Goal: Task Accomplishment & Management: Manage account settings

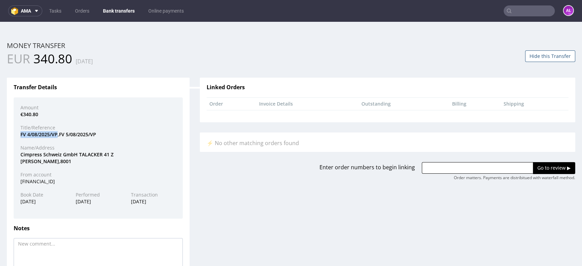
scroll to position [5, 0]
click at [120, 11] on link "Bank transfers" at bounding box center [119, 10] width 40 height 11
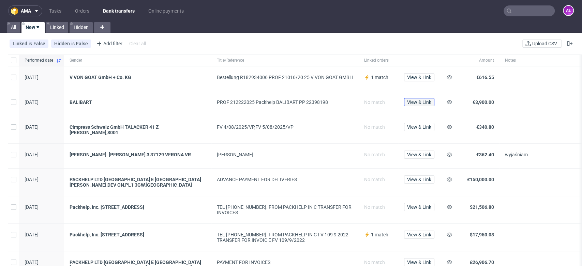
click at [419, 102] on span "View & Link" at bounding box center [419, 102] width 24 height 5
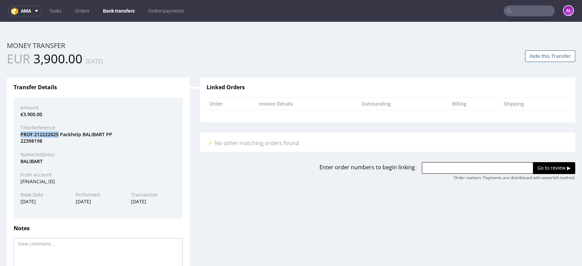
drag, startPoint x: 58, startPoint y: 134, endPoint x: 21, endPoint y: 136, distance: 36.9
click at [21, 136] on div "PROF 212222025 Packhelp BALIBART PP 22398198" at bounding box center [98, 137] width 166 height 13
copy div "PROF 212222025"
drag, startPoint x: 491, startPoint y: 166, endPoint x: 496, endPoint y: 169, distance: 6.4
click at [491, 166] on input "text" at bounding box center [477, 168] width 111 height 12
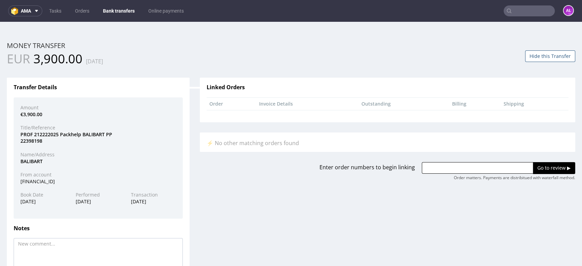
paste input "R642794412"
type input "R642794412"
click at [533, 169] on input "Go to review ▶" at bounding box center [554, 168] width 42 height 12
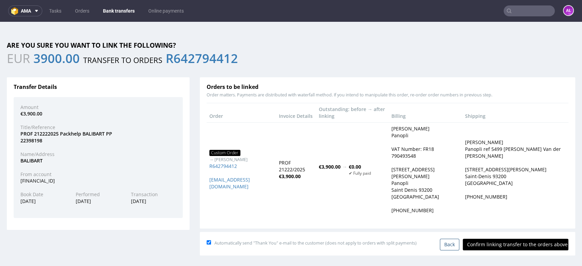
click at [489, 239] on input "Confirm linking transfer to the orders above" at bounding box center [516, 245] width 106 height 12
type input "In progress..."
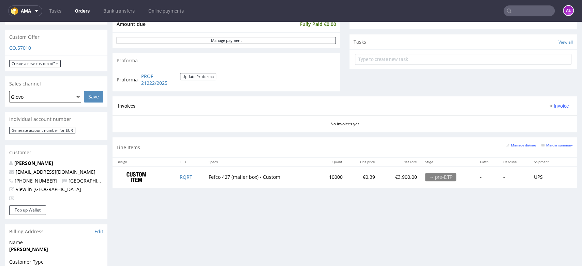
scroll to position [227, 0]
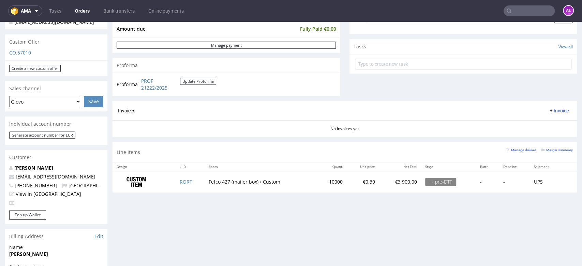
click at [419, 246] on div "Progress Payment Paid Fri 03 Oct Payment “Received” Email Not sent Line Items 1…" at bounding box center [344, 150] width 464 height 667
click at [271, 210] on div "Progress Payment Paid Fri 03 Oct Payment “Received” Email Not sent Line Items 1…" at bounding box center [344, 150] width 464 height 667
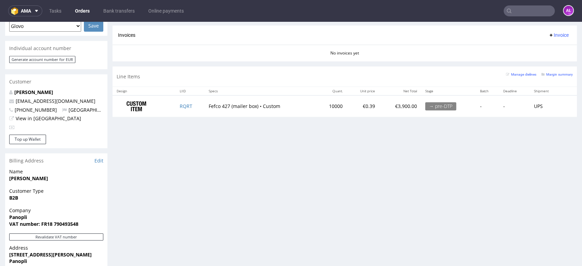
scroll to position [189, 0]
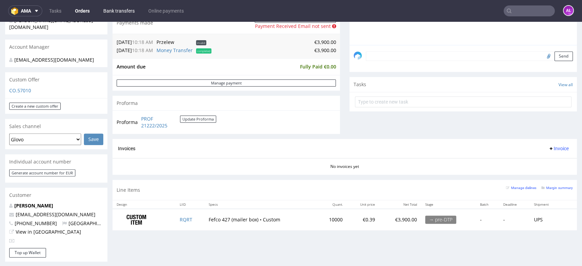
click at [124, 13] on link "Bank transfers" at bounding box center [119, 10] width 40 height 11
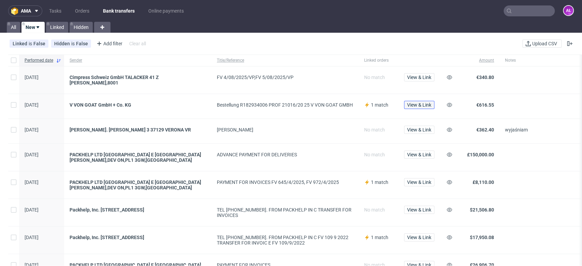
click at [431, 103] on span "View & Link" at bounding box center [419, 105] width 24 height 5
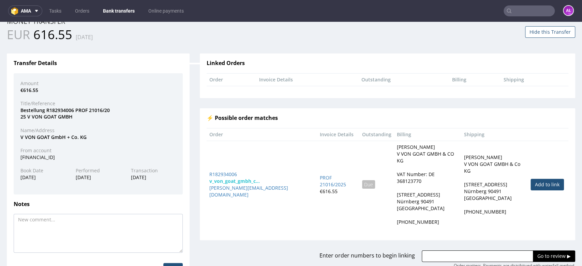
scroll to position [51, 0]
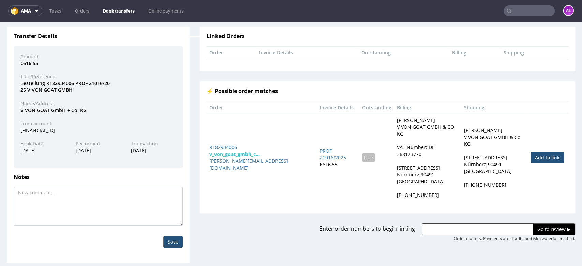
click at [530, 152] on link "Add to link" at bounding box center [546, 158] width 33 height 12
type input "R182934006"
click at [535, 224] on input "Go to review ▶" at bounding box center [554, 230] width 42 height 12
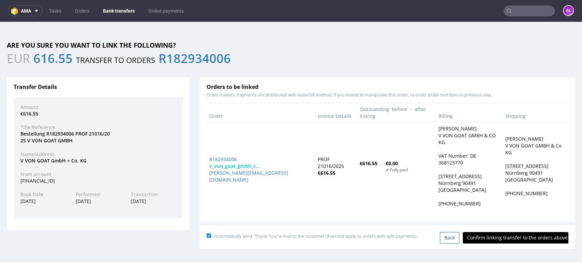
scroll to position [0, 0]
click at [530, 232] on input "Confirm linking transfer to the orders above" at bounding box center [516, 238] width 106 height 12
type input "In progress..."
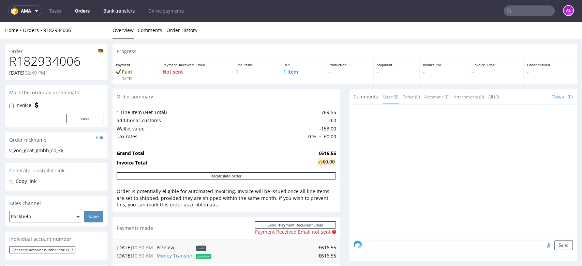
click at [117, 9] on link "Bank transfers" at bounding box center [119, 10] width 40 height 11
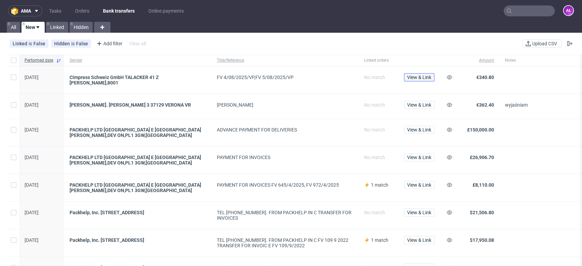
click at [423, 76] on span "View & Link" at bounding box center [419, 77] width 24 height 5
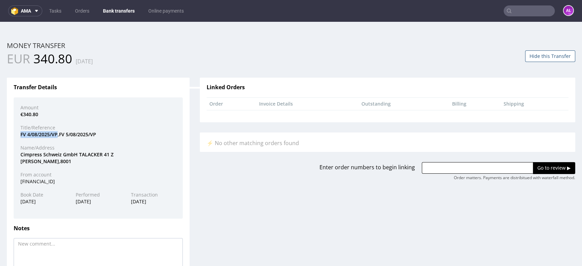
drag, startPoint x: 27, startPoint y: 136, endPoint x: 56, endPoint y: 134, distance: 29.0
click at [56, 134] on div "FV 4/08/2025/VP,FV 5/08/2025/VP" at bounding box center [98, 134] width 166 height 7
copy div "FV 4/08/2025/VP"
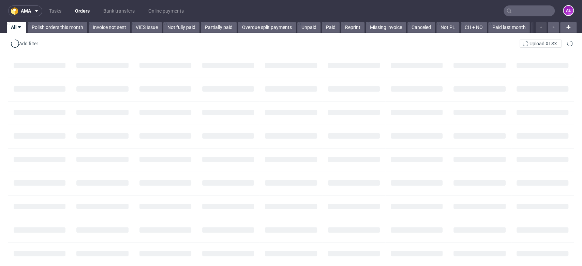
click at [507, 13] on input "text" at bounding box center [528, 10] width 51 height 11
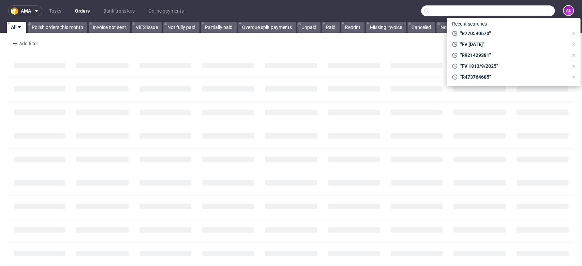
paste input "FV 5/08/2025/VP"
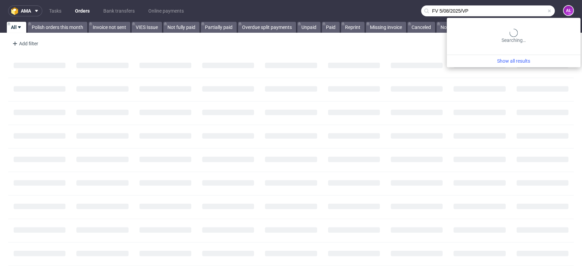
type input "FV 5/08/2025/VP"
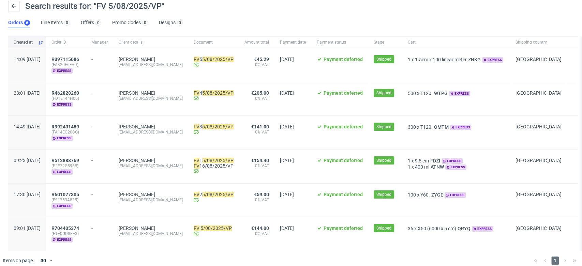
scroll to position [37, 0]
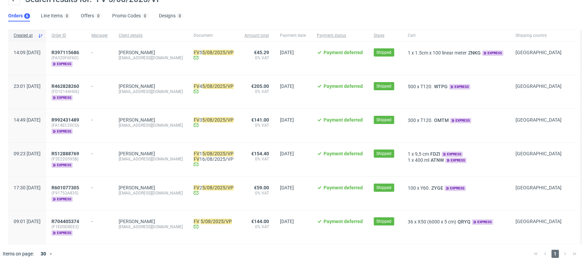
click at [86, 213] on div "R704405374 (F1E0GD8EE3) express" at bounding box center [66, 227] width 40 height 33
click at [79, 219] on span "R704405374" at bounding box center [65, 221] width 28 height 5
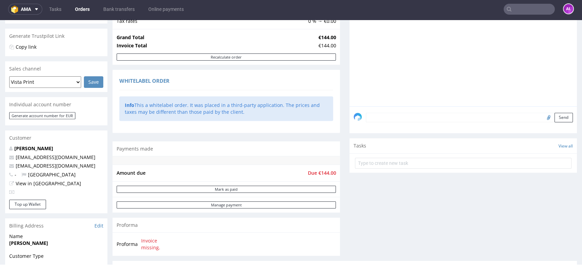
scroll to position [114, 0]
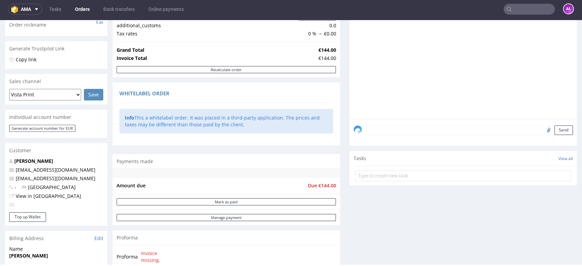
click at [527, 13] on input "text" at bounding box center [528, 9] width 51 height 11
paste input "FV 3/08/2025/VP"
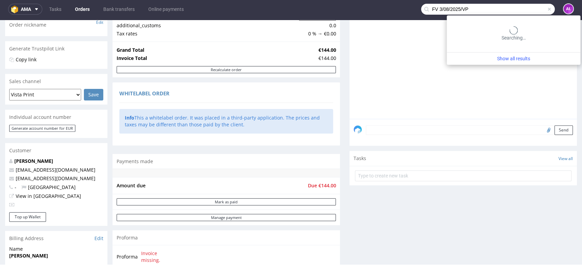
type input "FV 3/08/2025/VP"
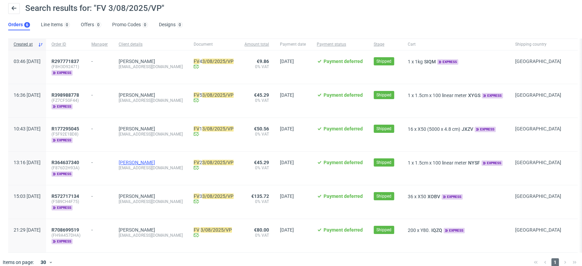
scroll to position [37, 0]
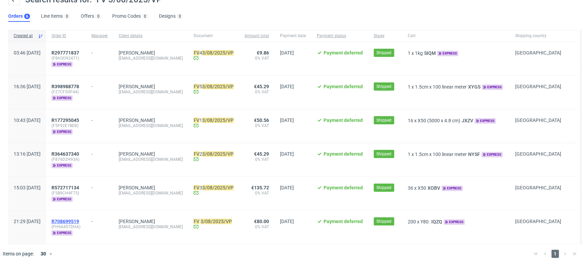
click at [79, 219] on span "R708699519" at bounding box center [65, 221] width 28 height 5
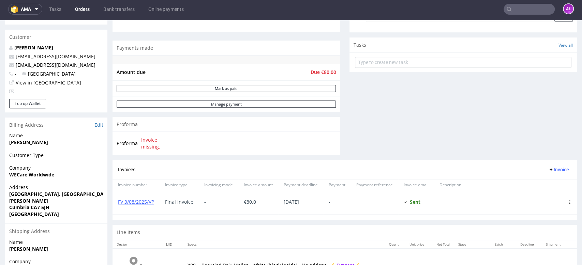
scroll to position [76, 0]
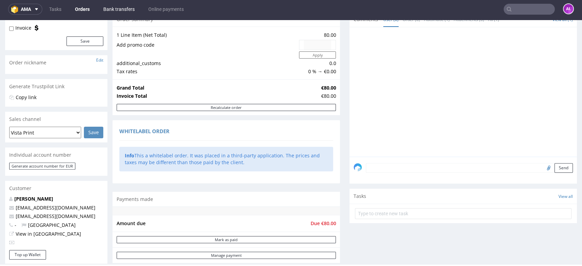
click at [123, 11] on link "Bank transfers" at bounding box center [119, 9] width 40 height 11
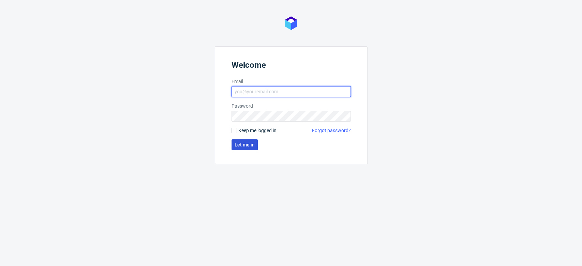
type input "aleksandra.letowska@packhelp.com"
click at [252, 148] on button "Let me in" at bounding box center [244, 144] width 26 height 11
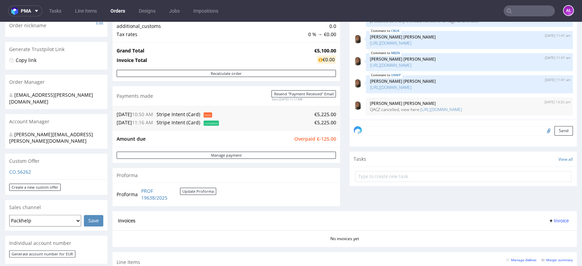
scroll to position [114, 0]
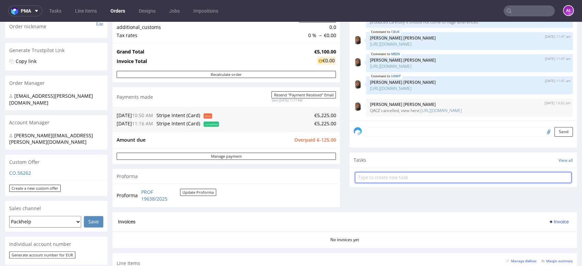
click at [384, 178] on input "text" at bounding box center [463, 177] width 216 height 11
type input "refud"
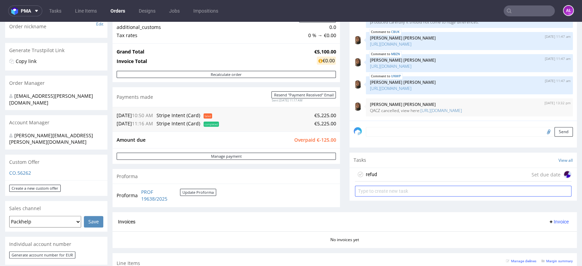
click at [383, 178] on div "refud Set due date" at bounding box center [463, 175] width 216 height 14
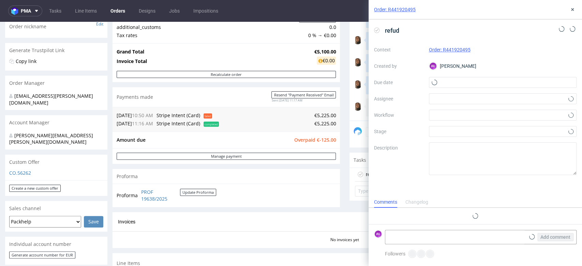
scroll to position [5, 0]
click at [396, 32] on span "refud" at bounding box center [392, 30] width 20 height 11
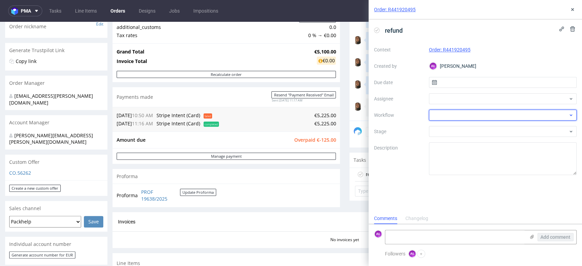
click at [443, 114] on div at bounding box center [503, 115] width 148 height 11
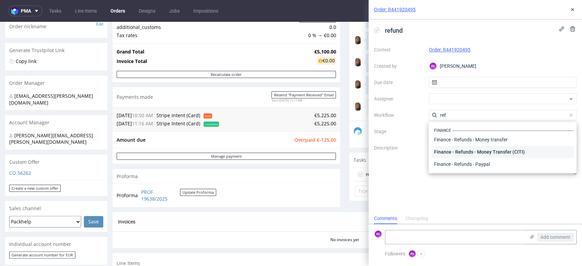
scroll to position [36, 0]
type input "ref"
click at [473, 152] on div "Finance - Refunds - Stripe" at bounding box center [502, 152] width 142 height 12
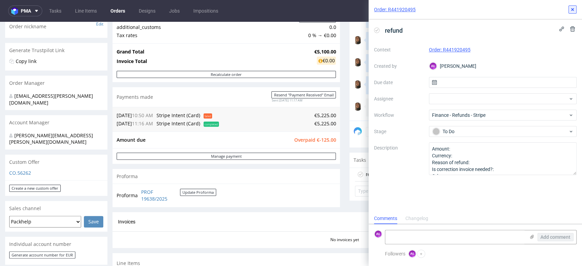
click at [573, 11] on icon at bounding box center [572, 9] width 5 height 5
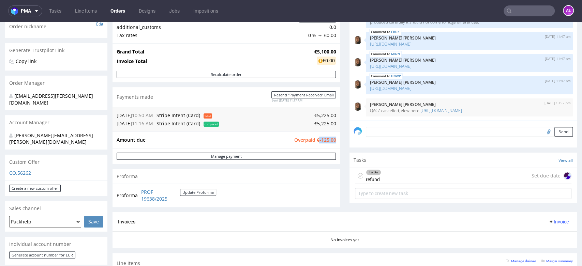
drag, startPoint x: 316, startPoint y: 142, endPoint x: 330, endPoint y: 141, distance: 13.7
click at [330, 141] on span "Overpaid €-125.00" at bounding box center [315, 140] width 42 height 6
click at [371, 175] on div "To Do refund" at bounding box center [373, 176] width 15 height 16
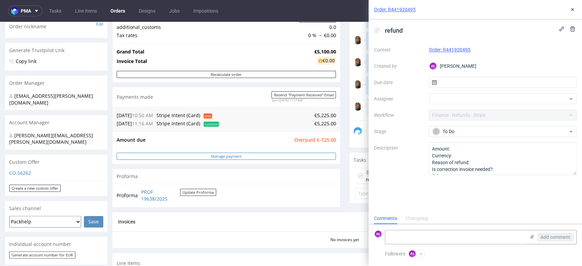
scroll to position [5, 0]
drag, startPoint x: 310, startPoint y: 141, endPoint x: 329, endPoint y: 141, distance: 18.8
click at [329, 141] on span "Overpaid €-125.00" at bounding box center [315, 140] width 42 height 6
copy span "€-125.00"
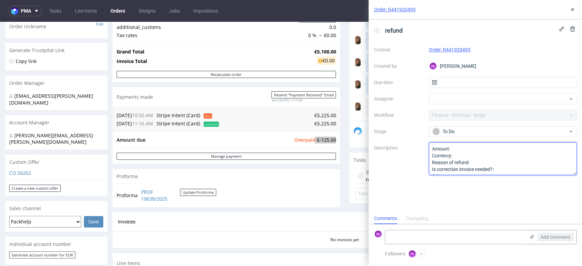
click at [466, 152] on textarea "Amount: Currency: Reason of refund: Is correction invoice needed?: Other:" at bounding box center [503, 158] width 148 height 33
paste textarea "€-125.00"
type textarea "Amount: €-125.00 Currency: Reason of refund: Is correction invoice needed?: Oth…"
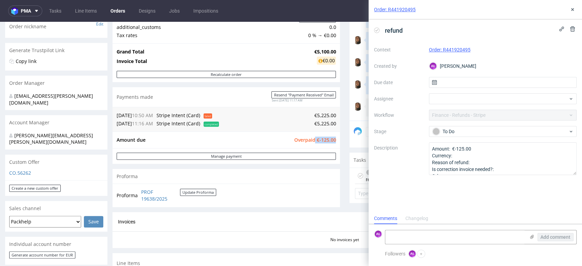
click at [341, 185] on div "Progress Payment Owed €-125.00 Payment “Received” Email - Line Items 6 DTP - Pr…" at bounding box center [344, 172] width 464 height 485
drag, startPoint x: 483, startPoint y: 55, endPoint x: 441, endPoint y: 53, distance: 41.3
click at [441, 53] on div "Context Order: R441920495 Created by AŁ Aleksandra Łętowska Due date Assignee W…" at bounding box center [475, 109] width 202 height 131
copy link "R441920495"
click at [467, 241] on textarea at bounding box center [455, 237] width 140 height 14
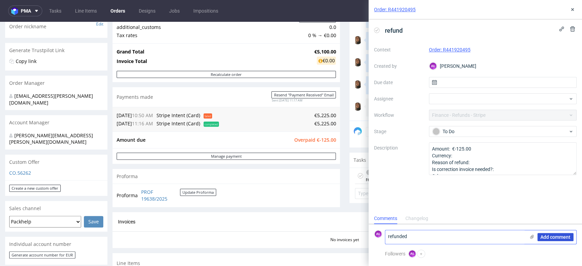
type textarea "refunded"
click at [549, 238] on span "Add comment" at bounding box center [555, 237] width 30 height 5
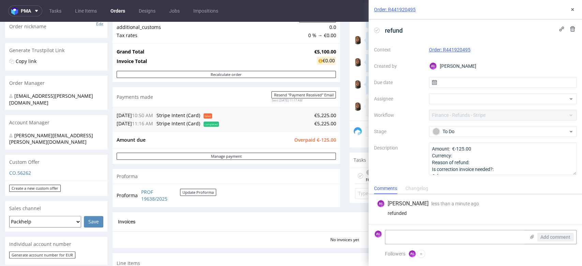
click at [375, 29] on icon at bounding box center [376, 30] width 5 height 5
drag, startPoint x: 570, startPoint y: 9, endPoint x: 557, endPoint y: 19, distance: 16.3
click at [570, 9] on icon at bounding box center [572, 9] width 5 height 5
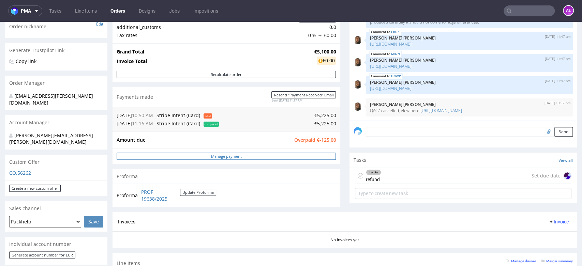
click at [321, 157] on link "Manage payment" at bounding box center [226, 156] width 219 height 7
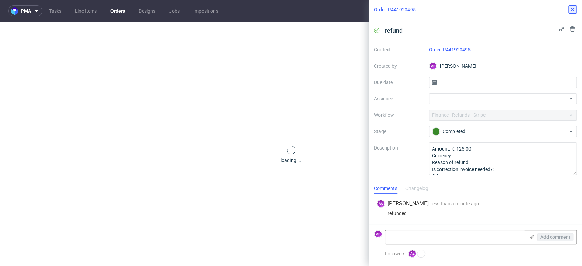
click at [570, 11] on icon at bounding box center [572, 9] width 5 height 5
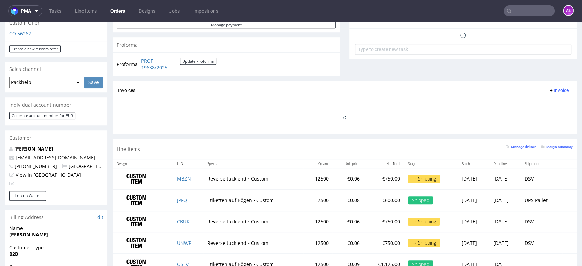
scroll to position [341, 0]
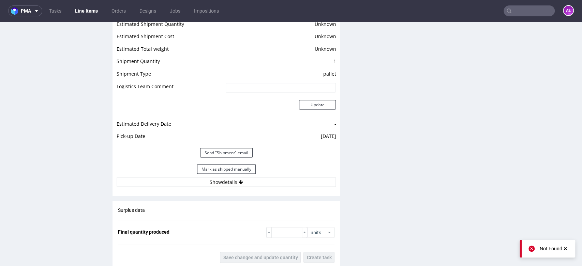
scroll to position [934, 0]
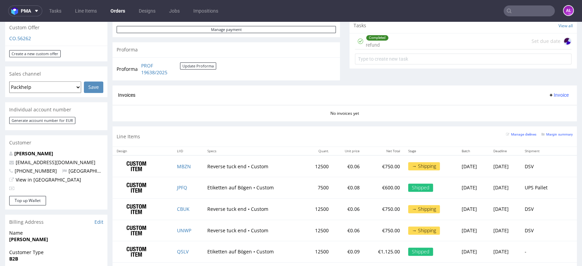
scroll to position [303, 0]
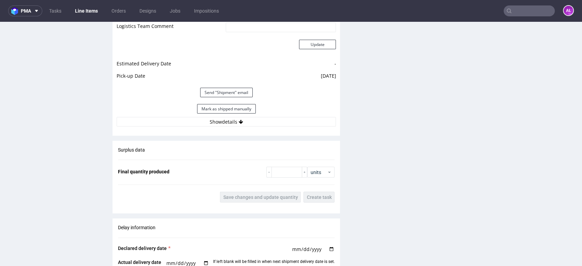
scroll to position [887, 0]
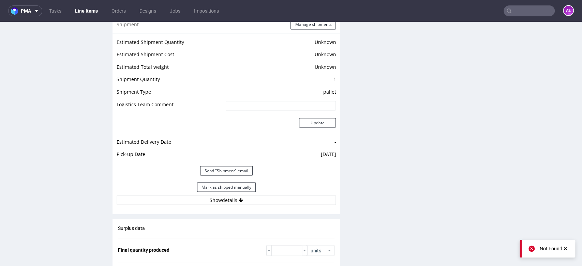
scroll to position [871, 0]
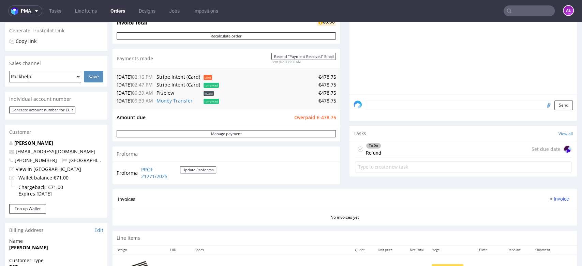
scroll to position [114, 0]
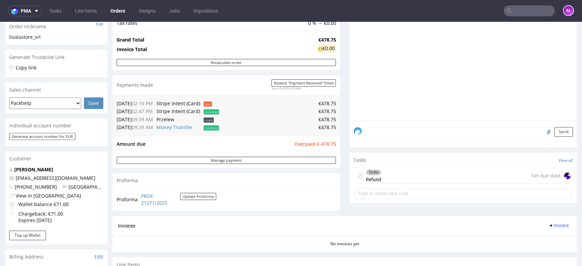
click at [372, 175] on div "To Do Refund" at bounding box center [373, 176] width 15 height 16
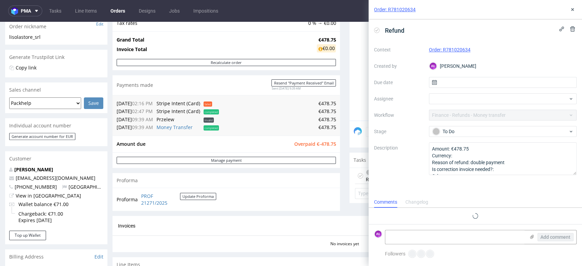
scroll to position [5, 0]
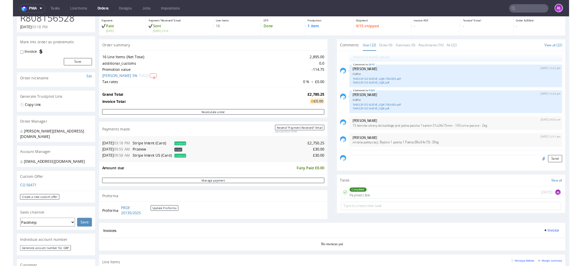
scroll to position [582, 0]
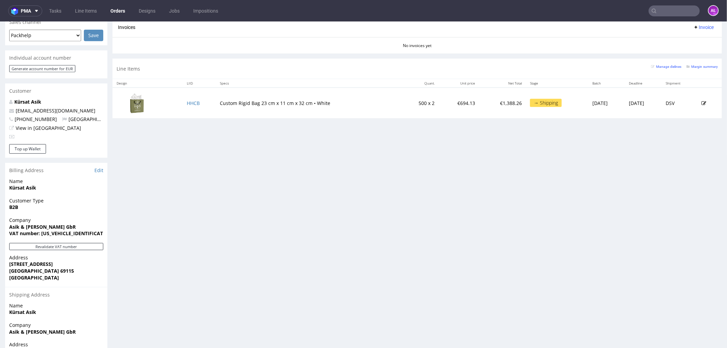
scroll to position [303, 0]
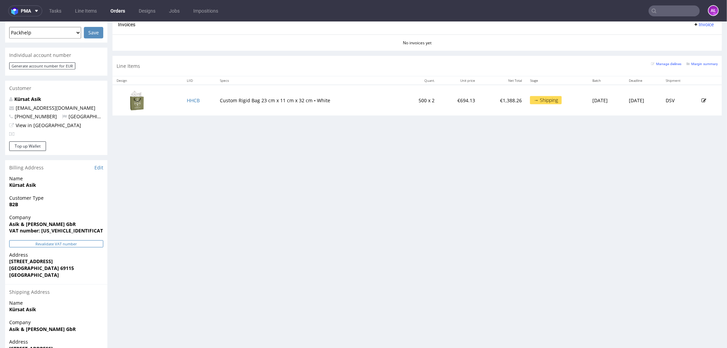
click at [95, 240] on button "Revalidate VAT number" at bounding box center [56, 243] width 94 height 7
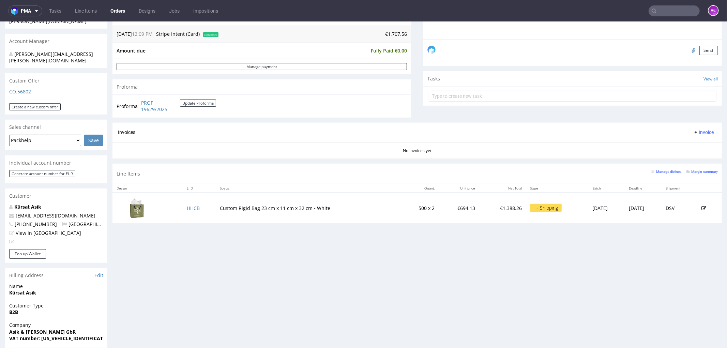
scroll to position [114, 0]
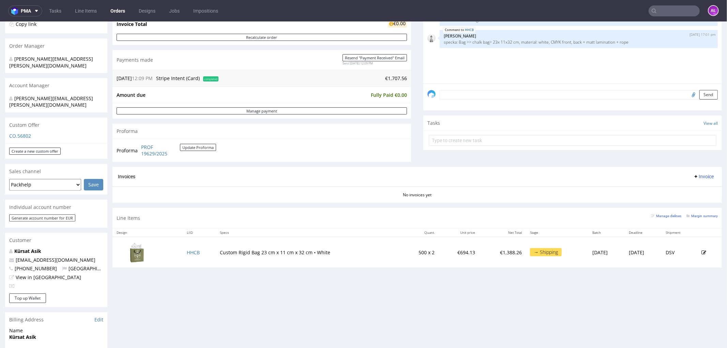
scroll to position [151, 0]
click at [693, 176] on span "Invoice" at bounding box center [703, 175] width 20 height 5
click at [694, 190] on span "Generate" at bounding box center [692, 190] width 33 height 7
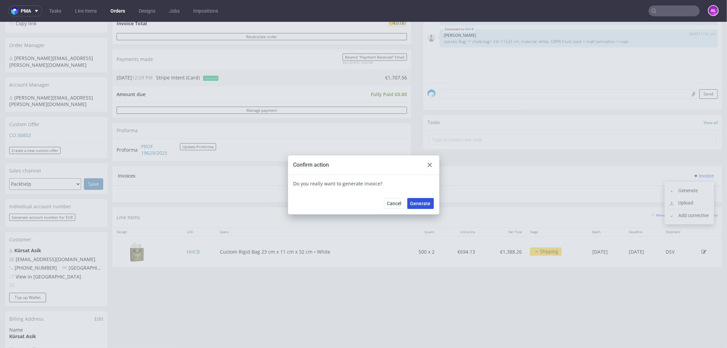
click at [421, 199] on button "Generate" at bounding box center [420, 203] width 27 height 11
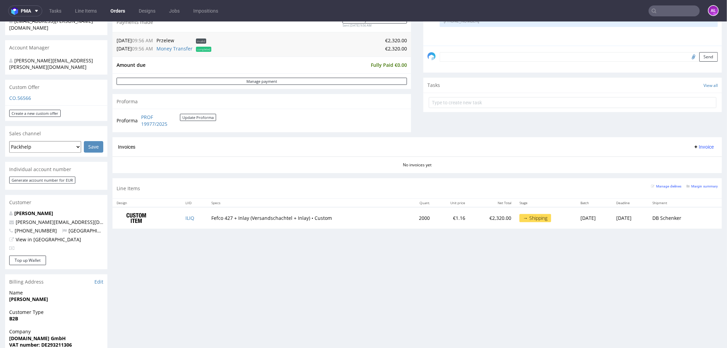
scroll to position [303, 0]
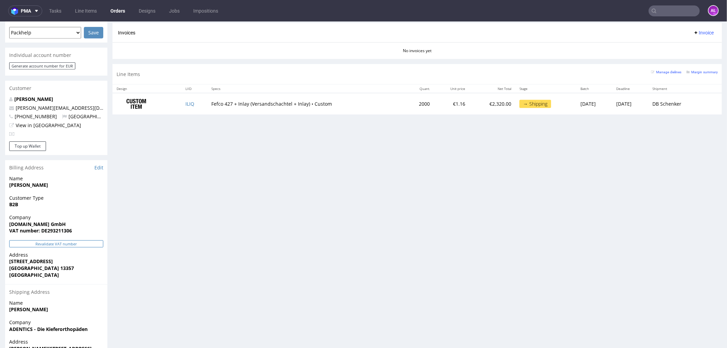
click at [84, 240] on button "Revalidate VAT number" at bounding box center [56, 243] width 94 height 7
click at [87, 240] on button "Revalidate VAT number" at bounding box center [56, 243] width 94 height 7
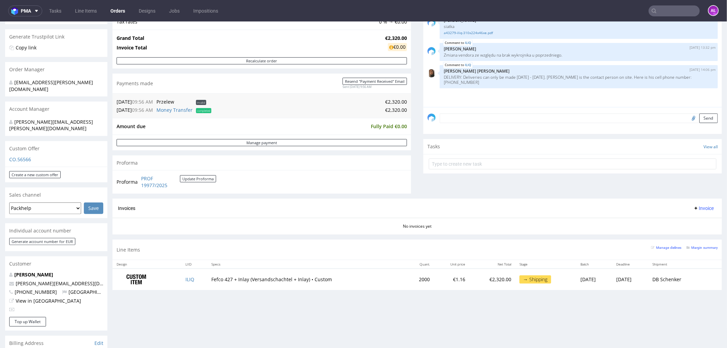
scroll to position [114, 0]
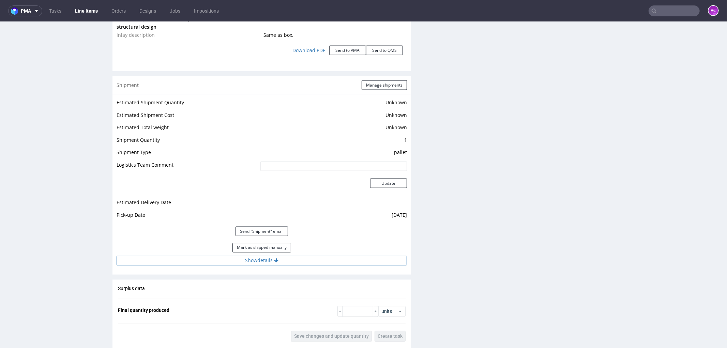
scroll to position [891, 0]
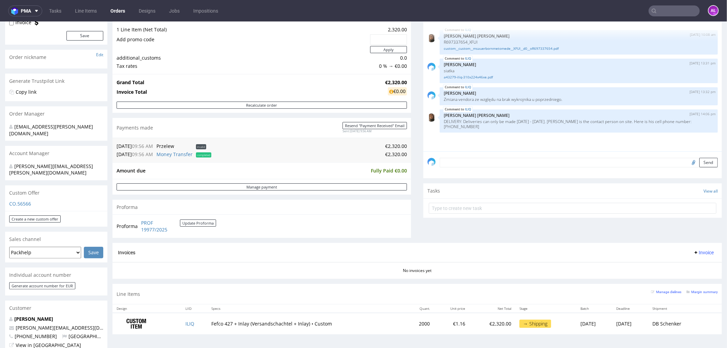
scroll to position [114, 0]
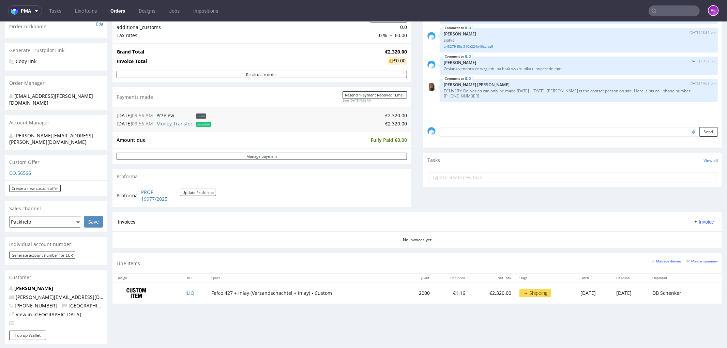
click at [695, 221] on span "Invoice" at bounding box center [703, 221] width 20 height 5
click at [701, 233] on span "Generate" at bounding box center [692, 236] width 33 height 7
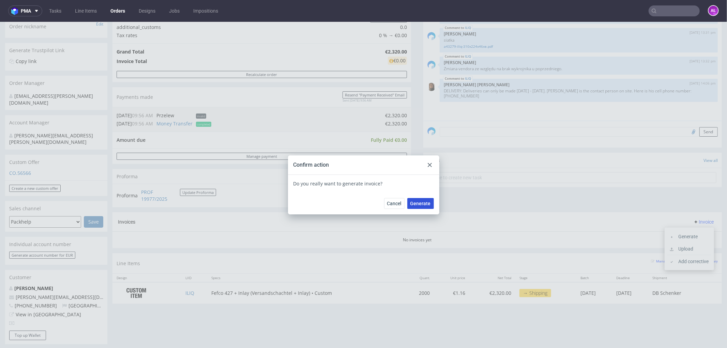
click at [421, 202] on span "Generate" at bounding box center [420, 203] width 20 height 5
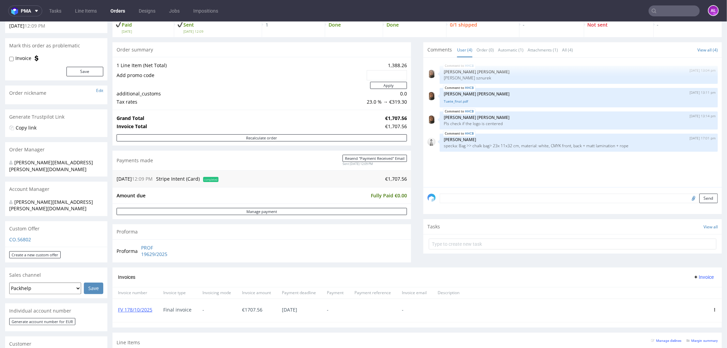
scroll to position [151, 0]
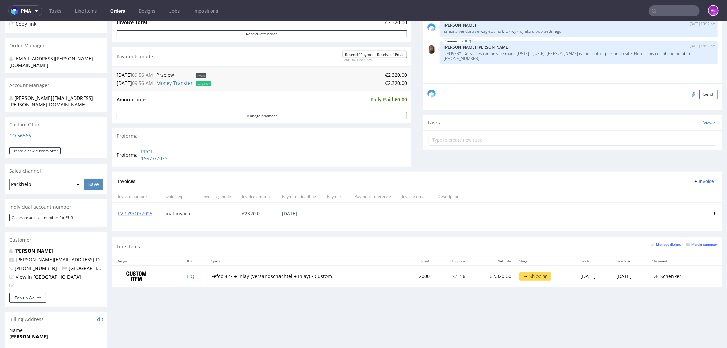
scroll to position [151, 0]
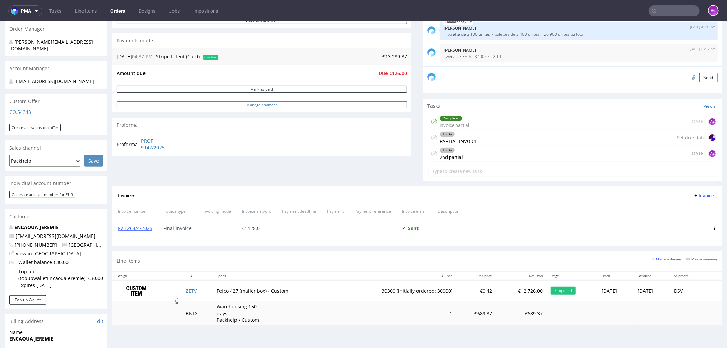
scroll to position [189, 0]
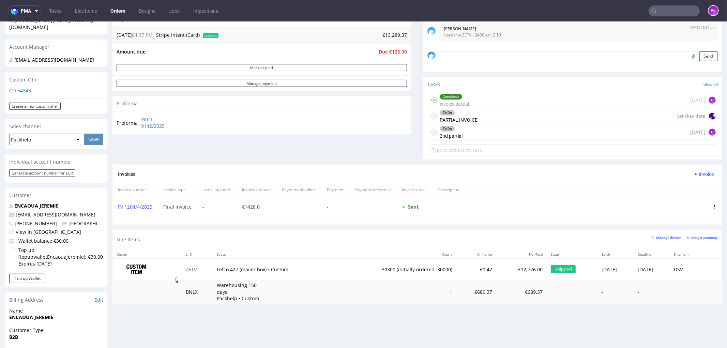
click at [461, 119] on div "To Do PARTIAL INVOICE" at bounding box center [459, 116] width 38 height 16
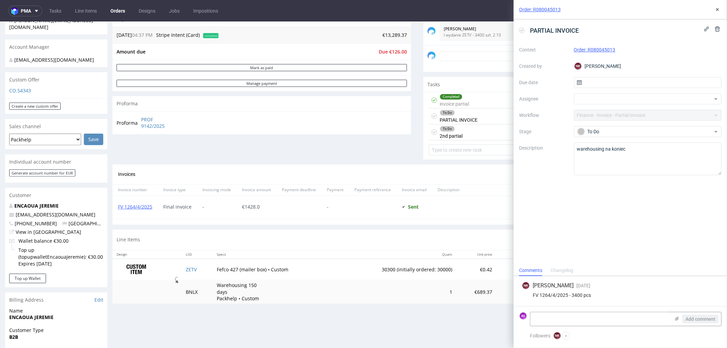
click at [465, 133] on div "To Do 2nd partial 1 day ago AŁ" at bounding box center [573, 132] width 288 height 16
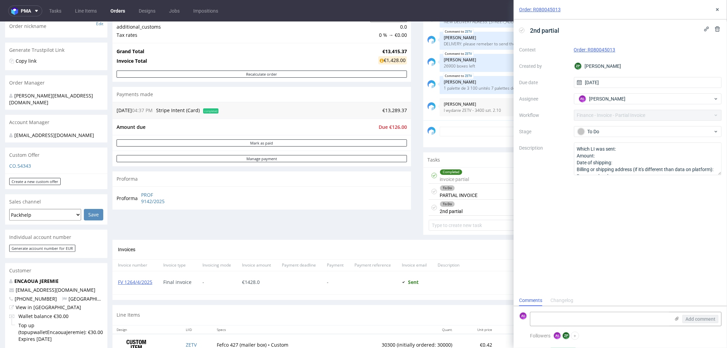
scroll to position [114, 0]
click at [459, 201] on div "To Do 2nd partial [DATE] AŁ" at bounding box center [573, 208] width 288 height 16
click at [461, 192] on div "To Do PARTIAL INVOICE" at bounding box center [459, 192] width 38 height 16
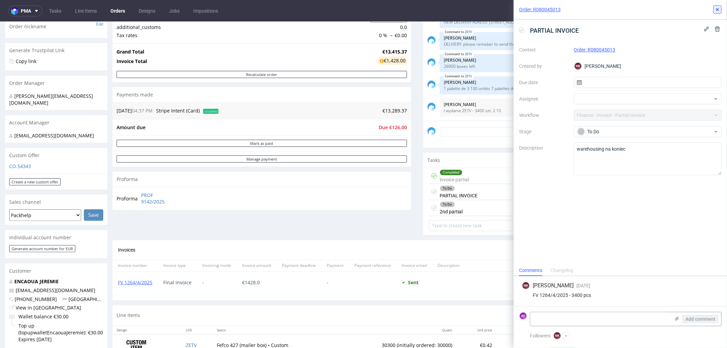
click at [715, 8] on icon at bounding box center [717, 9] width 5 height 5
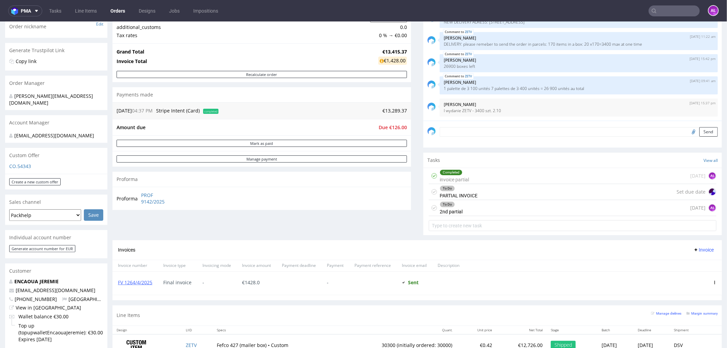
click at [472, 195] on div "To Do PARTIAL INVOICE Set due date" at bounding box center [573, 192] width 288 height 16
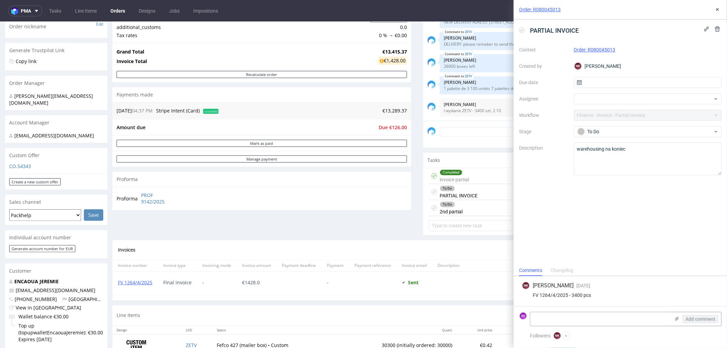
click at [462, 176] on div "Completed invoice partial" at bounding box center [454, 176] width 29 height 16
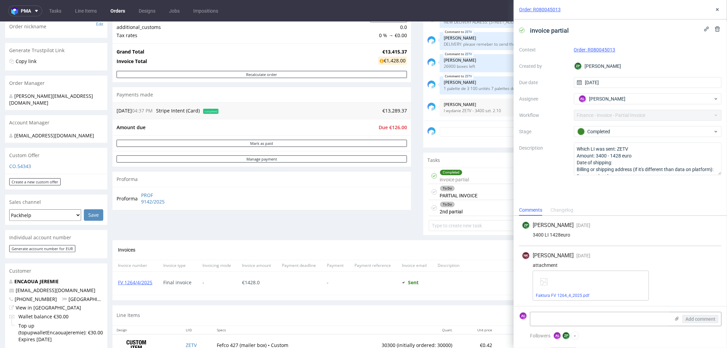
click at [470, 192] on div "To Do PARTIAL INVOICE" at bounding box center [459, 192] width 38 height 16
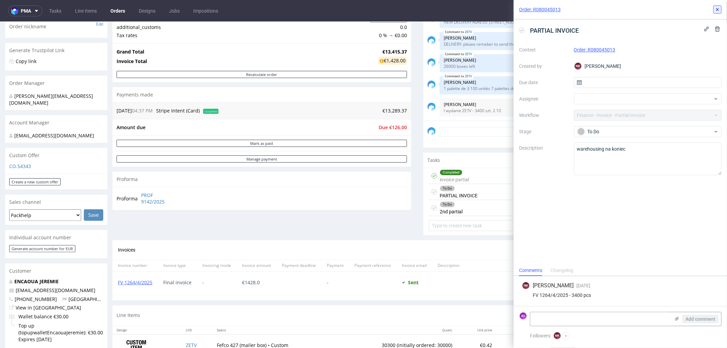
click at [715, 10] on icon at bounding box center [717, 9] width 5 height 5
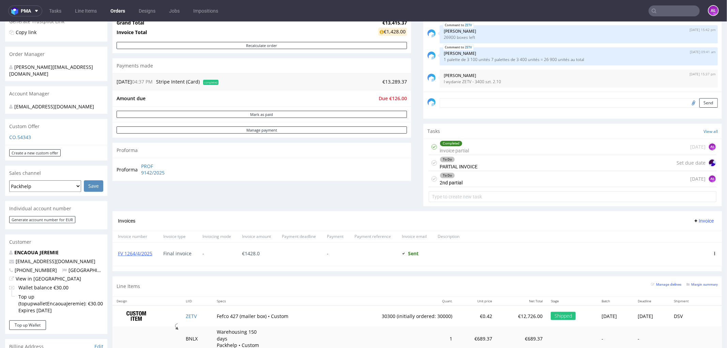
scroll to position [189, 0]
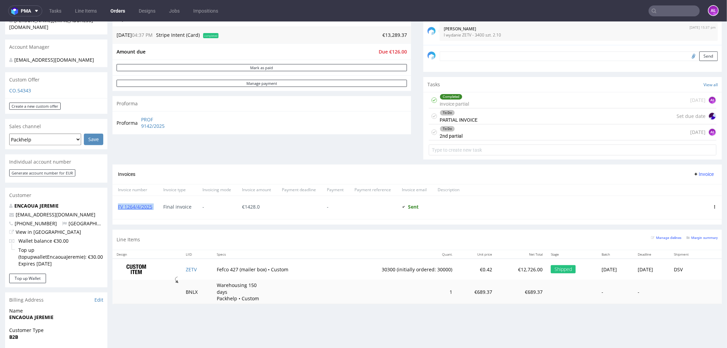
drag, startPoint x: 158, startPoint y: 211, endPoint x: 195, endPoint y: 210, distance: 37.2
click at [117, 213] on div "FV 1264/4/2025 Final invoice - € 1428.0 - Sent Sent at 25.04.2025" at bounding box center [416, 207] width 609 height 24
copy link "FV 1264/4/2025"
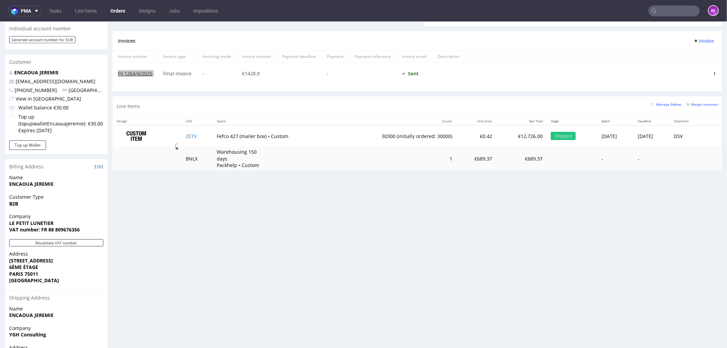
scroll to position [341, 0]
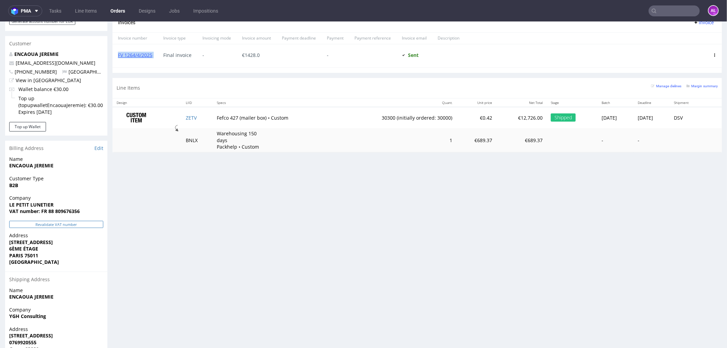
click at [67, 226] on button "Revalidate VAT number" at bounding box center [56, 224] width 94 height 7
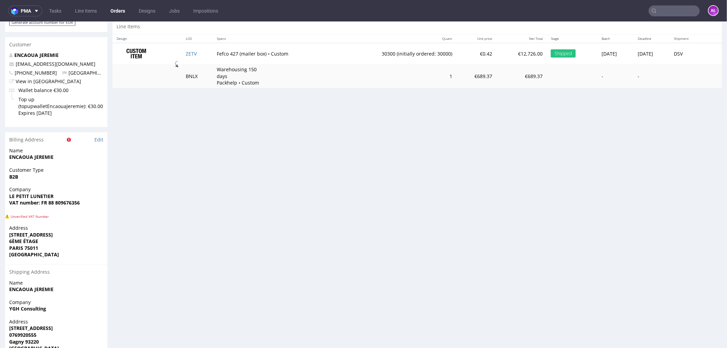
scroll to position [459, 0]
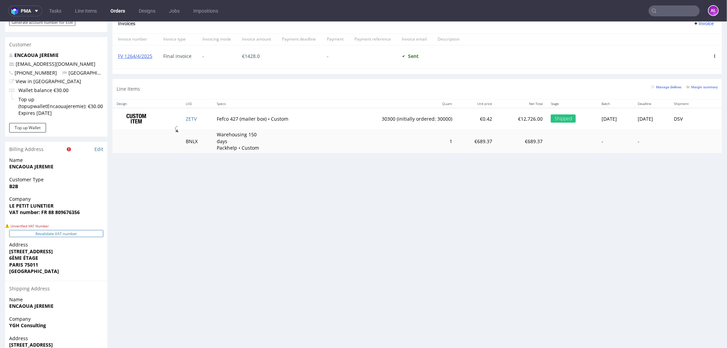
click at [82, 232] on button "Revalidate VAT number" at bounding box center [56, 233] width 94 height 7
click at [82, 233] on button "Revalidate VAT number" at bounding box center [56, 233] width 94 height 7
click at [83, 235] on button "Revalidate VAT number" at bounding box center [56, 234] width 94 height 7
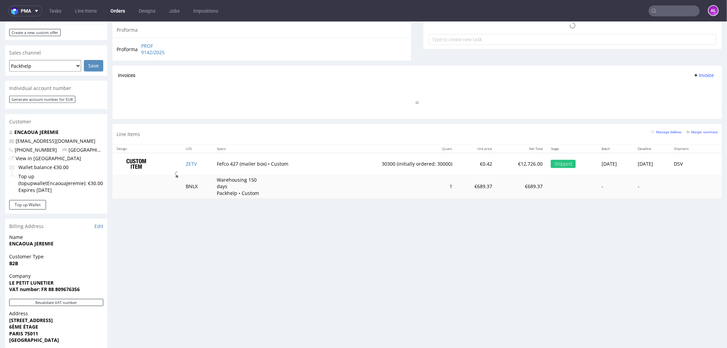
scroll to position [186, 0]
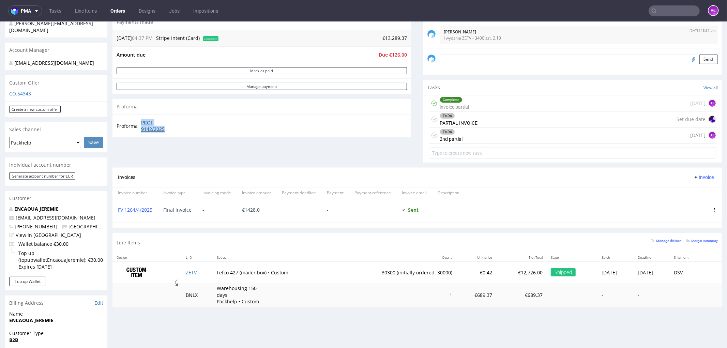
drag, startPoint x: 140, startPoint y: 121, endPoint x: 172, endPoint y: 132, distance: 34.5
click at [172, 132] on td "PROF 9142/2025" at bounding box center [158, 125] width 38 height 15
copy link "PROF 9142/2025"
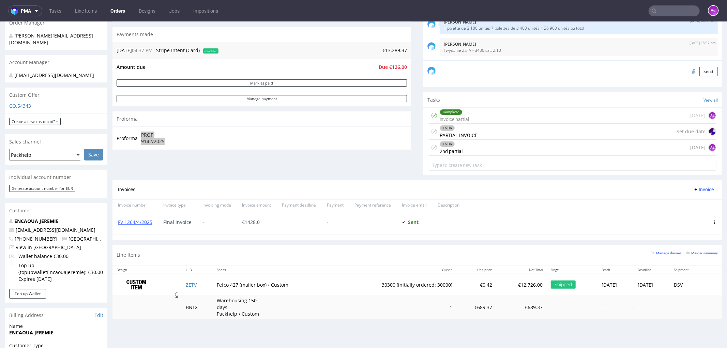
scroll to position [148, 0]
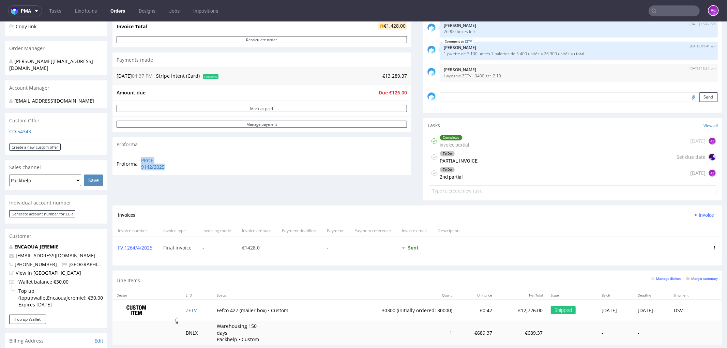
click at [696, 214] on span "Invoice" at bounding box center [703, 214] width 20 height 5
click at [697, 229] on span "Upload" at bounding box center [692, 229] width 33 height 7
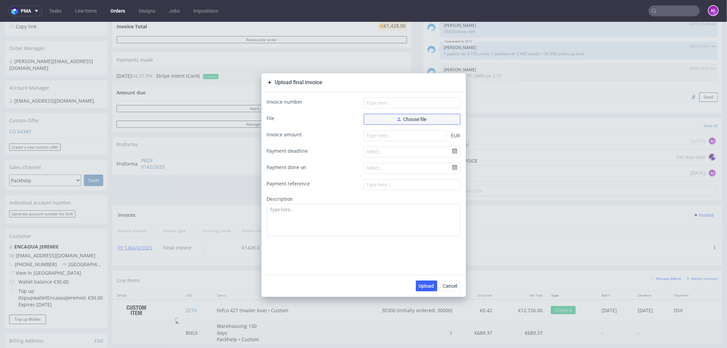
click at [440, 121] on button "Choose file" at bounding box center [412, 119] width 97 height 11
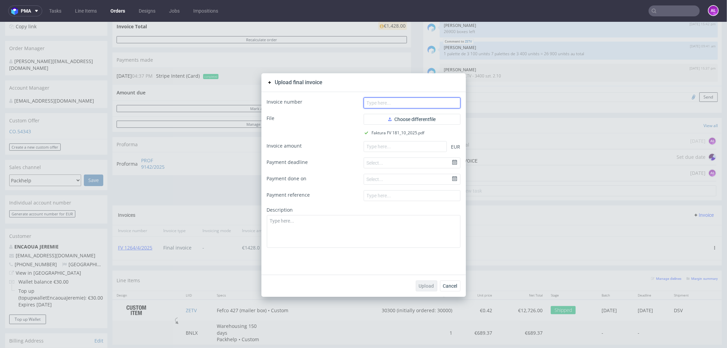
click at [432, 102] on input "text" at bounding box center [412, 102] width 97 height 11
paste input "FV 181/10/2025"
type input "FV 181/10/2025"
click at [427, 147] on input "number" at bounding box center [405, 146] width 83 height 11
paste input "1428.00"
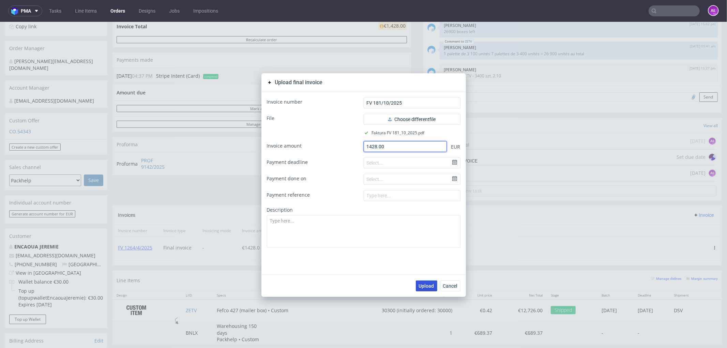
type input "1428.00"
click at [427, 284] on span "Upload" at bounding box center [426, 285] width 15 height 5
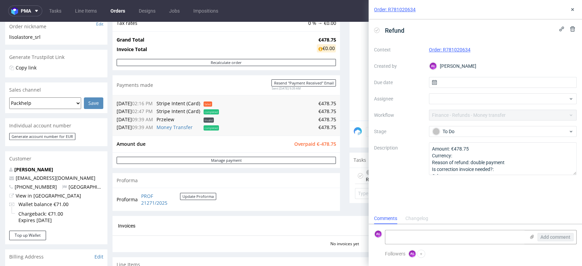
scroll to position [5, 0]
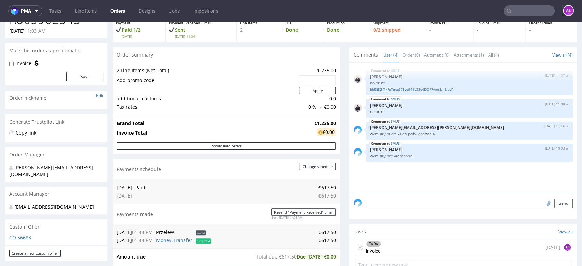
scroll to position [114, 0]
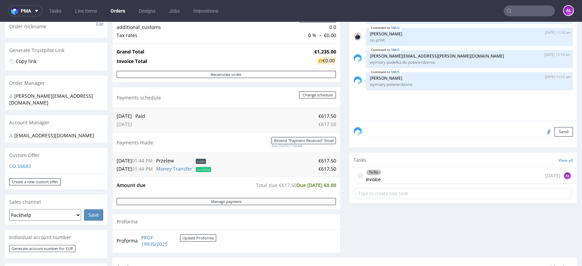
click at [395, 178] on div "To Do invoice [DATE] AŁ" at bounding box center [463, 176] width 216 height 16
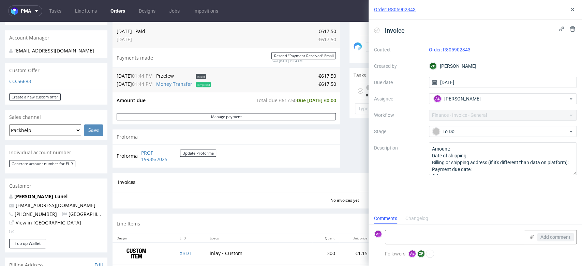
scroll to position [189, 0]
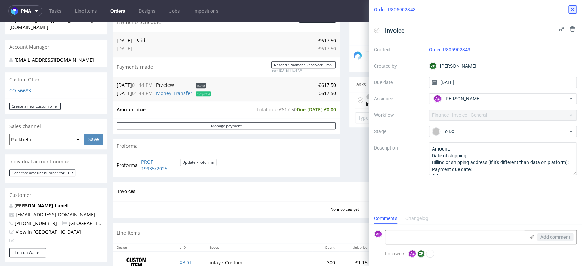
click at [572, 10] on icon at bounding box center [572, 9] width 5 height 5
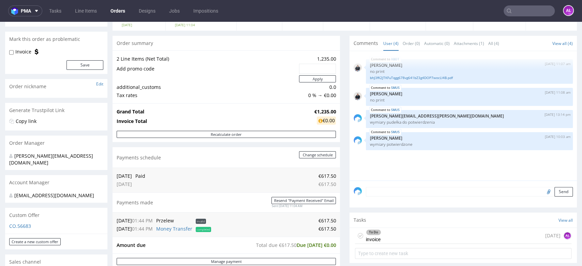
scroll to position [38, 0]
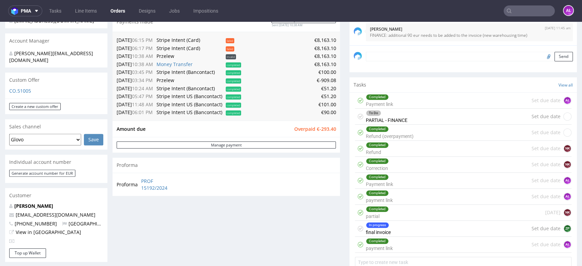
scroll to position [189, 0]
click at [395, 226] on div "In progress final invoice Set due date ZP" at bounding box center [463, 229] width 216 height 16
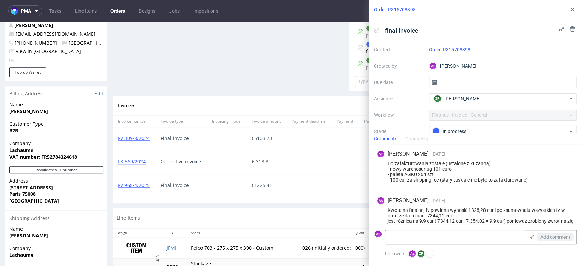
scroll to position [379, 0]
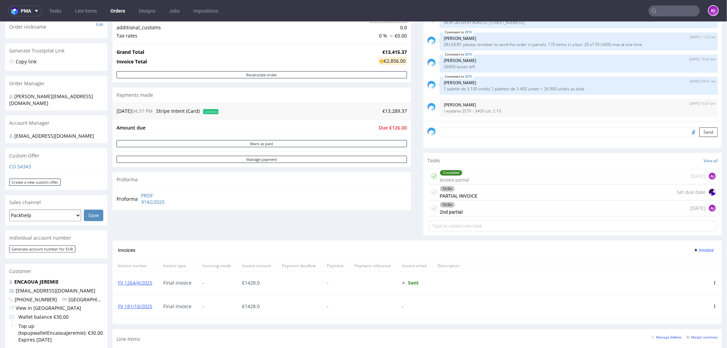
scroll to position [114, 0]
click at [464, 209] on div "To Do 2nd partial [DATE] AŁ" at bounding box center [573, 208] width 288 height 16
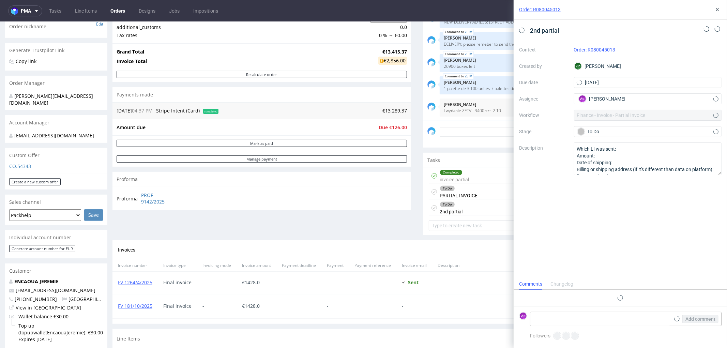
scroll to position [5, 0]
copy link "FV 181/10/2025"
drag, startPoint x: 156, startPoint y: 311, endPoint x: 115, endPoint y: 311, distance: 40.9
click at [115, 311] on div "FV 181/10/2025" at bounding box center [134, 306] width 45 height 23
click at [560, 316] on textarea at bounding box center [600, 319] width 140 height 14
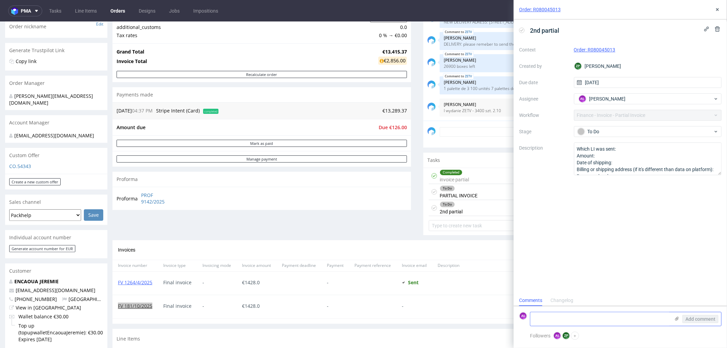
paste textarea "FV 181/10/2025"
type textarea "FV 181/10/2025 + 3400 pcs"
click at [693, 315] on button "Add comment" at bounding box center [700, 319] width 36 height 8
click at [523, 30] on use at bounding box center [522, 30] width 3 height 2
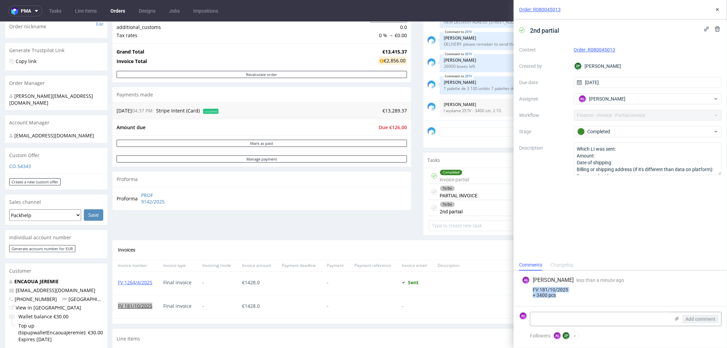
drag, startPoint x: 563, startPoint y: 292, endPoint x: 609, endPoint y: 166, distance: 134.9
click at [529, 288] on div "FV 181/10/2025 + 3400 pcs" at bounding box center [620, 292] width 197 height 11
copy div "FV 181/10/2025 + 3400 pcs"
click at [720, 8] on button at bounding box center [717, 9] width 8 height 8
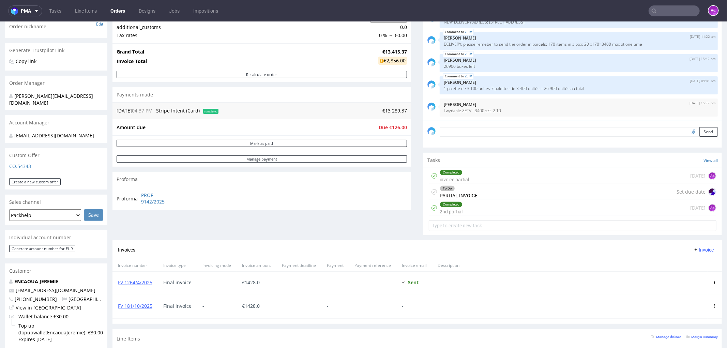
click at [457, 178] on div "Completed invoice partial" at bounding box center [454, 176] width 29 height 16
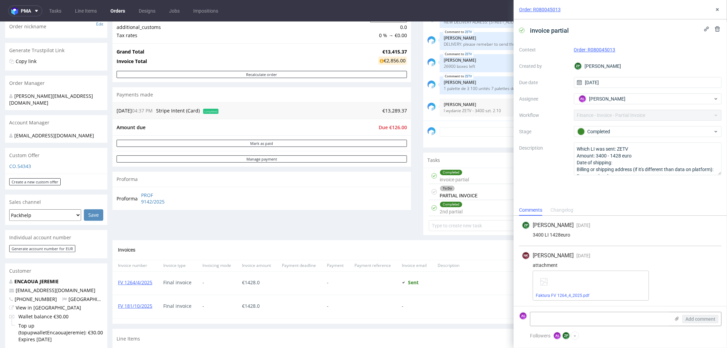
click at [483, 196] on div "To Do PARTIAL INVOICE Set due date" at bounding box center [573, 192] width 288 height 16
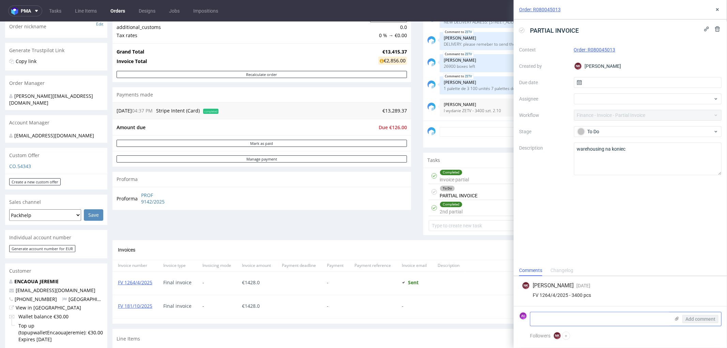
click at [579, 323] on textarea at bounding box center [600, 319] width 140 height 14
paste textarea "FV 181/10/2025 + 3400 pcs"
type textarea "FV 181/10/2025 + 3400 pcs"
click at [705, 317] on span "Add comment" at bounding box center [701, 319] width 30 height 5
click at [717, 9] on icon at bounding box center [717, 9] width 5 height 5
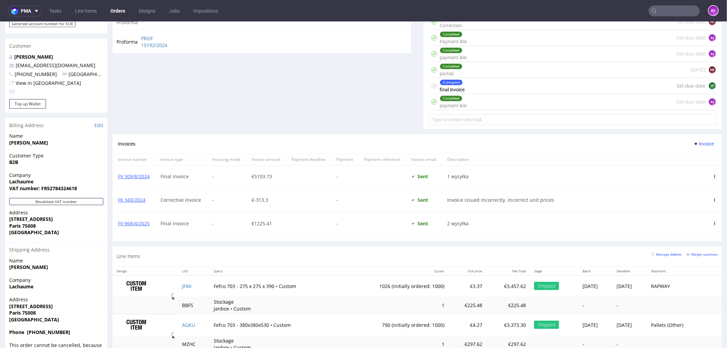
scroll to position [358, 0]
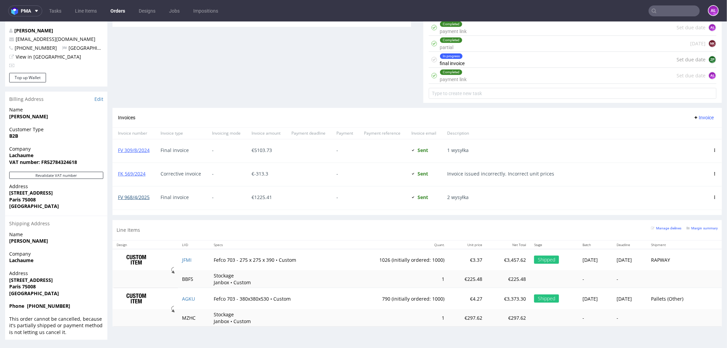
click at [143, 197] on link "FV 968/4/2025" at bounding box center [134, 197] width 32 height 6
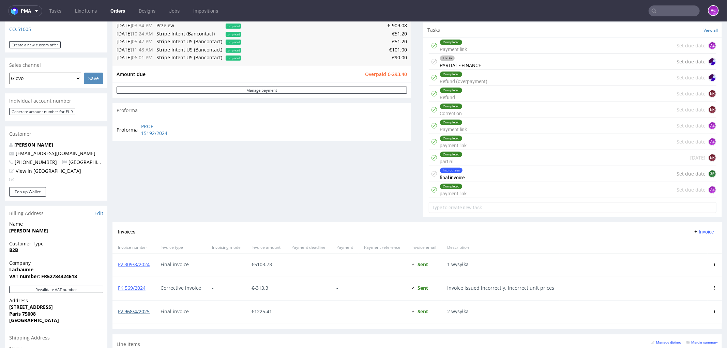
scroll to position [244, 0]
drag, startPoint x: 151, startPoint y: 312, endPoint x: 118, endPoint y: 314, distance: 33.8
click at [118, 314] on div "FV 968/4/2025" at bounding box center [133, 311] width 43 height 23
copy link "FV 968/4/2025"
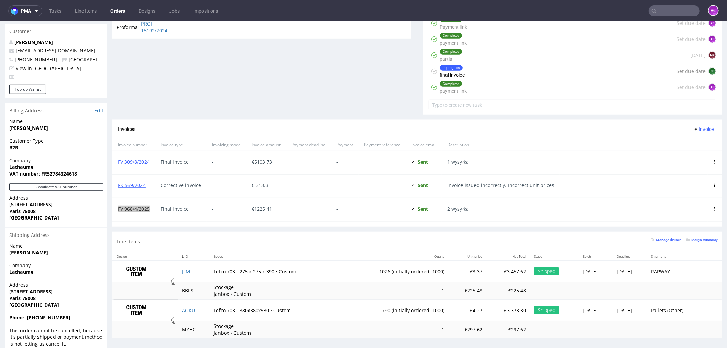
scroll to position [358, 0]
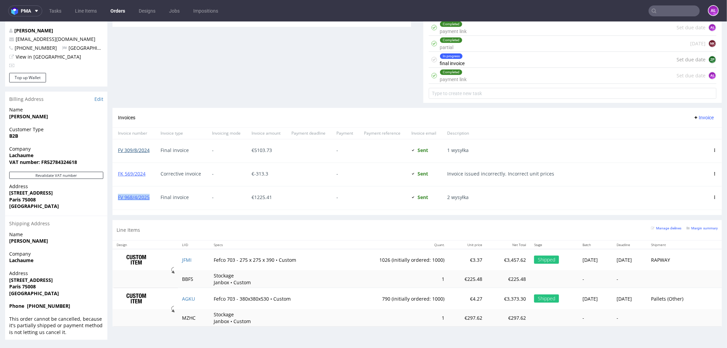
click at [145, 150] on link "FV 309/8/2024" at bounding box center [134, 150] width 32 height 6
click at [138, 172] on link "FK 569/2024" at bounding box center [132, 173] width 28 height 6
click at [141, 195] on link "FV 968/4/2025" at bounding box center [134, 197] width 32 height 6
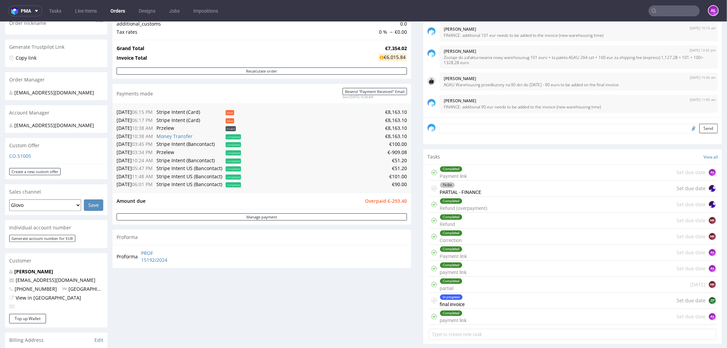
scroll to position [131, 0]
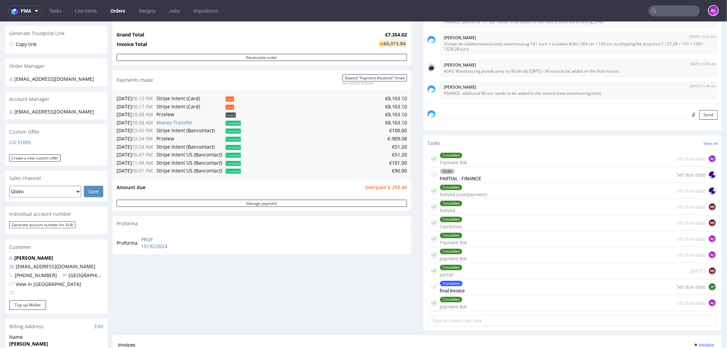
click at [481, 176] on div "To Do PARTIAL - FINANCE Set due date" at bounding box center [573, 175] width 288 height 16
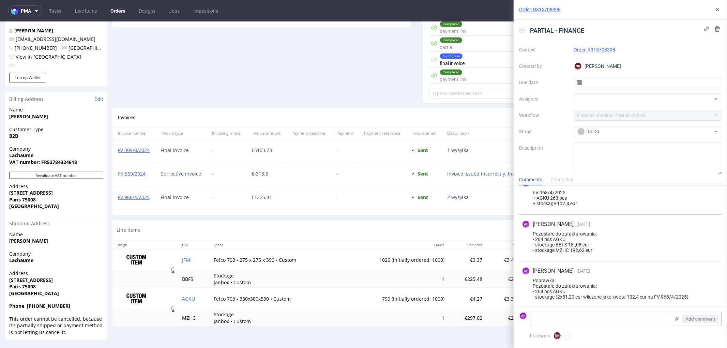
scroll to position [159, 0]
click at [130, 198] on link "FV 968/4/2025" at bounding box center [134, 197] width 32 height 6
click at [718, 8] on icon at bounding box center [717, 9] width 5 height 5
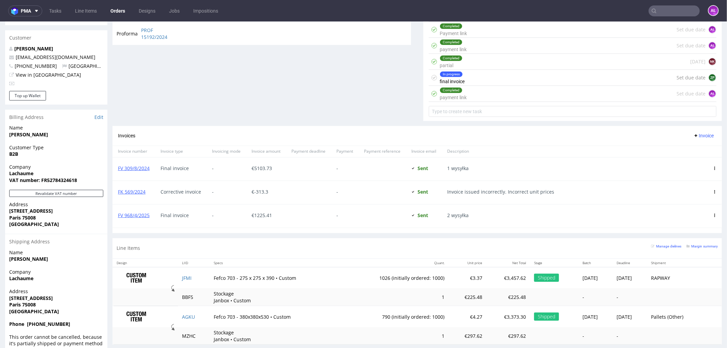
scroll to position [358, 0]
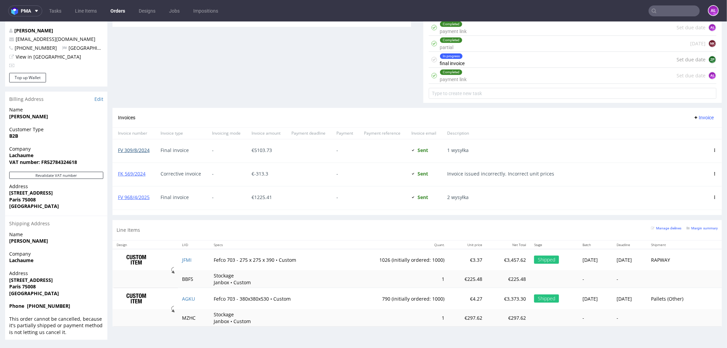
click at [142, 150] on link "FV 309/8/2024" at bounding box center [134, 150] width 32 height 6
click at [135, 174] on link "FK 569/2024" at bounding box center [132, 173] width 28 height 6
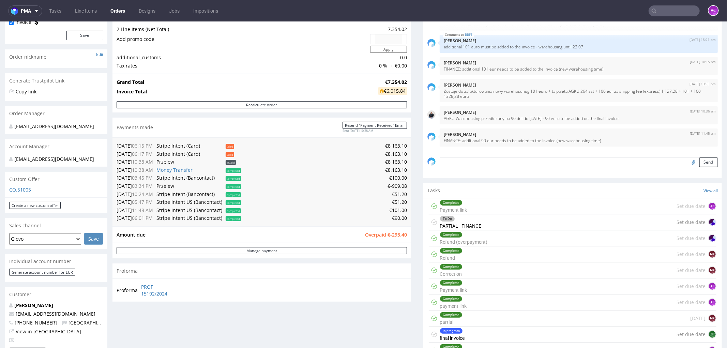
scroll to position [93, 0]
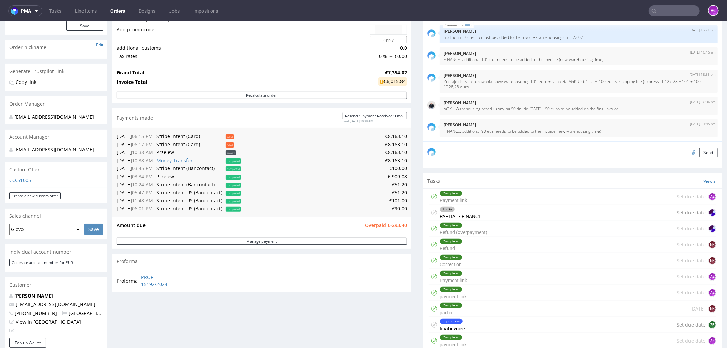
click at [465, 325] on div "In progress final invoice Set due date ZP" at bounding box center [573, 325] width 288 height 16
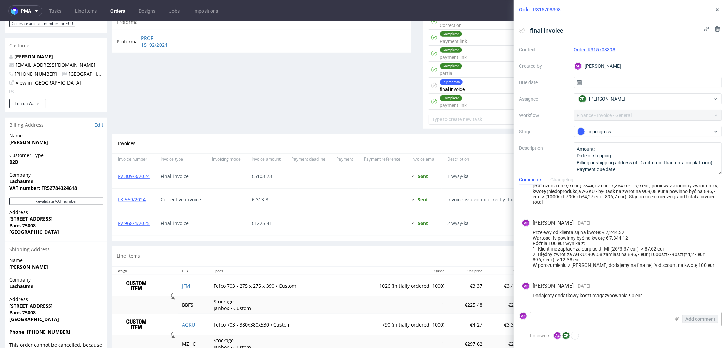
scroll to position [358, 0]
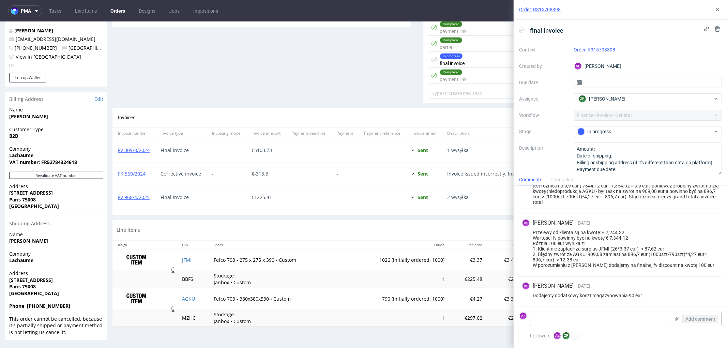
click at [469, 63] on div "In progress final invoice Set due date ZP" at bounding box center [573, 59] width 288 height 16
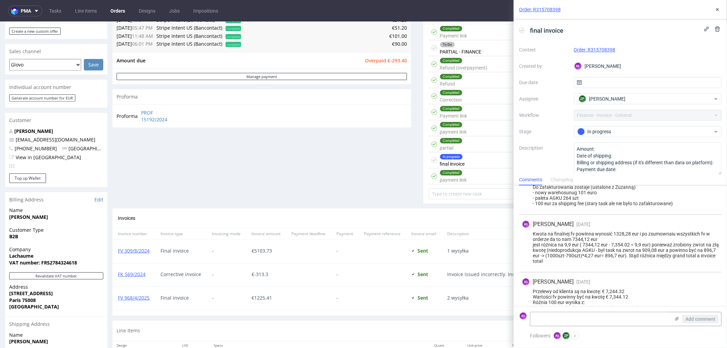
scroll to position [244, 0]
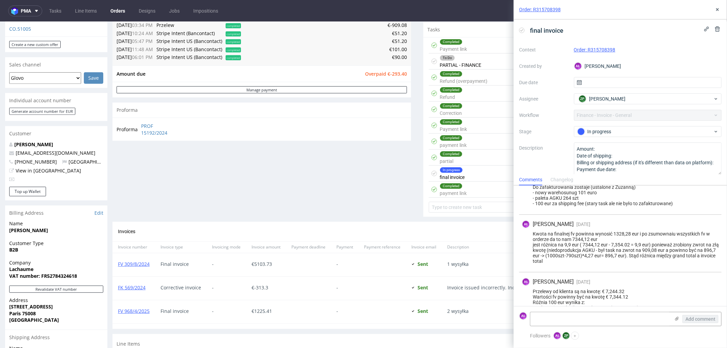
click at [459, 60] on div "To Do" at bounding box center [460, 57] width 41 height 5
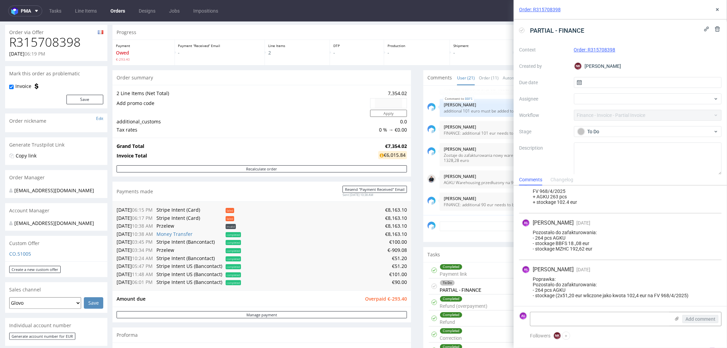
scroll to position [17, 0]
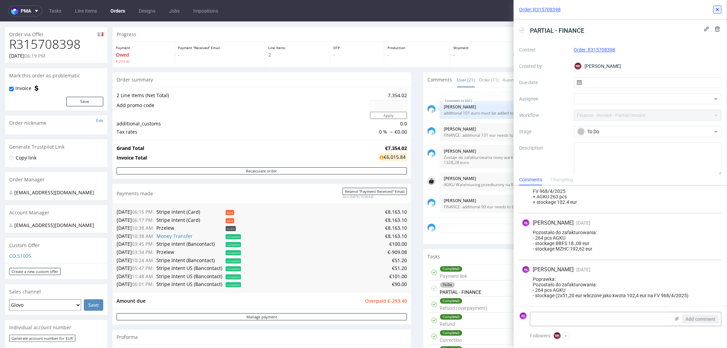
click at [718, 12] on button at bounding box center [717, 9] width 8 height 8
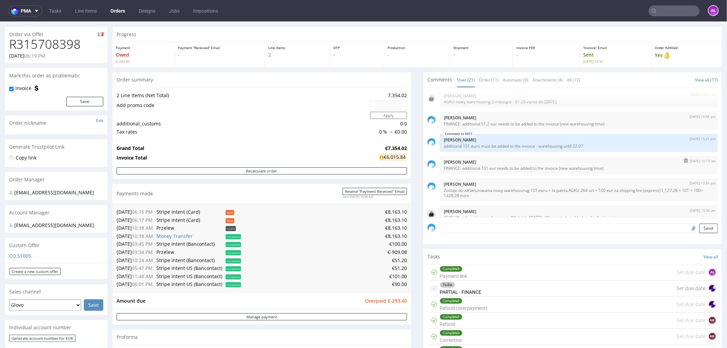
scroll to position [531, 0]
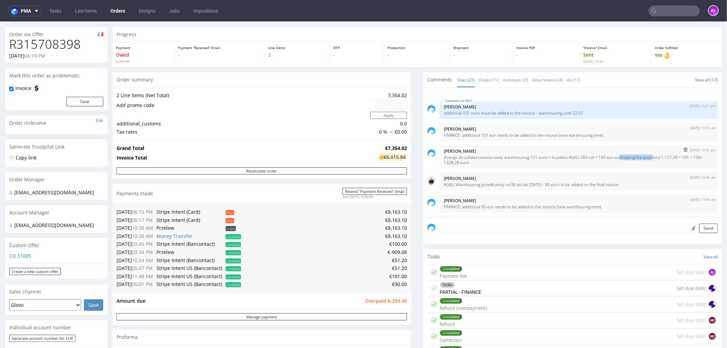
drag, startPoint x: 612, startPoint y: 159, endPoint x: 644, endPoint y: 161, distance: 32.1
click at [645, 158] on p "Zostaje do zafakturowania nowy warehosunug 101 euro + ta paleta AGKU 264 szt + …" at bounding box center [579, 159] width 270 height 10
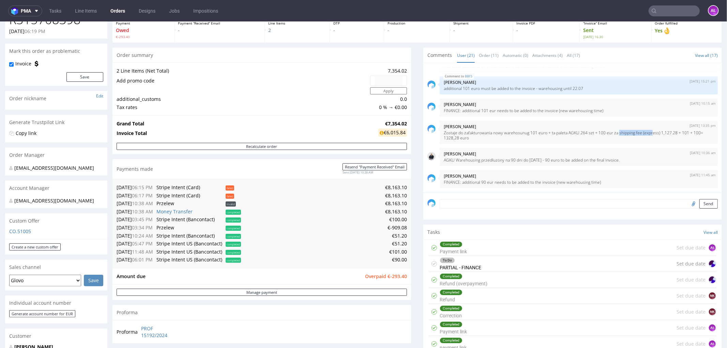
scroll to position [55, 0]
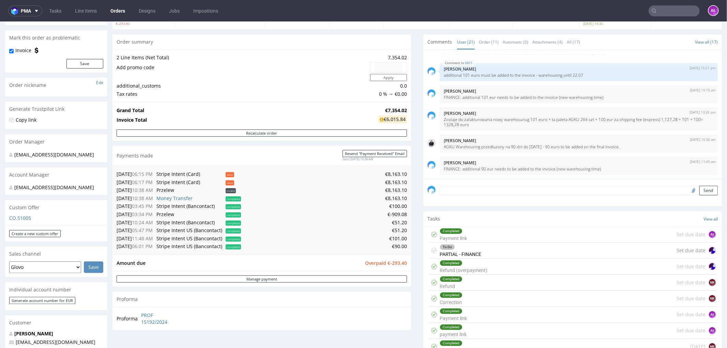
click at [464, 237] on div "Completed Payment link Set due date AŁ" at bounding box center [573, 234] width 288 height 16
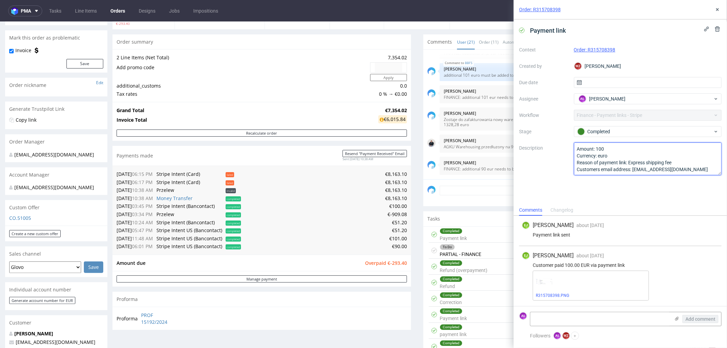
drag, startPoint x: 630, startPoint y: 163, endPoint x: 665, endPoint y: 164, distance: 35.8
click at [665, 164] on textarea "Amount: 100 Currency: euro Reason of payment link: Express shipping fee Custome…" at bounding box center [648, 158] width 148 height 33
click at [715, 11] on icon at bounding box center [717, 9] width 5 height 5
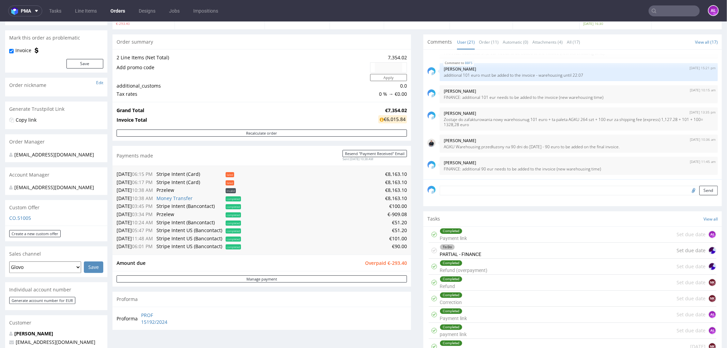
click at [456, 250] on div "To Do" at bounding box center [460, 246] width 41 height 5
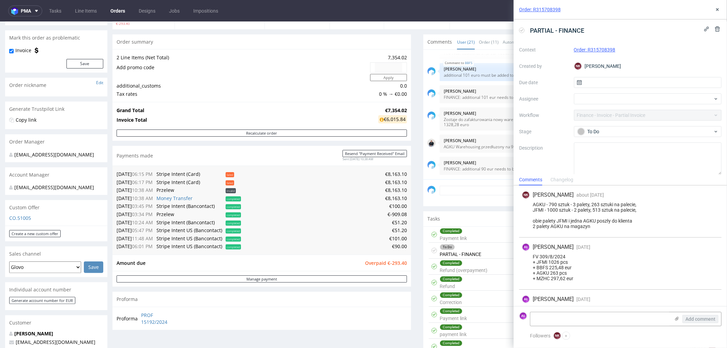
scroll to position [159, 0]
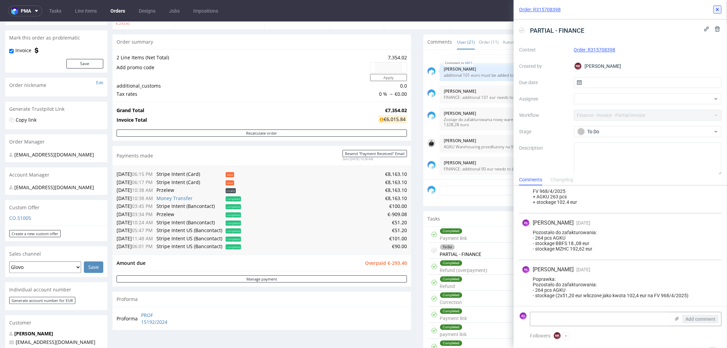
click at [717, 10] on use at bounding box center [717, 9] width 3 height 3
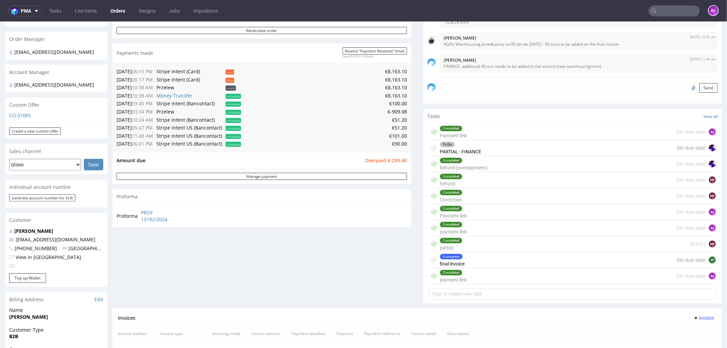
scroll to position [168, 0]
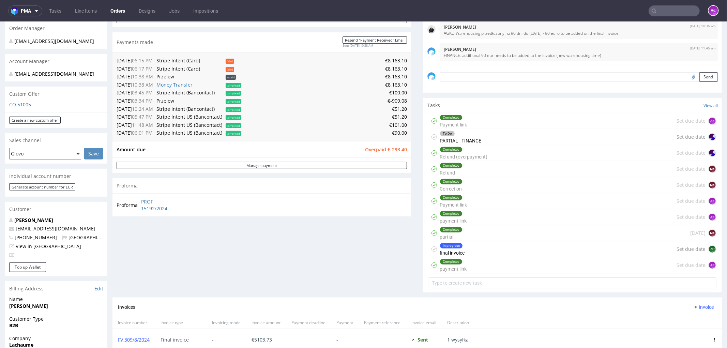
click at [463, 137] on div "To Do PARTIAL - FINANCE" at bounding box center [461, 137] width 42 height 16
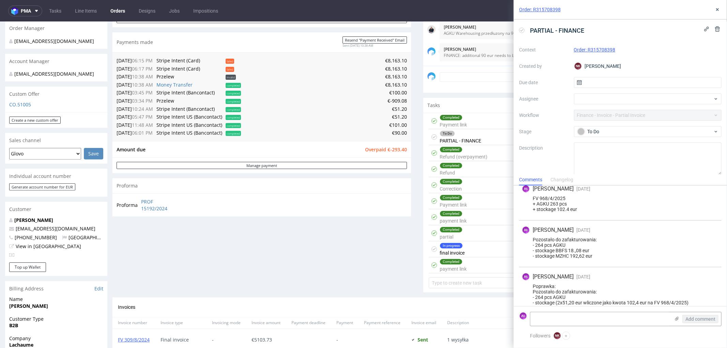
scroll to position [159, 0]
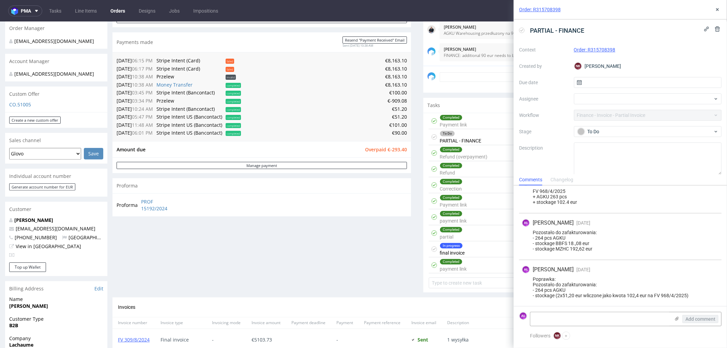
click at [464, 250] on div "In progress final invoice Set due date ZP" at bounding box center [573, 249] width 288 height 16
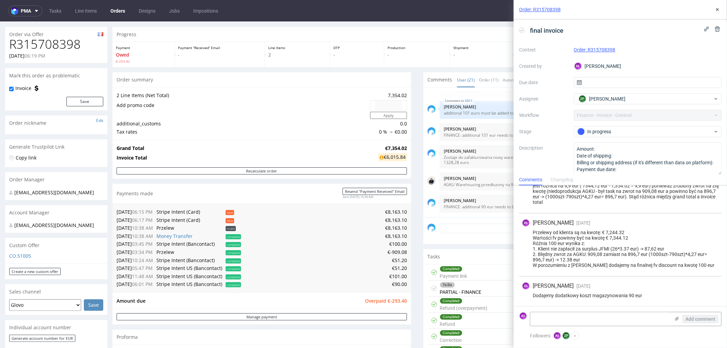
scroll to position [93, 0]
drag, startPoint x: 716, startPoint y: 8, endPoint x: 706, endPoint y: 19, distance: 15.2
click at [716, 8] on icon at bounding box center [717, 9] width 5 height 5
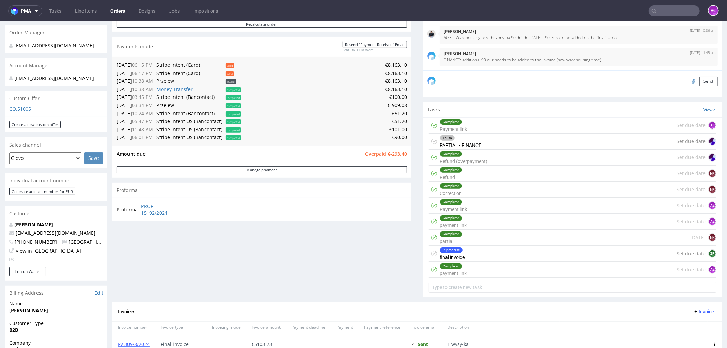
scroll to position [168, 0]
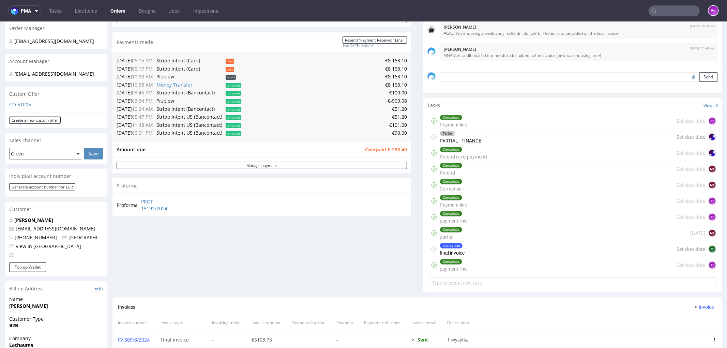
click at [464, 247] on div "In progress final invoice Set due date ZP" at bounding box center [573, 249] width 288 height 16
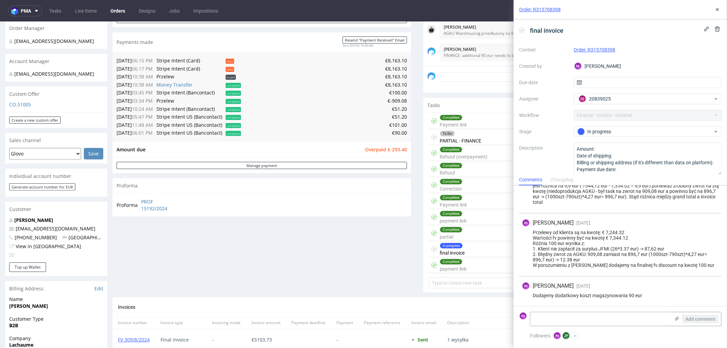
scroll to position [93, 0]
drag, startPoint x: 544, startPoint y: 304, endPoint x: 551, endPoint y: 314, distance: 12.3
click at [544, 304] on div "AŁ Aleksandra Łętowska 3 months ago 9th Jul 2025, 11:48 Dodajemy dodatkowy kosz…" at bounding box center [620, 291] width 202 height 30
click at [464, 173] on div "Completed Refund Set due date NK" at bounding box center [573, 169] width 288 height 16
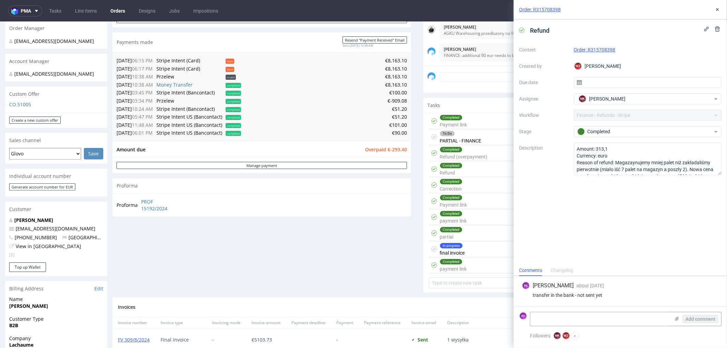
click at [469, 157] on div "Completed Refund (overpayment)" at bounding box center [464, 153] width 48 height 16
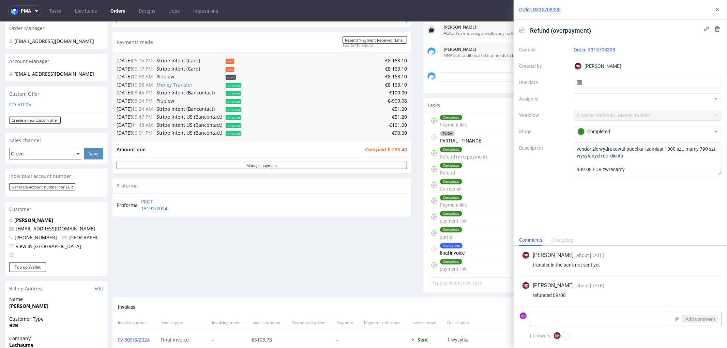
click at [470, 172] on div "Completed Refund Set due date NK" at bounding box center [573, 169] width 288 height 16
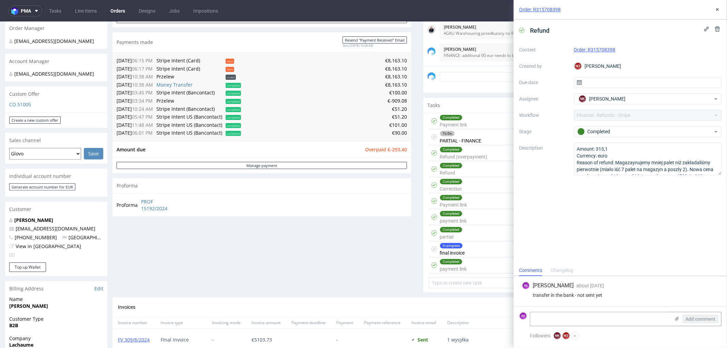
click at [463, 249] on div "In progress final invoice Set due date ZP" at bounding box center [573, 249] width 288 height 16
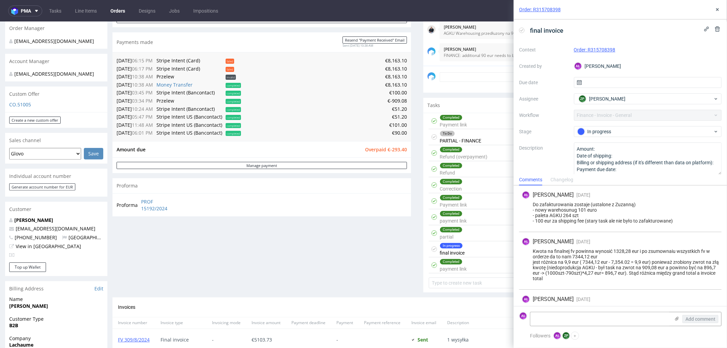
scroll to position [93, 0]
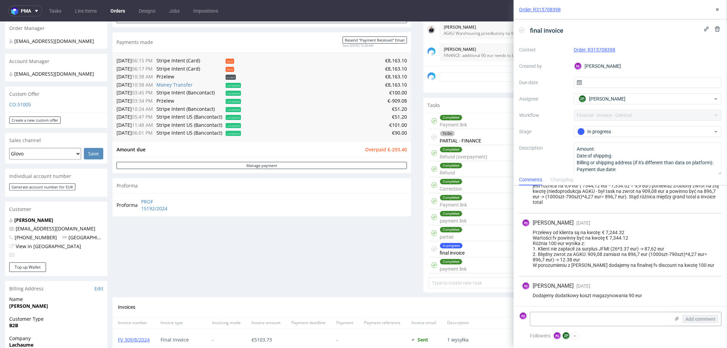
click at [471, 125] on div "Completed Payment link Set due date AŁ" at bounding box center [573, 121] width 288 height 16
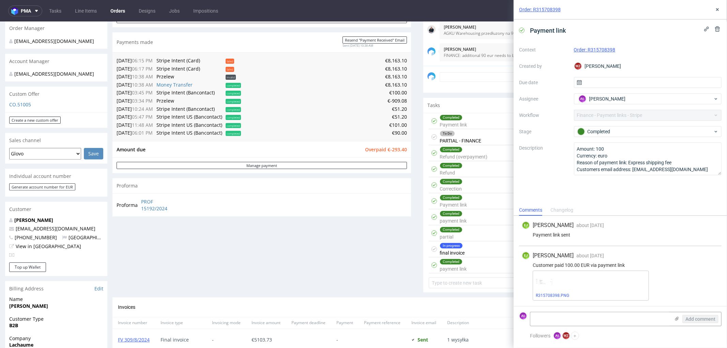
click at [471, 141] on div "To Do PARTIAL - FINANCE" at bounding box center [461, 137] width 42 height 16
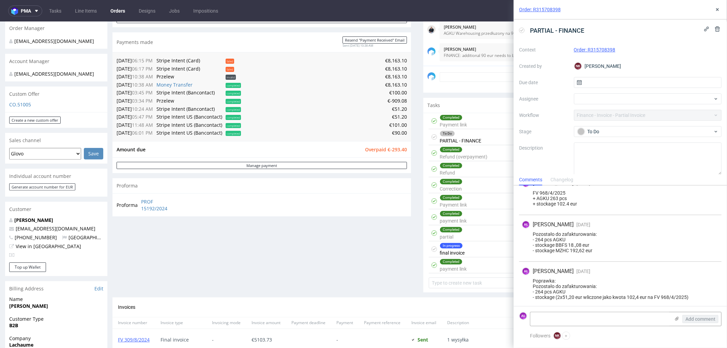
scroll to position [159, 0]
click at [468, 150] on div "Completed" at bounding box center [463, 149] width 47 height 5
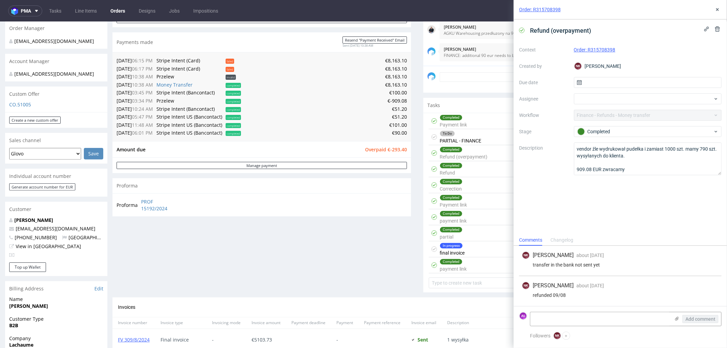
click at [478, 168] on div "Completed Refund Set due date NK" at bounding box center [573, 169] width 288 height 16
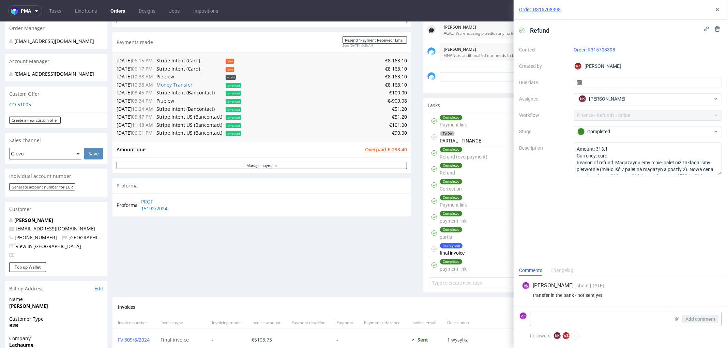
click at [478, 186] on div "Completed Correction Set due date NK" at bounding box center [573, 185] width 288 height 16
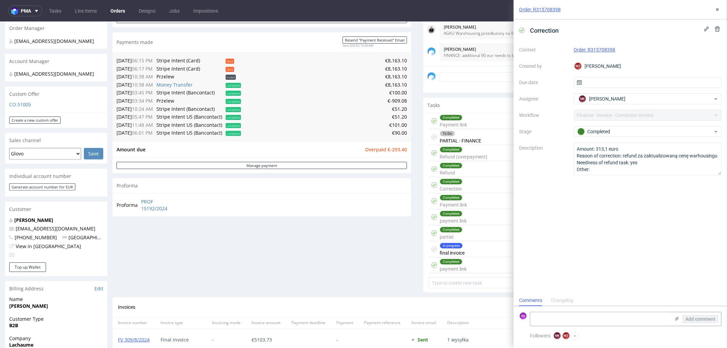
scroll to position [5, 0]
click at [477, 206] on div "Completed Payment link Set due date AŁ" at bounding box center [573, 201] width 288 height 16
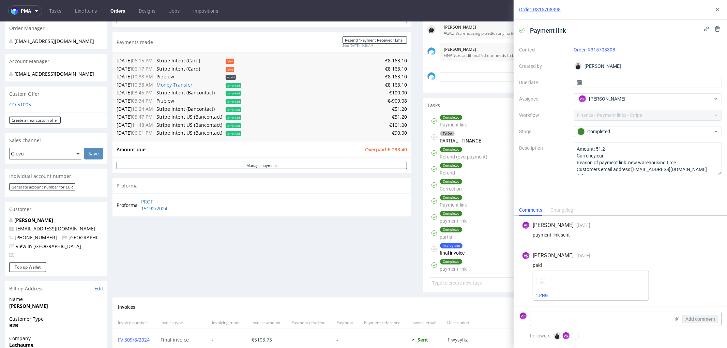
click at [476, 216] on div "Completed payment link Set due date AŁ" at bounding box center [573, 217] width 288 height 16
click at [474, 222] on div "Completed payment link Set due date AŁ" at bounding box center [573, 217] width 288 height 16
click at [475, 231] on div "Completed partial 6 months ago NK" at bounding box center [573, 233] width 288 height 16
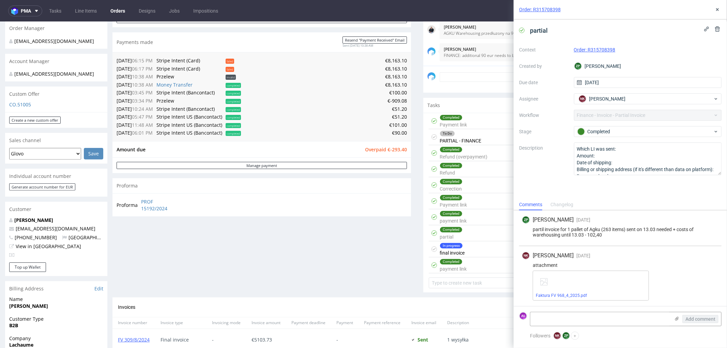
click at [473, 249] on div "In progress final invoice Set due date ZP" at bounding box center [573, 249] width 288 height 16
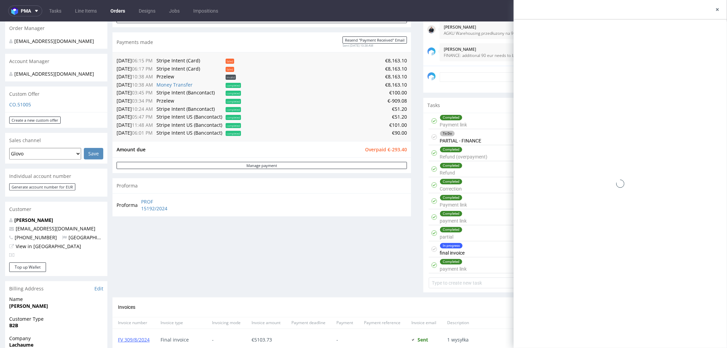
click at [476, 266] on div "Completed payment link Set due date AŁ" at bounding box center [573, 265] width 288 height 16
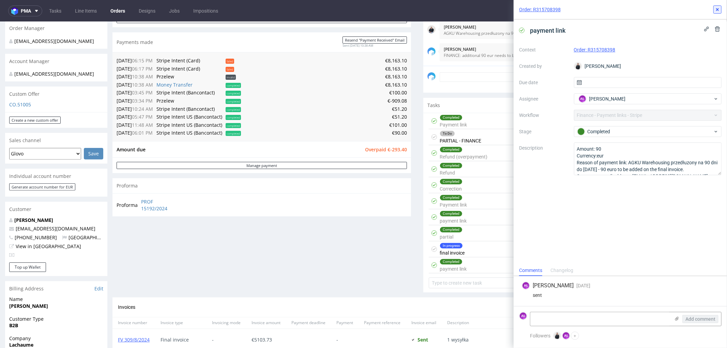
click at [720, 11] on icon at bounding box center [717, 9] width 5 height 5
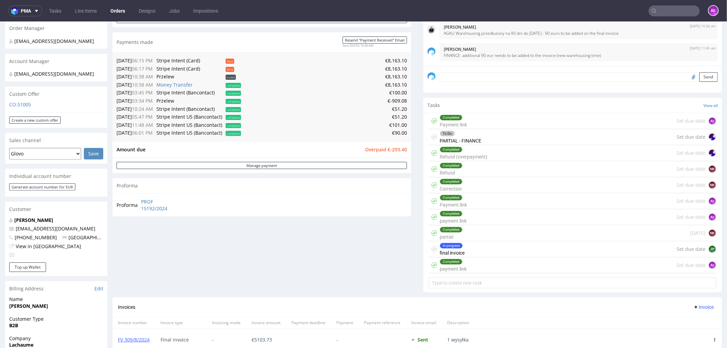
click at [463, 251] on div "In progress final invoice Set due date ZP" at bounding box center [573, 249] width 288 height 16
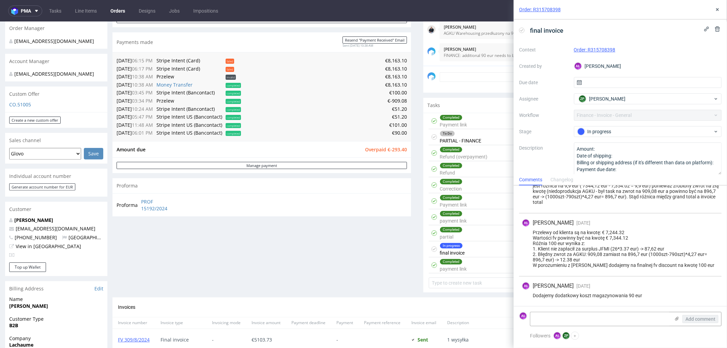
scroll to position [93, 0]
click at [468, 175] on div "Completed Refund Set due date NK" at bounding box center [573, 169] width 288 height 16
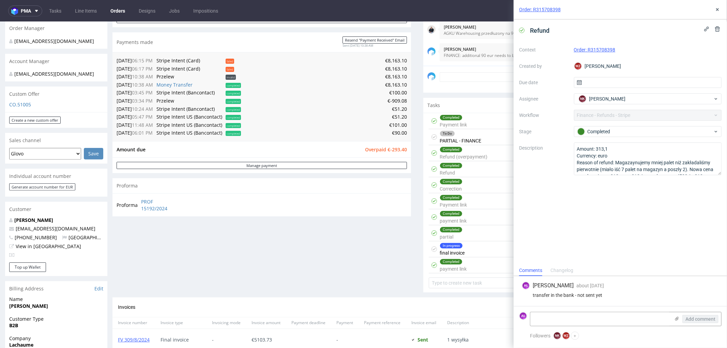
click at [462, 172] on div "Completed Refund Set due date NK" at bounding box center [573, 169] width 288 height 16
click at [463, 155] on div "Completed Refund (overpayment)" at bounding box center [464, 153] width 48 height 16
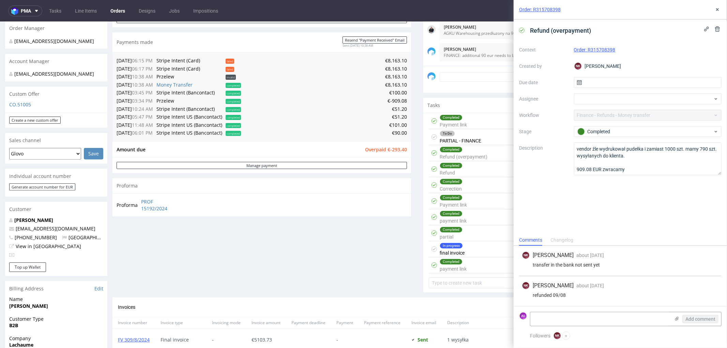
click at [467, 171] on div "Completed Refund Set due date NK" at bounding box center [573, 169] width 288 height 16
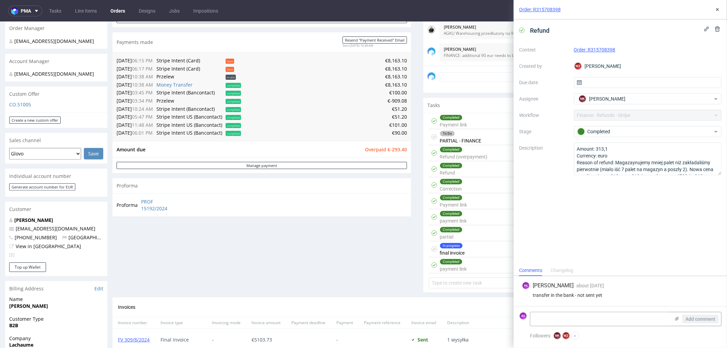
click at [464, 251] on div "In progress final invoice Set due date ZP" at bounding box center [573, 249] width 288 height 16
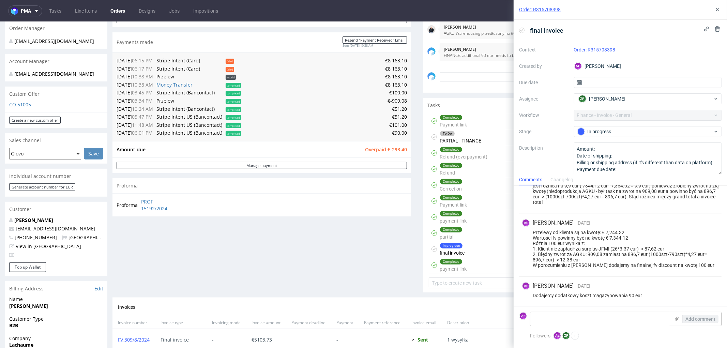
scroll to position [93, 0]
click at [717, 12] on icon at bounding box center [717, 9] width 5 height 5
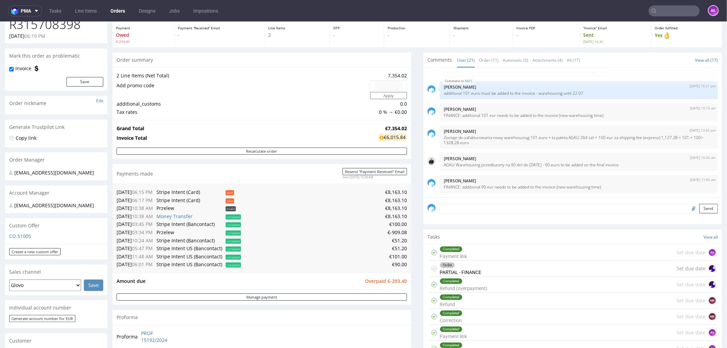
scroll to position [17, 0]
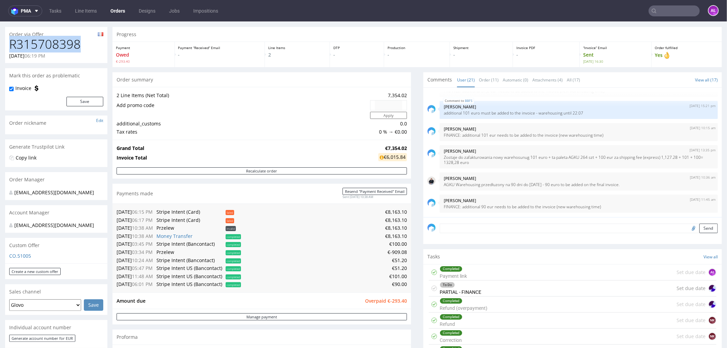
drag, startPoint x: 80, startPoint y: 44, endPoint x: 7, endPoint y: 42, distance: 73.3
click at [7, 42] on div "R315708398 18.06.2024 06:19 PM" at bounding box center [56, 50] width 102 height 26
copy h1 "R315708398"
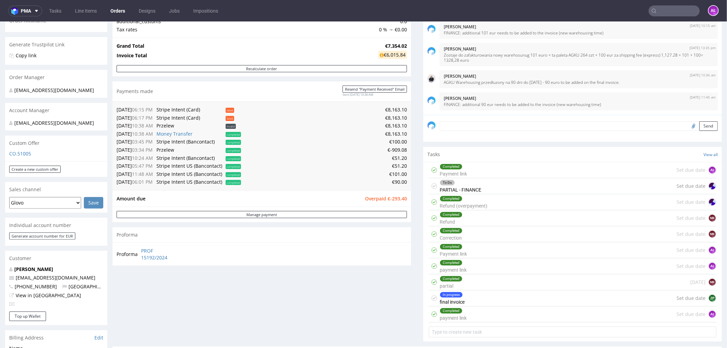
scroll to position [131, 0]
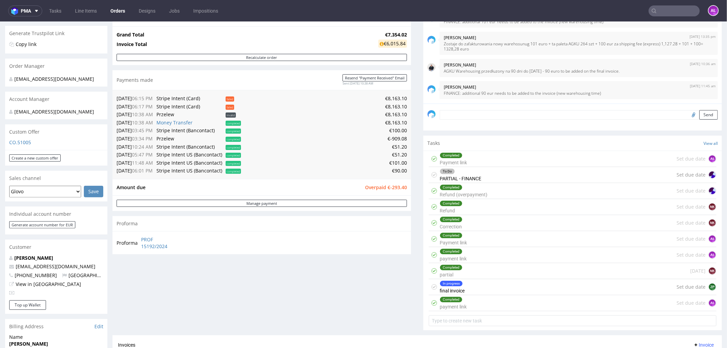
click at [490, 290] on div "In progress final invoice Set due date ZP" at bounding box center [573, 287] width 288 height 16
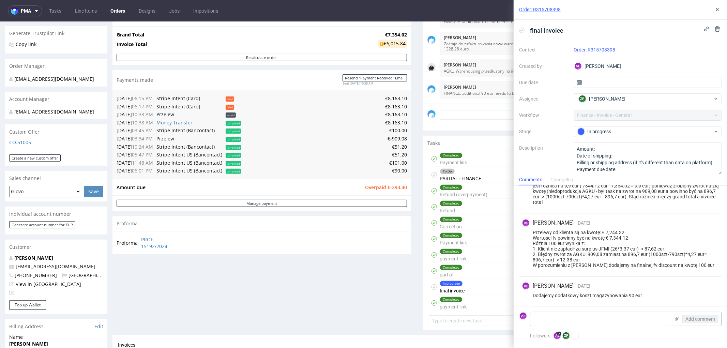
scroll to position [93, 0]
click at [573, 317] on textarea at bounding box center [600, 319] width 140 height 14
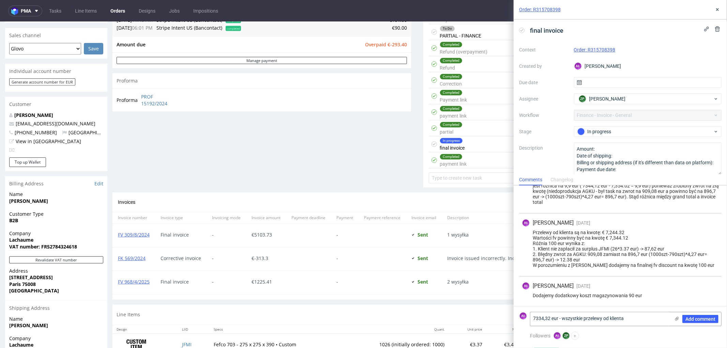
scroll to position [320, 0]
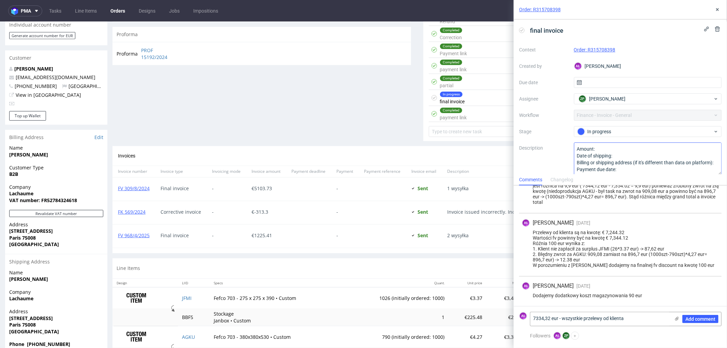
type textarea "7334,32 eur - wszystkie przelewy od klienta"
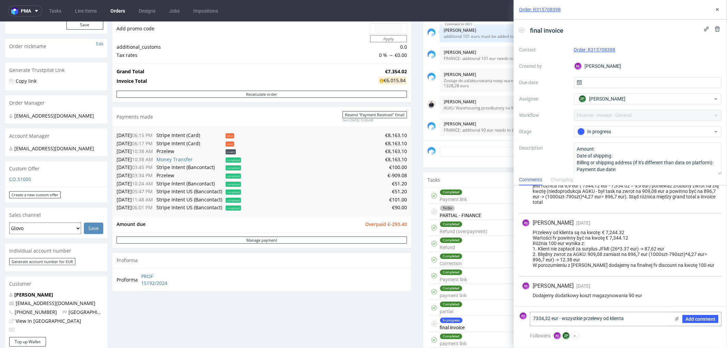
scroll to position [93, 0]
click at [638, 321] on textarea "7334,32 eur - wszystkie przelewy od klienta" at bounding box center [600, 319] width 140 height 14
click at [701, 318] on span "Add comment" at bounding box center [701, 319] width 30 height 5
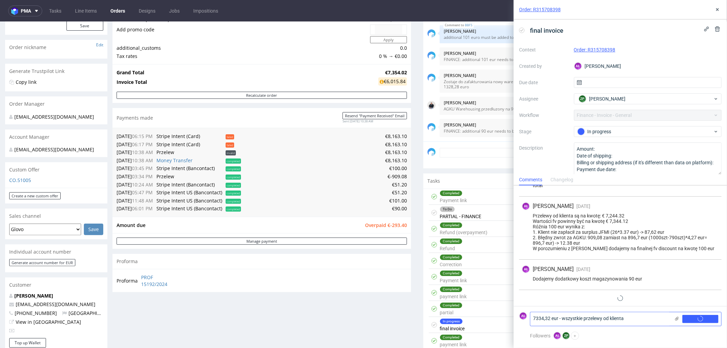
scroll to position [123, 0]
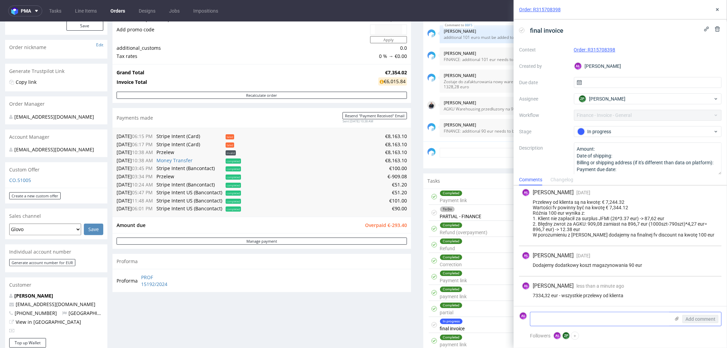
click at [556, 320] on textarea at bounding box center [600, 319] width 140 height 14
paste textarea "FV 184/10/2025"
type textarea "FV 184/10/2025"
click at [697, 317] on span "Add comment" at bounding box center [701, 319] width 30 height 5
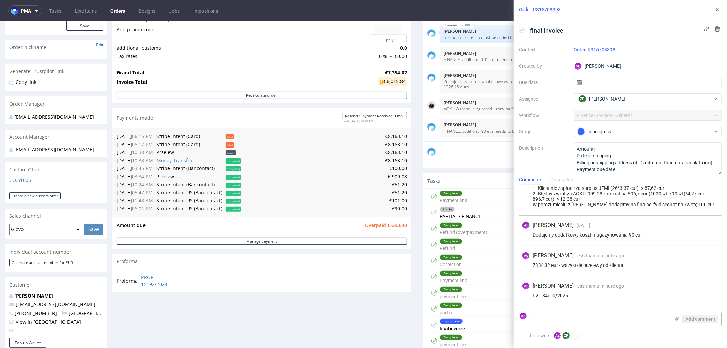
scroll to position [154, 0]
click at [521, 31] on icon at bounding box center [521, 30] width 5 height 5
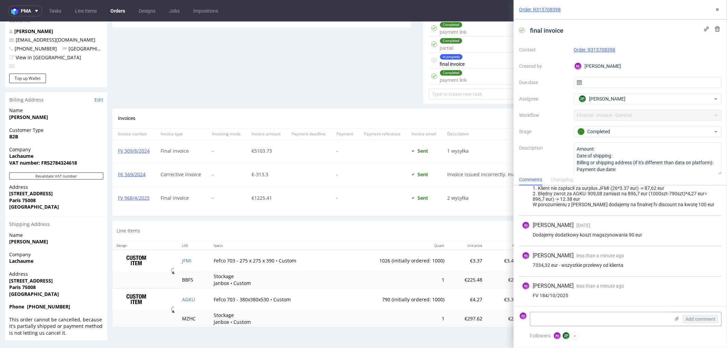
scroll to position [358, 0]
click at [716, 7] on icon at bounding box center [717, 9] width 5 height 5
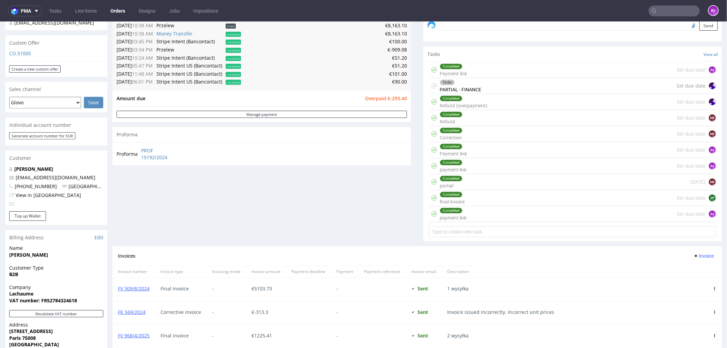
scroll to position [206, 0]
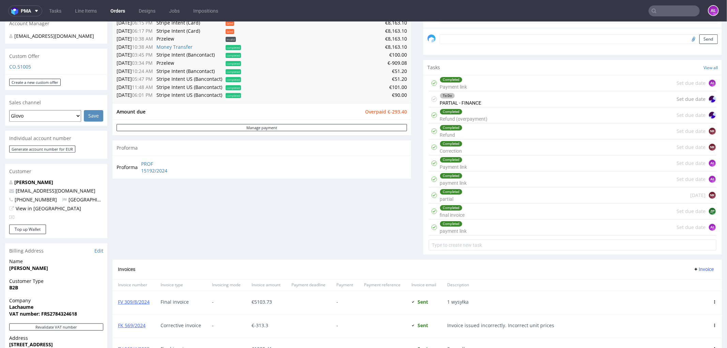
click at [454, 100] on div "To Do PARTIAL - FINANCE" at bounding box center [461, 99] width 42 height 16
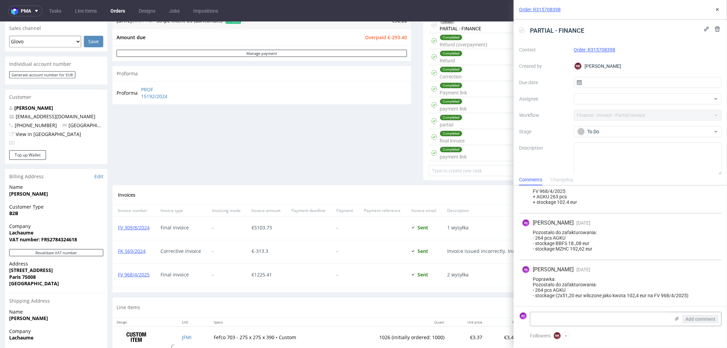
scroll to position [282, 0]
click at [592, 321] on textarea at bounding box center [600, 319] width 140 height 14
paste textarea "FV 184/10/2025"
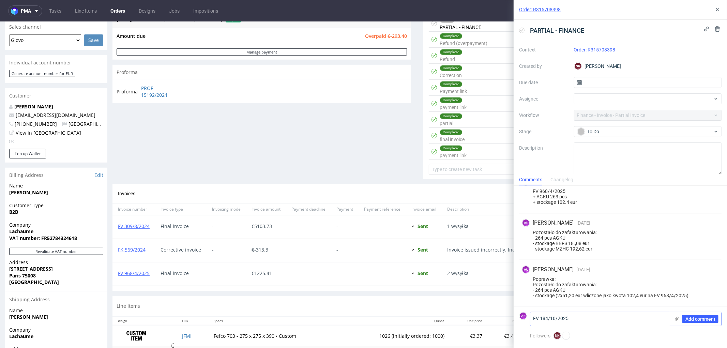
scroll to position [0, 0]
drag, startPoint x: 570, startPoint y: 288, endPoint x: 547, endPoint y: 311, distance: 32.3
click at [530, 290] on div "Poprawka: Pozostało do zafakturowania: - 264 pcs AGKU - stockage (2x51,20 eur w…" at bounding box center [620, 287] width 197 height 22
copy div "- 264 pcs AGKU"
click at [549, 317] on textarea "FV 184/10/2025 +" at bounding box center [600, 316] width 140 height 19
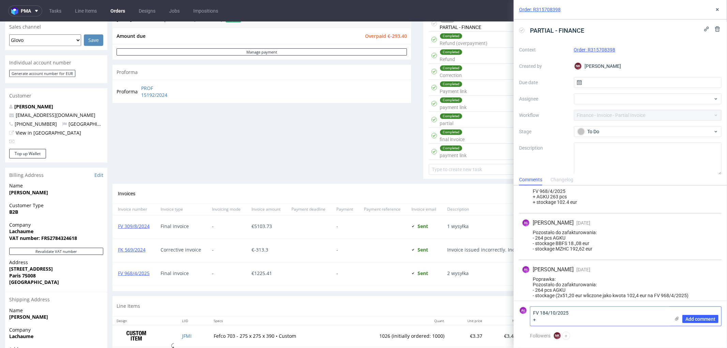
paste textarea "- 264 pcs AGKU"
click at [538, 321] on textarea "FV 184/10/2025 + - 264 pcs AGKU" at bounding box center [600, 316] width 140 height 19
click at [584, 322] on textarea "FV 184/10/2025 + 264 pcs AGKU" at bounding box center [600, 316] width 140 height 19
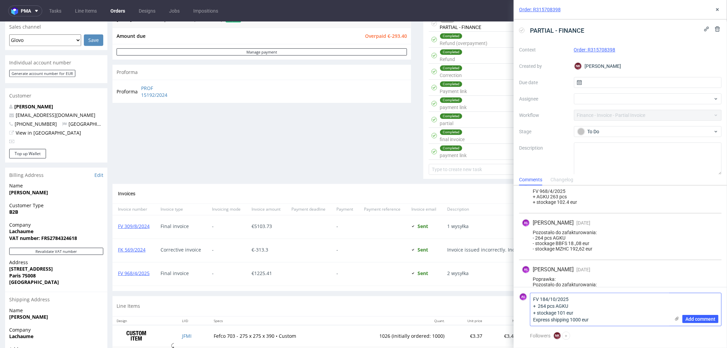
click at [532, 318] on textarea "FV 184/10/2025 + 264 pcs AGKU + stockage 101 eur Express shipping 1000 eur" at bounding box center [600, 309] width 140 height 33
click at [585, 320] on textarea "FV 184/10/2025 + 264 pcs AGKU + stockage 101 eur + Express shipping 1000 eur" at bounding box center [600, 309] width 140 height 33
click at [607, 321] on textarea "FV 184/10/2025 + 264 pcs AGKU + stockage 101 eur + Express shipping 100 eur" at bounding box center [600, 309] width 140 height 33
click at [570, 314] on textarea "FV 184/10/2025 + 264 pcs AGKU + stockage 101 eur + Express shipping 100 eur (ni…" at bounding box center [600, 306] width 140 height 40
paste textarea "Additional stockage"
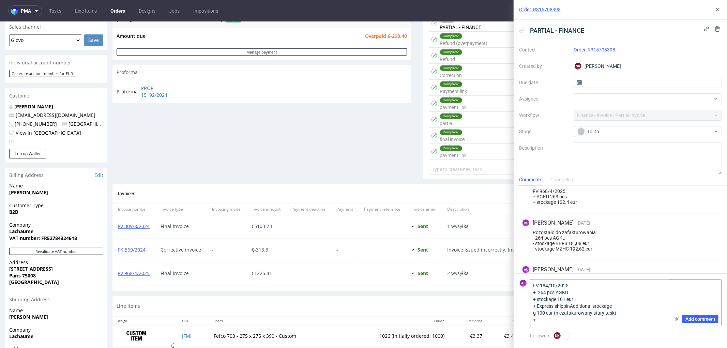
drag, startPoint x: 620, startPoint y: 315, endPoint x: 530, endPoint y: 316, distance: 90.0
click at [531, 315] on textarea "FV 184/10/2025 + 264 pcs AGKU + stockage 101 eur + Express shippinAdditional st…" at bounding box center [600, 303] width 140 height 46
drag, startPoint x: 561, startPoint y: 318, endPoint x: 574, endPoint y: 305, distance: 18.3
click at [574, 305] on textarea "FV 184/10/2025 + 264 pcs AGKU + stockage 101 eur + Express shippinAdditional st…" at bounding box center [600, 303] width 140 height 46
click at [573, 314] on textarea "FV 184/10/2025 + 264 pcs AGKU + stockage 101 eur + Express shippinh (niezafaktu…" at bounding box center [600, 306] width 140 height 40
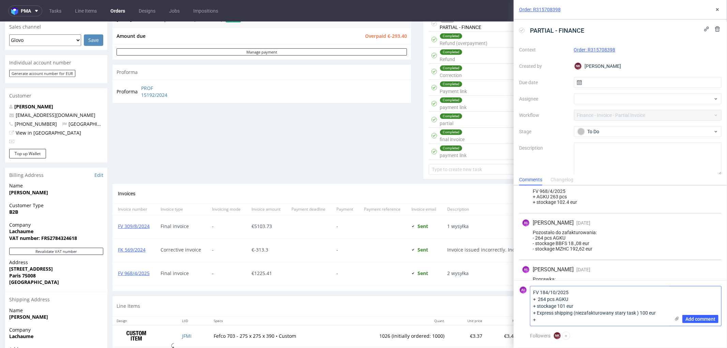
click at [572, 317] on textarea "FV 184/10/2025 + 264 pcs AGKU + stockage 101 eur + Express shipping (niezafaktu…" at bounding box center [600, 306] width 140 height 40
paste textarea "Additional stockage"
type textarea "FV 184/10/2025 + 264 pcs AGKU + stockage 101 eur + Express shipping (niezafaktu…"
click at [696, 319] on span "Add comment" at bounding box center [701, 319] width 30 height 5
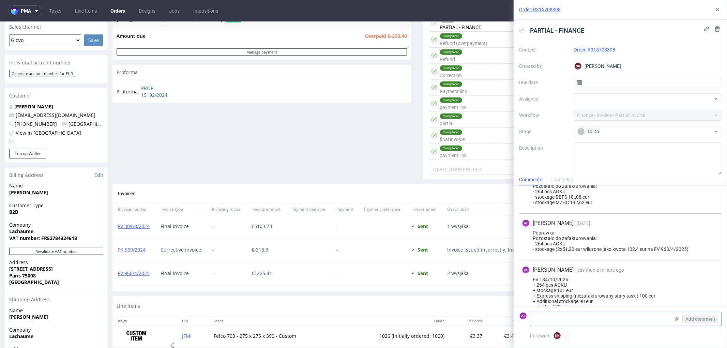
scroll to position [216, 0]
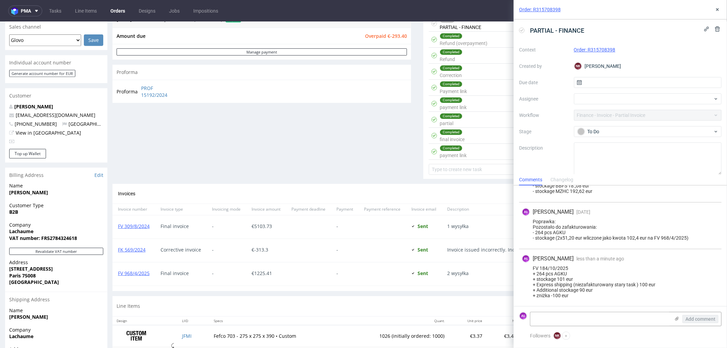
click at [523, 29] on icon at bounding box center [521, 30] width 5 height 5
click at [718, 7] on icon at bounding box center [717, 9] width 5 height 5
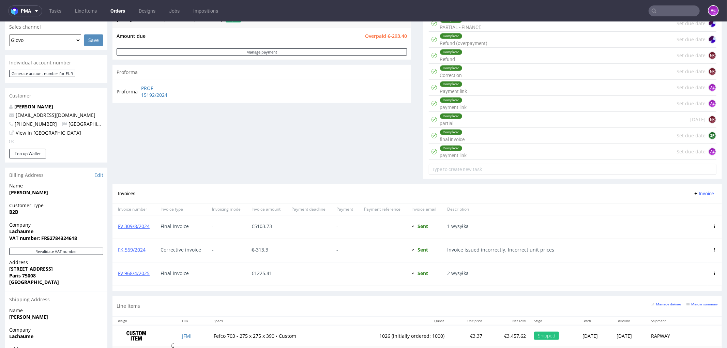
click at [691, 190] on button "Invoice" at bounding box center [704, 193] width 26 height 8
click at [690, 207] on span "Upload" at bounding box center [692, 208] width 33 height 7
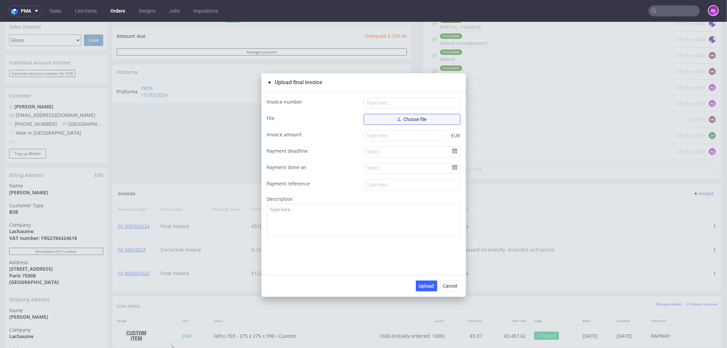
click at [422, 122] on button "Choose file" at bounding box center [412, 119] width 97 height 11
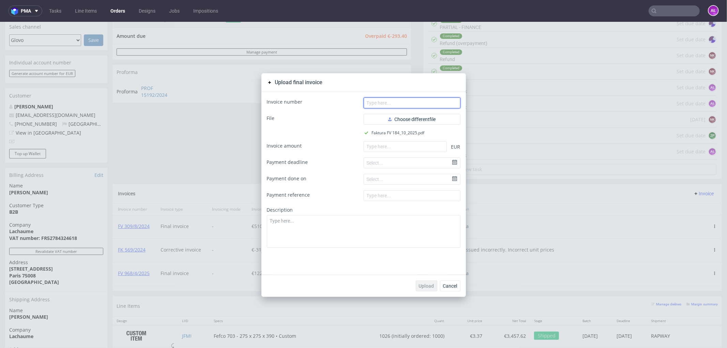
paste input "FV 184/10/2025"
click at [409, 102] on input "text" at bounding box center [412, 102] width 97 height 11
type input "FV 184/10/2025"
drag, startPoint x: 418, startPoint y: 140, endPoint x: 409, endPoint y: 198, distance: 57.8
click at [418, 141] on input "number" at bounding box center [405, 146] width 83 height 11
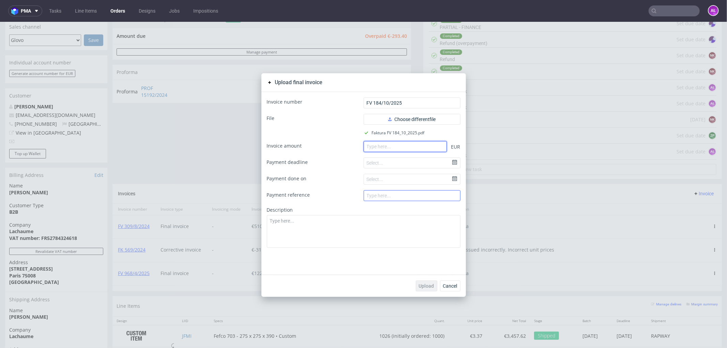
paste input "1318.28"
type input "1318.28"
click at [423, 283] on span "Upload" at bounding box center [426, 285] width 15 height 5
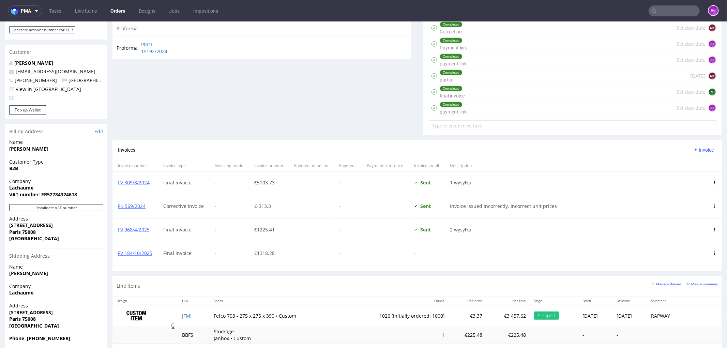
scroll to position [298, 0]
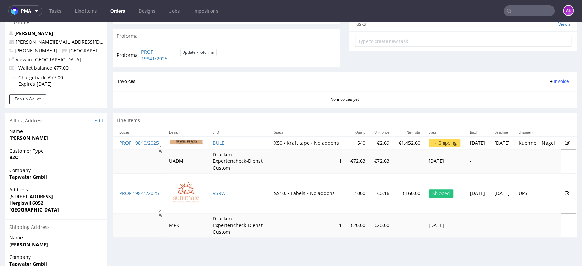
scroll to position [291, 0]
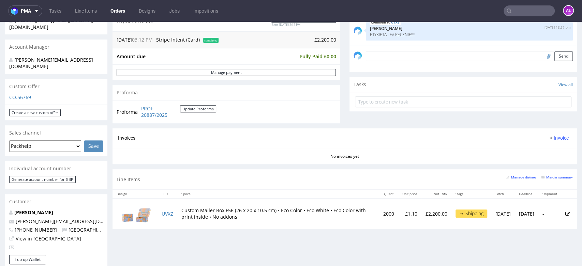
scroll to position [341, 0]
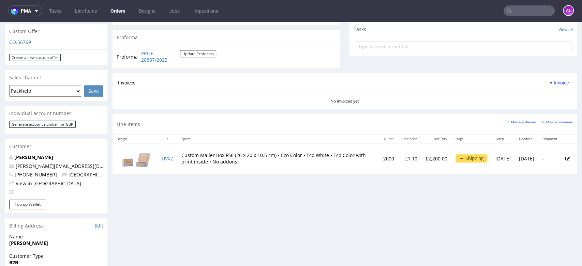
scroll to position [207, 0]
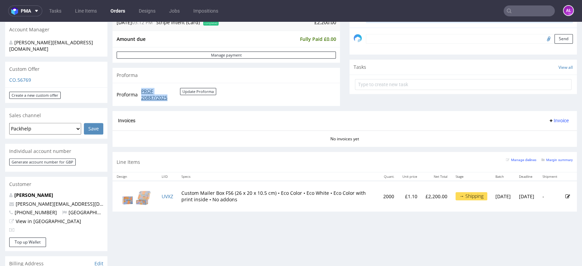
drag, startPoint x: 139, startPoint y: 91, endPoint x: 168, endPoint y: 101, distance: 30.3
click at [168, 101] on td "PROF 20887/2025 Update Proforma" at bounding box center [177, 94] width 77 height 15
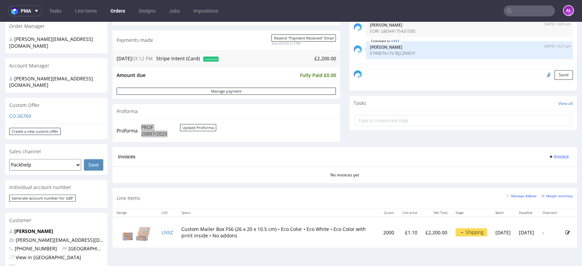
scroll to position [93, 0]
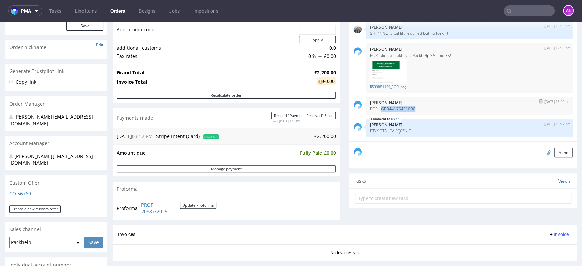
drag, startPoint x: 376, startPoint y: 110, endPoint x: 410, endPoint y: 110, distance: 34.4
click at [410, 110] on p "EORI: GB044175431000" at bounding box center [469, 108] width 199 height 5
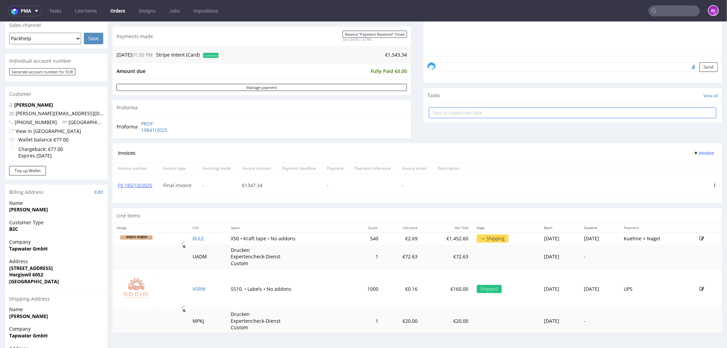
scroll to position [189, 0]
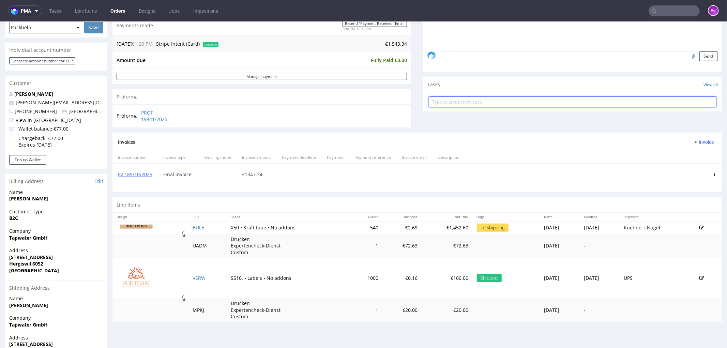
click at [441, 100] on input "text" at bounding box center [573, 101] width 288 height 11
type input "Partial"
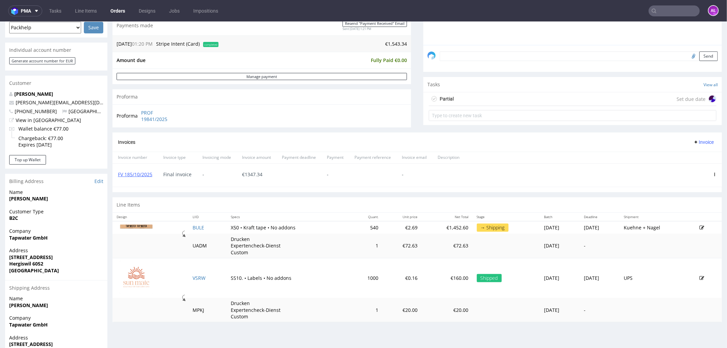
click at [459, 97] on div "Partial Set due date" at bounding box center [573, 99] width 288 height 14
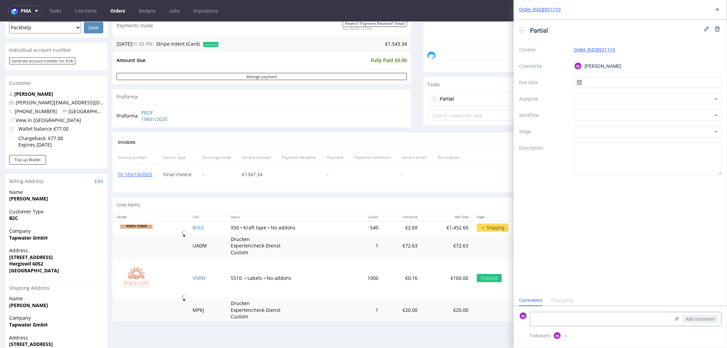
scroll to position [5, 0]
click at [341, 334] on div "Progress Payment Paid Wed 17 Sep Payment “Received” Email Sent Wed 17 Sep 13:21…" at bounding box center [416, 125] width 609 height 543
click at [721, 7] on button at bounding box center [717, 9] width 8 height 8
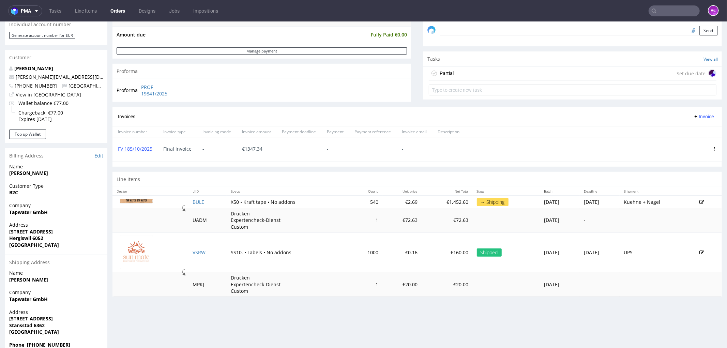
scroll to position [227, 0]
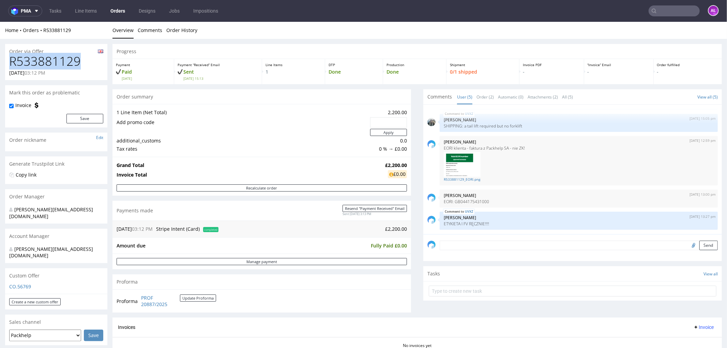
drag, startPoint x: 81, startPoint y: 63, endPoint x: 7, endPoint y: 63, distance: 73.3
click at [7, 63] on div "R533881129 11.09.2025 03:12 PM" at bounding box center [56, 67] width 102 height 26
copy h1 "R533881129"
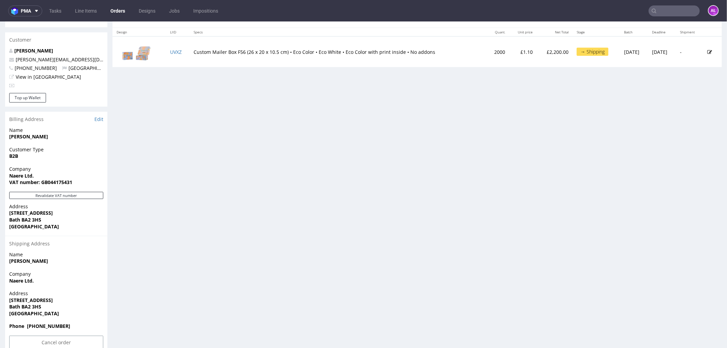
scroll to position [352, 0]
drag, startPoint x: 30, startPoint y: 295, endPoint x: 6, endPoint y: 283, distance: 26.5
click at [6, 289] on div "Address 90 Lower Oldfield Park Bath BA2 3HS United Kingdom" at bounding box center [56, 305] width 102 height 33
copy p "90 Lower Oldfield Park Bath BA2 3HS United Kingdom"
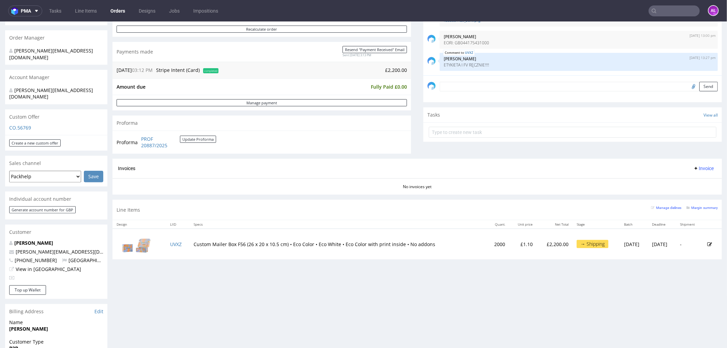
scroll to position [200, 0]
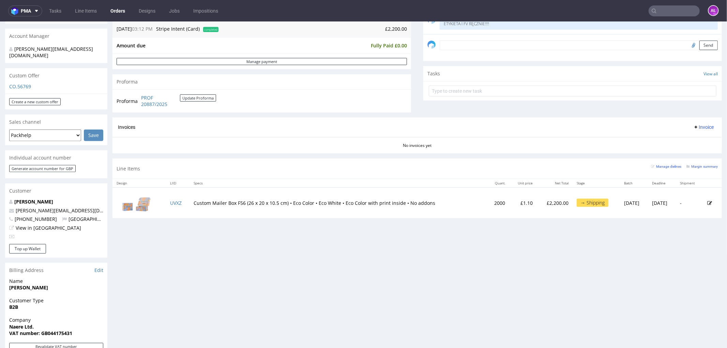
click at [700, 131] on button "Invoice" at bounding box center [704, 127] width 26 height 8
click at [696, 151] on span "Upload" at bounding box center [692, 153] width 33 height 7
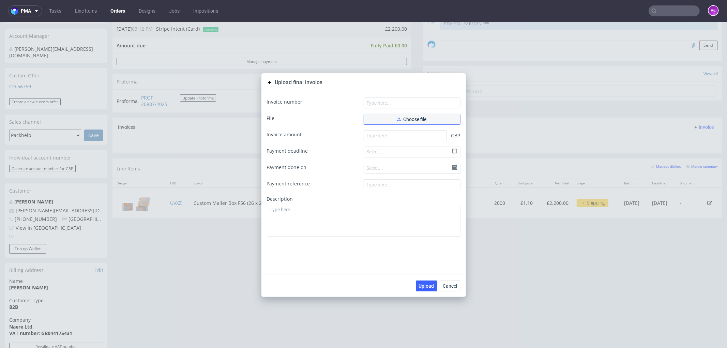
click at [435, 120] on button "Choose file" at bounding box center [412, 119] width 97 height 11
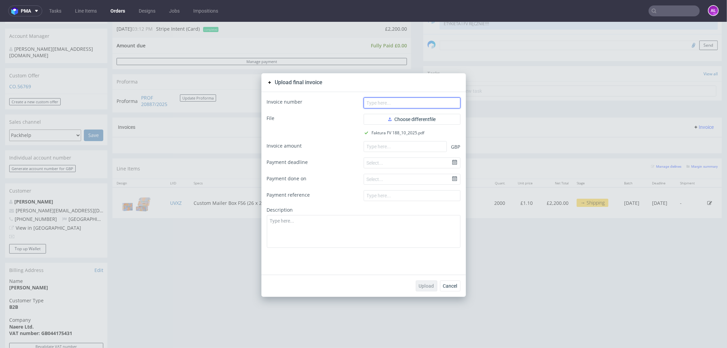
paste input "FV 188/10/2025"
click at [442, 100] on input "text" at bounding box center [412, 102] width 97 height 11
type input "FV 188/10/2025"
paste input "2200.0"
click at [410, 145] on input "number" at bounding box center [405, 146] width 83 height 11
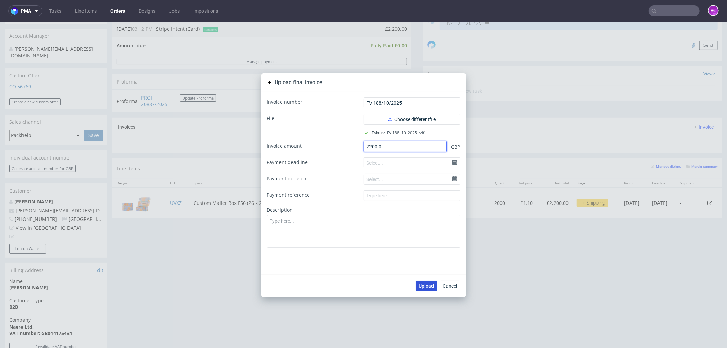
type input "2200.0"
click at [424, 284] on span "Upload" at bounding box center [426, 285] width 15 height 5
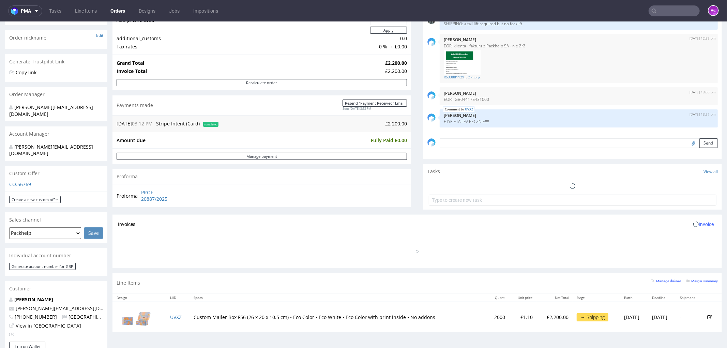
scroll to position [114, 0]
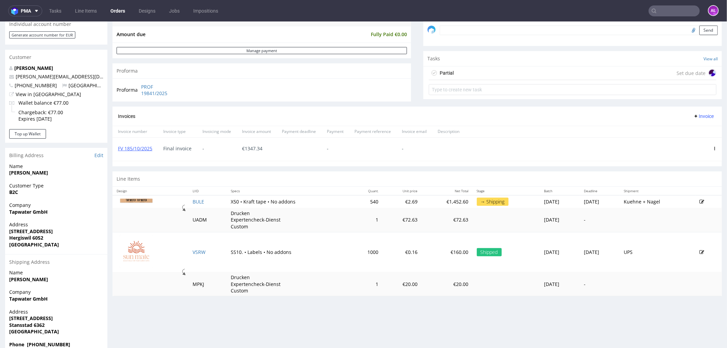
scroll to position [227, 0]
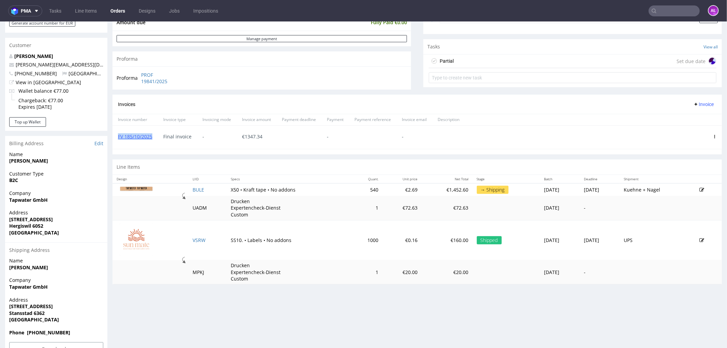
drag, startPoint x: 145, startPoint y: 142, endPoint x: 117, endPoint y: 142, distance: 28.3
click at [117, 142] on div "FV 185/10/2025" at bounding box center [134, 136] width 45 height 23
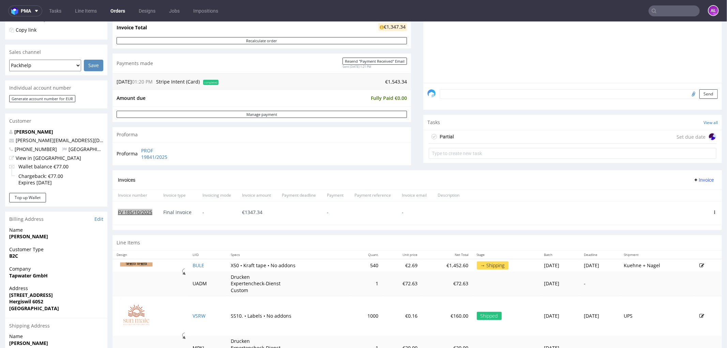
scroll to position [0, 0]
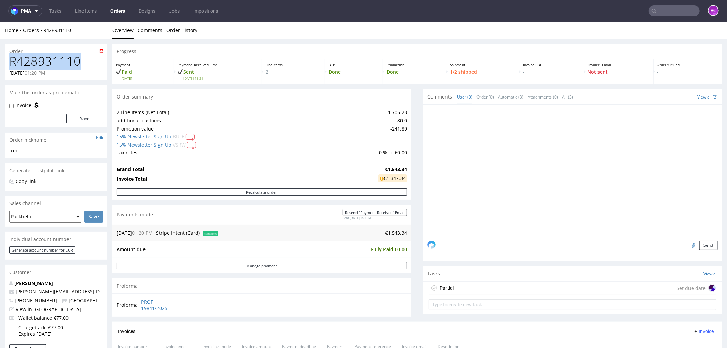
drag, startPoint x: 84, startPoint y: 61, endPoint x: 3, endPoint y: 62, distance: 80.8
click at [3, 62] on div "Order R428931110 [DATE] 01:20 PM Mark this order as problematic Invoice Save Or…" at bounding box center [363, 315] width 727 height 553
copy h1 "R428931110"
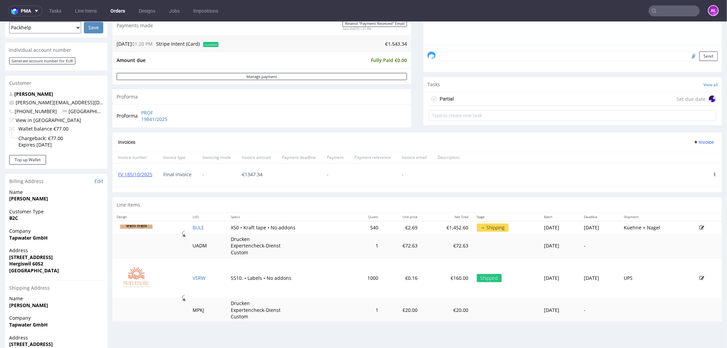
scroll to position [227, 0]
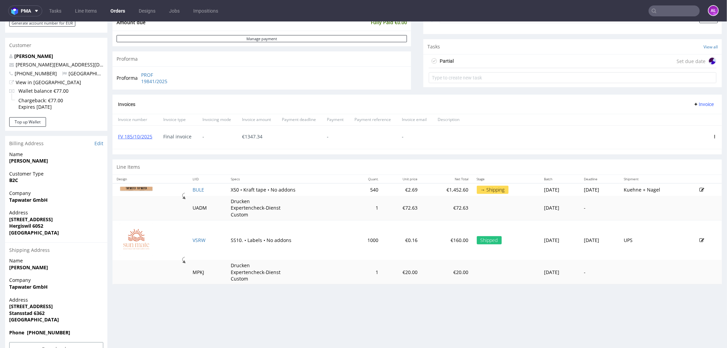
click at [693, 104] on span "Invoice" at bounding box center [703, 103] width 20 height 5
click at [693, 119] on span "Upload" at bounding box center [692, 118] width 33 height 7
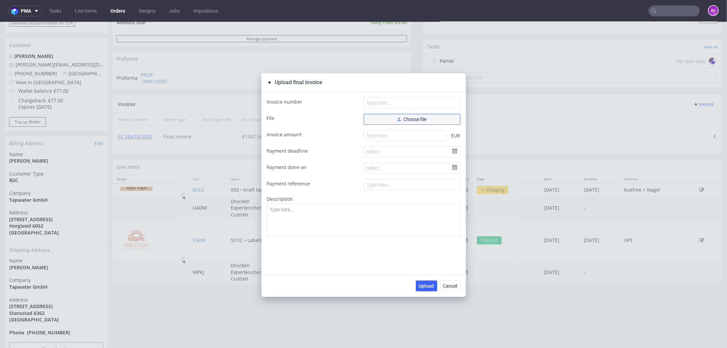
click at [384, 121] on button "Choose file" at bounding box center [412, 119] width 97 height 11
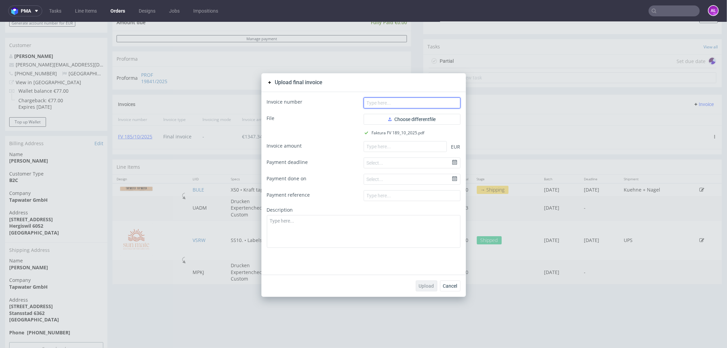
drag, startPoint x: 421, startPoint y: 104, endPoint x: 427, endPoint y: 107, distance: 7.2
click at [421, 104] on input "text" at bounding box center [412, 102] width 97 height 11
paste input "FV 189/10/2025"
type input "FV 189/10/2025"
click at [431, 145] on input "number" at bounding box center [405, 146] width 83 height 11
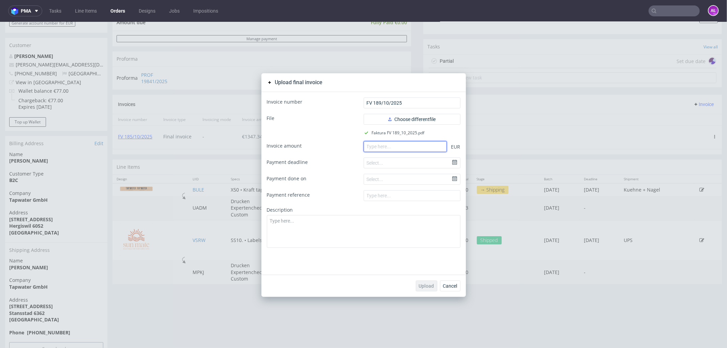
paste input "196.00"
type input "196.00"
click at [428, 283] on span "Upload" at bounding box center [426, 285] width 15 height 5
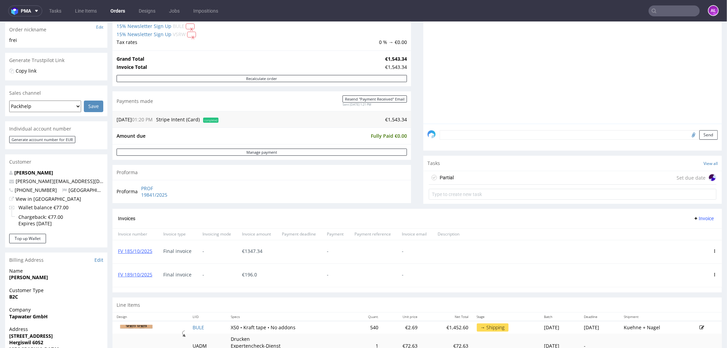
scroll to position [189, 0]
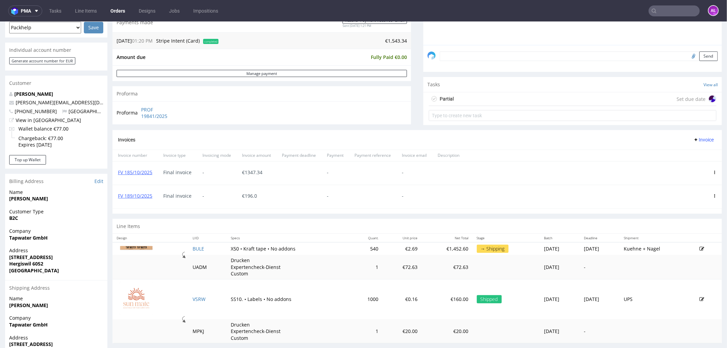
click at [441, 94] on div "Partial" at bounding box center [447, 98] width 14 height 8
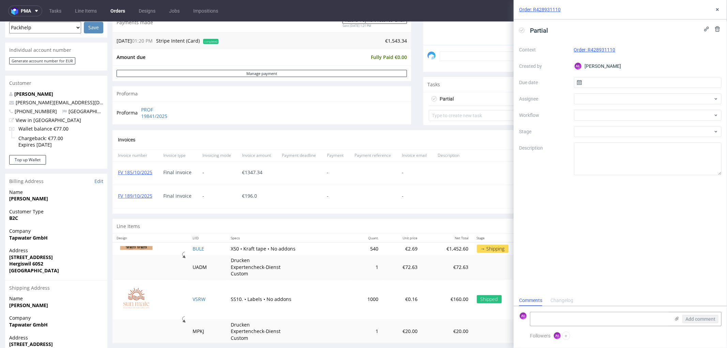
scroll to position [5, 0]
click at [523, 28] on icon at bounding box center [521, 30] width 5 height 5
click at [599, 117] on div at bounding box center [648, 115] width 148 height 11
type input "part"
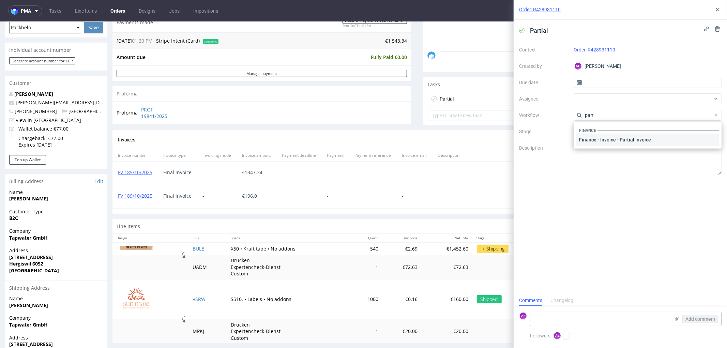
click at [612, 140] on div "Finance - Invoice - Partial Invoice" at bounding box center [647, 140] width 142 height 12
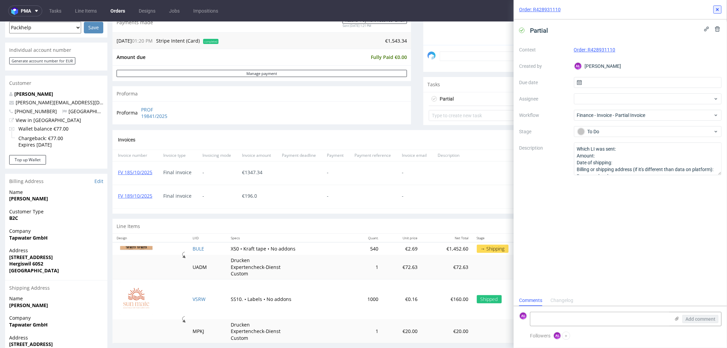
click at [718, 11] on icon at bounding box center [717, 9] width 5 height 5
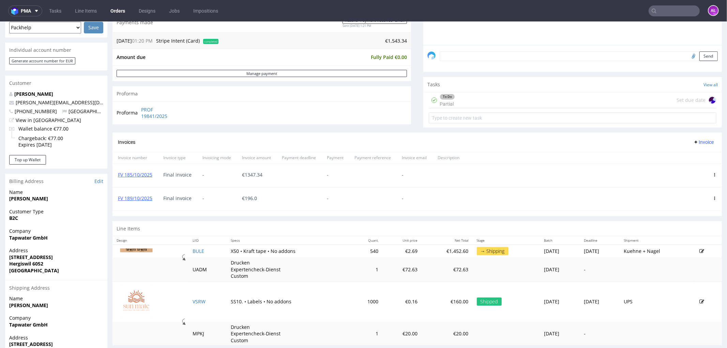
click at [463, 101] on div "To Do Partial Set due date" at bounding box center [573, 100] width 288 height 16
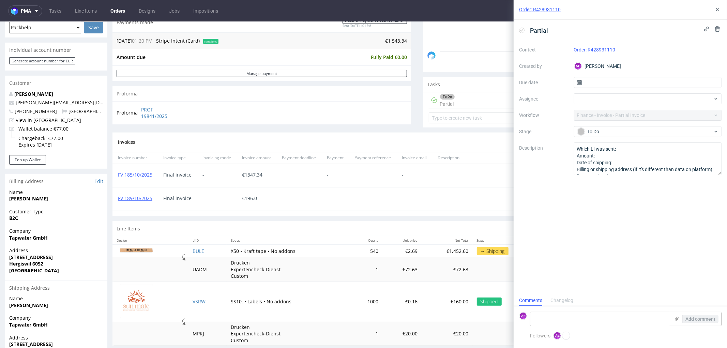
scroll to position [5, 0]
click at [522, 29] on icon at bounding box center [521, 30] width 5 height 5
click at [718, 9] on use at bounding box center [717, 9] width 3 height 3
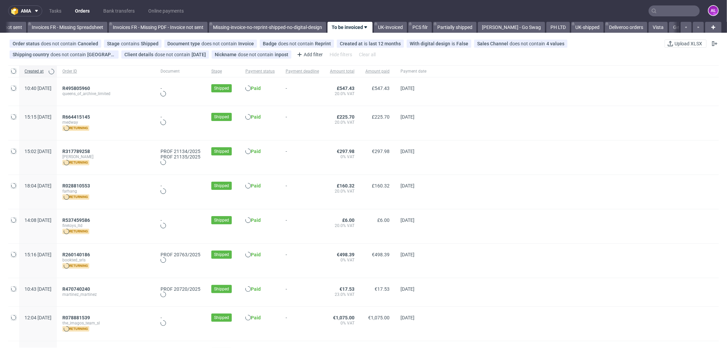
scroll to position [0, 1065]
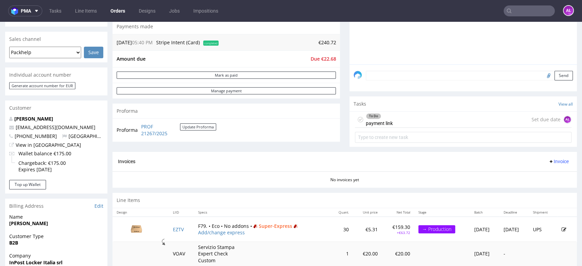
scroll to position [151, 0]
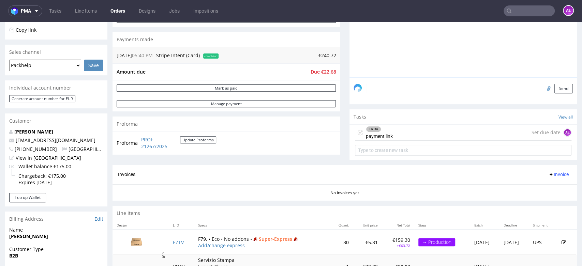
click at [389, 135] on div "To Do payment link Set due date AŁ" at bounding box center [463, 133] width 216 height 16
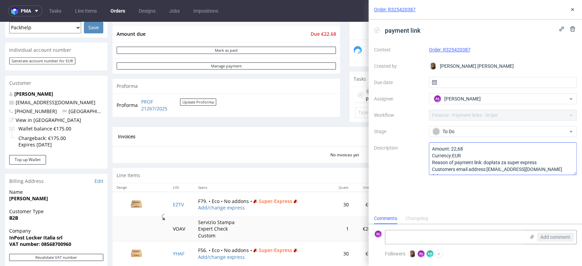
scroll to position [7, 0]
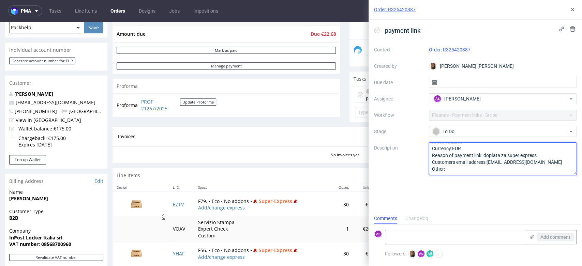
drag, startPoint x: 534, startPoint y: 162, endPoint x: 488, endPoint y: 164, distance: 46.1
click at [488, 164] on textarea "Amount: 22,68 Currency:EUR Reason of payment link: dopłata za super express Cus…" at bounding box center [503, 158] width 148 height 33
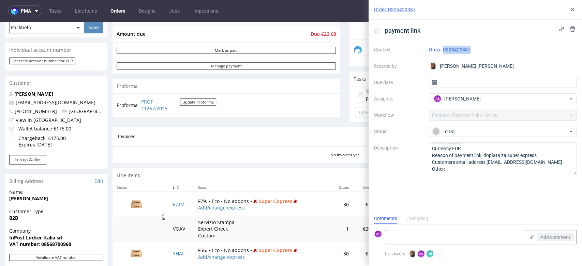
drag, startPoint x: 476, startPoint y: 51, endPoint x: 442, endPoint y: 54, distance: 33.5
click at [442, 54] on div "Context Order: R325420387 Created by Angelina Marć Due date Assignee AŁ Aleksan…" at bounding box center [475, 109] width 202 height 131
copy link "R325420387"
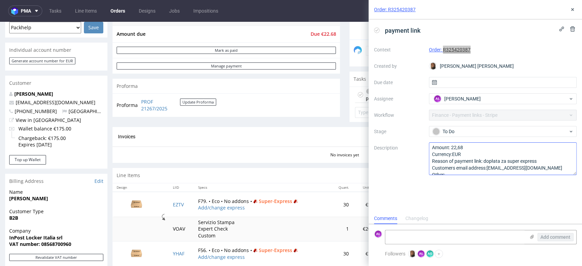
scroll to position [0, 0]
copy link "R325420387"
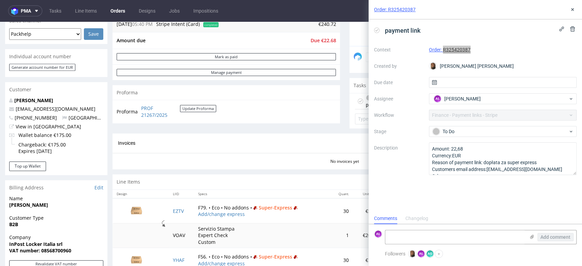
scroll to position [38, 0]
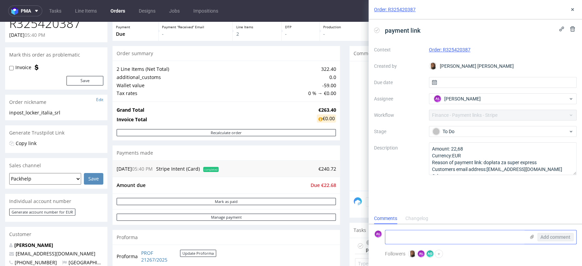
click at [497, 242] on textarea at bounding box center [455, 237] width 140 height 14
type textarea "sent"
click at [545, 236] on span "Add comment" at bounding box center [555, 237] width 30 height 5
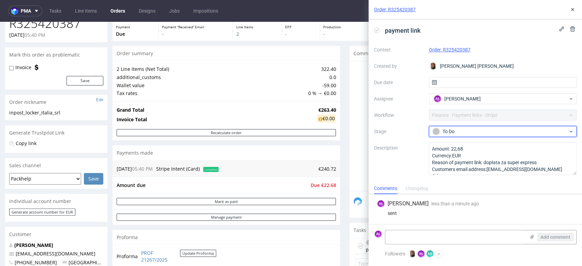
click at [477, 130] on div "To Do" at bounding box center [500, 131] width 136 height 7
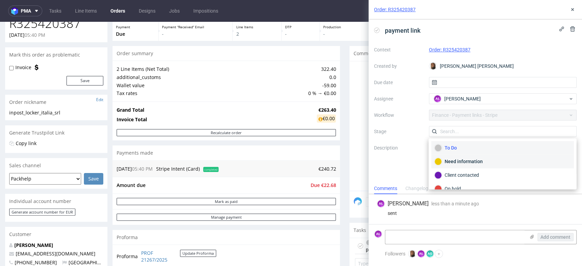
scroll to position [38, 0]
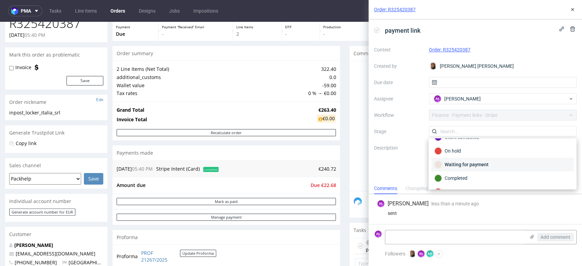
click at [488, 162] on div "Waiting for payment" at bounding box center [502, 164] width 136 height 7
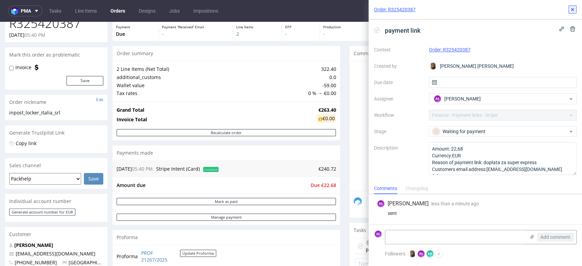
click at [573, 7] on icon at bounding box center [572, 9] width 5 height 5
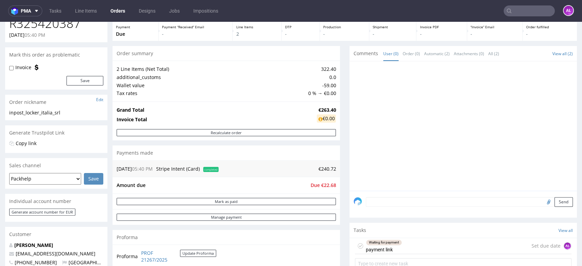
click at [529, 10] on input "text" at bounding box center [528, 10] width 51 height 11
paste input "R884110822"
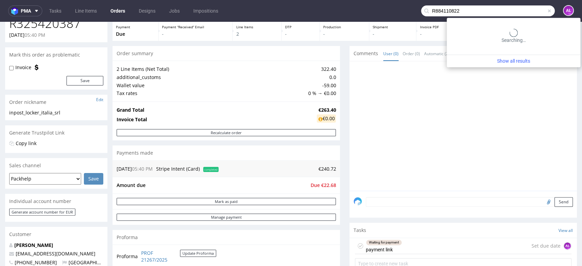
type input "R884110822"
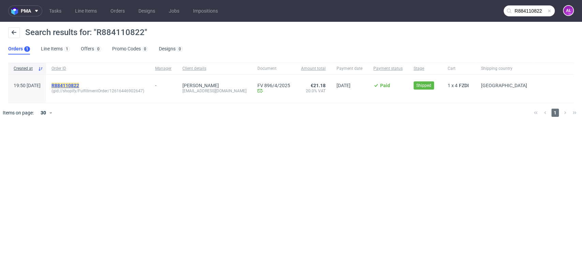
click at [79, 85] on mark "R884110822" at bounding box center [65, 85] width 28 height 5
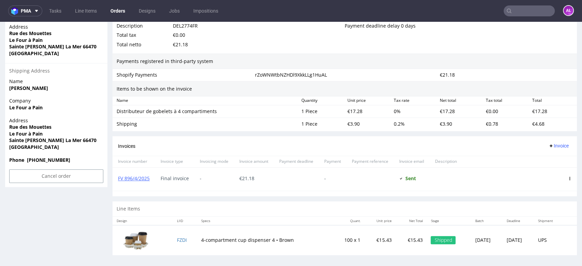
scroll to position [405, 0]
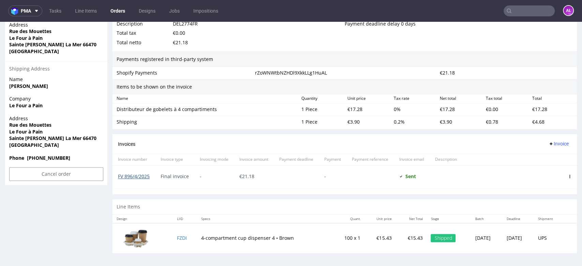
click at [144, 176] on link "FV 896/4/2025" at bounding box center [134, 176] width 32 height 6
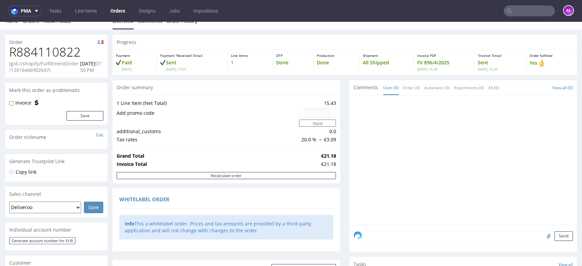
scroll to position [0, 0]
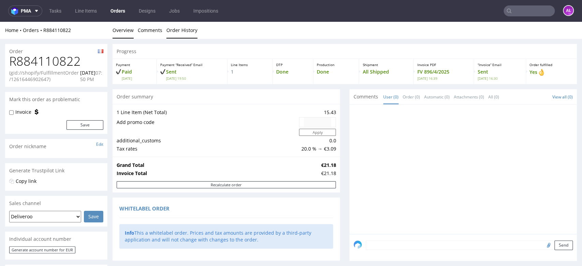
click at [188, 29] on link "Order History" at bounding box center [181, 30] width 31 height 17
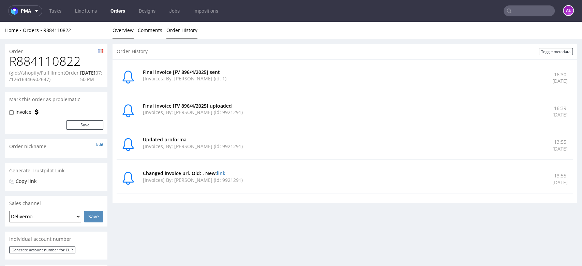
click at [120, 33] on link "Overview" at bounding box center [122, 30] width 21 height 17
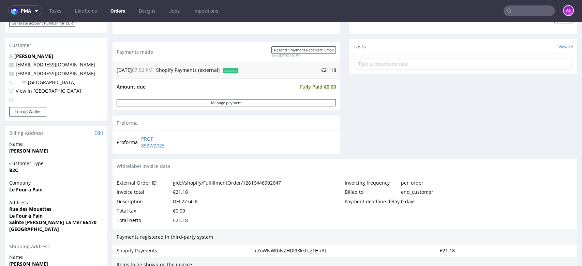
scroll to position [405, 0]
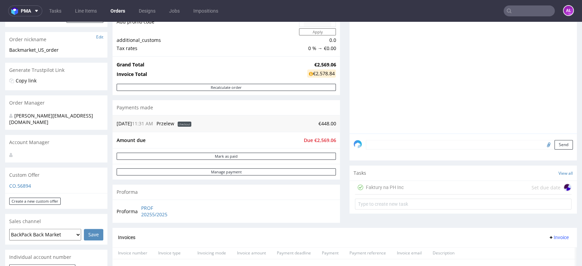
scroll to position [189, 0]
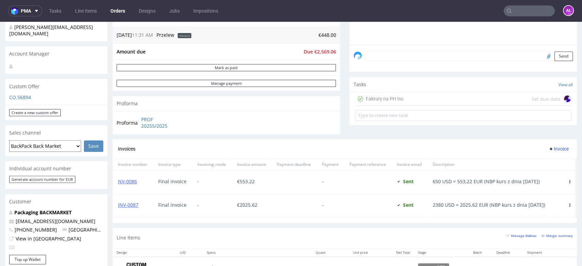
click at [395, 98] on div "Faktury na PH Inc" at bounding box center [385, 99] width 38 height 8
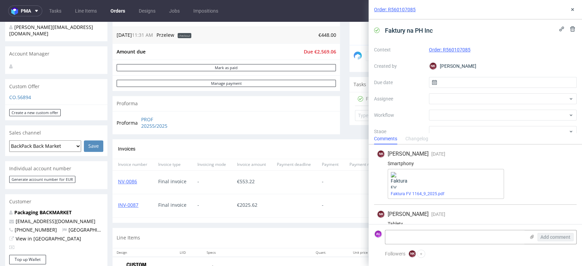
scroll to position [40, 0]
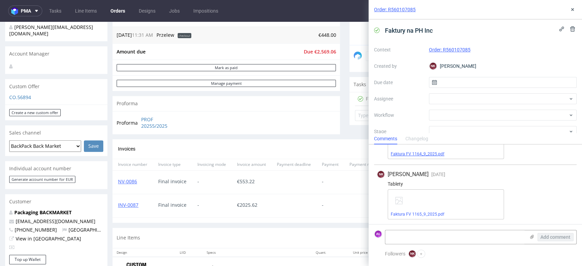
click at [430, 153] on link "Faktura FV 1164_9_2025.pdf" at bounding box center [418, 154] width 54 height 5
click at [417, 212] on link "Faktura FV 1165_9_2025.pdf" at bounding box center [418, 214] width 54 height 5
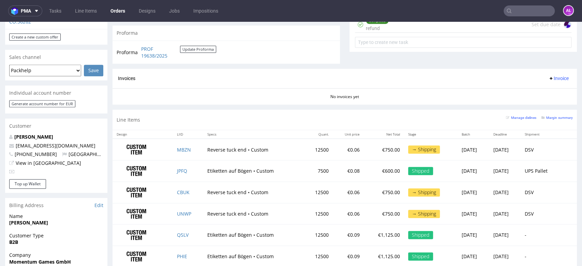
scroll to position [303, 0]
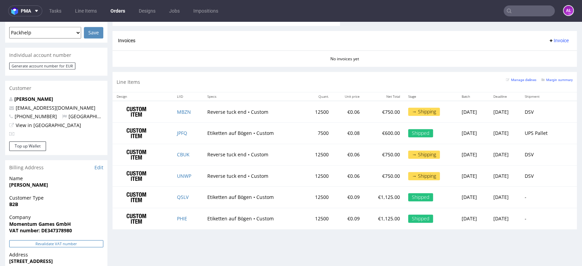
click at [87, 240] on button "Revalidate VAT number" at bounding box center [56, 243] width 94 height 7
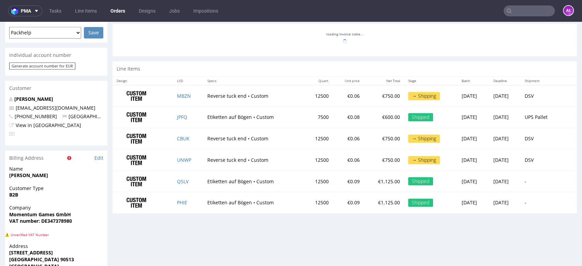
scroll to position [887, 0]
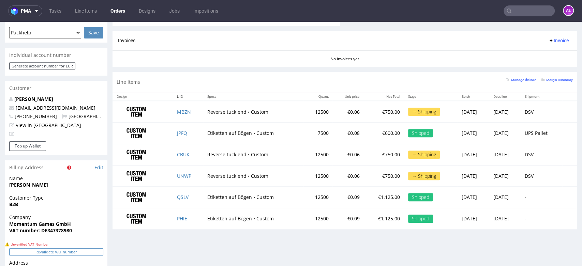
click at [90, 249] on button "Revalidate VAT number" at bounding box center [56, 252] width 94 height 7
click at [86, 249] on button "Revalidate VAT number" at bounding box center [56, 252] width 94 height 7
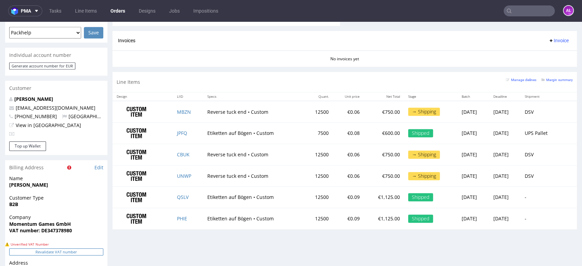
click at [88, 249] on button "Revalidate VAT number" at bounding box center [56, 252] width 94 height 7
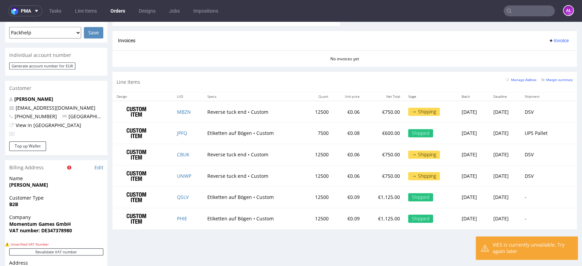
drag, startPoint x: 88, startPoint y: 239, endPoint x: 123, endPoint y: 249, distance: 37.0
click at [123, 249] on div "Progress Payment Paid Fri 15 Aug Payment “Received” Email Sent Fri 15 Aug 11:17…" at bounding box center [344, 79] width 464 height 676
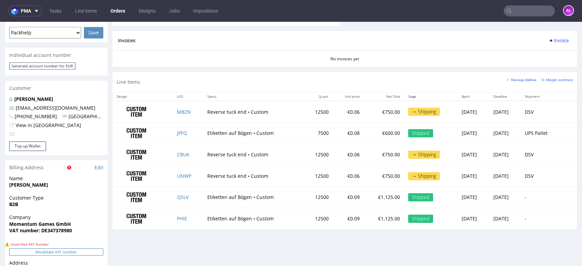
click at [99, 249] on button "Revalidate VAT number" at bounding box center [56, 252] width 94 height 7
click at [97, 249] on button "Revalidate VAT number" at bounding box center [56, 252] width 94 height 7
click at [98, 249] on button "Revalidate VAT number" at bounding box center [56, 252] width 94 height 7
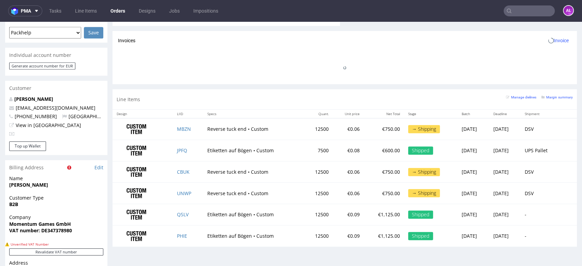
click at [98, 249] on button "Revalidate VAT number" at bounding box center [56, 252] width 94 height 7
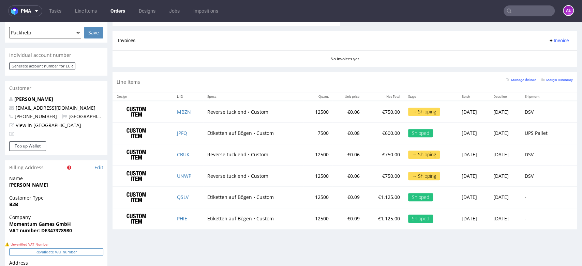
click at [95, 249] on button "Revalidate VAT number" at bounding box center [56, 252] width 94 height 7
drag, startPoint x: 82, startPoint y: 220, endPoint x: 42, endPoint y: 221, distance: 39.9
click at [42, 227] on span "VAT number: DE347378980" at bounding box center [56, 230] width 94 height 7
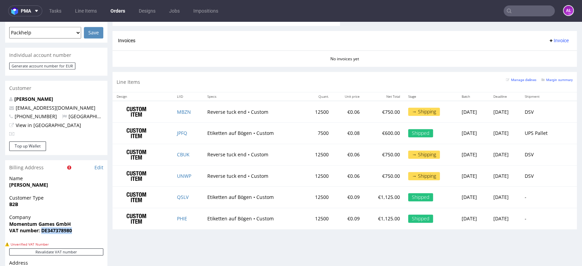
copy strong "DE347378980"
click at [96, 249] on button "Revalidate VAT number" at bounding box center [56, 252] width 94 height 7
click at [95, 249] on button "Revalidate VAT number" at bounding box center [56, 252] width 94 height 7
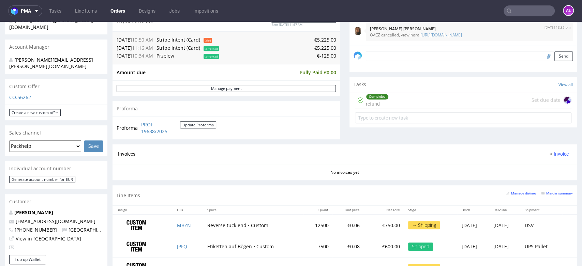
scroll to position [341, 0]
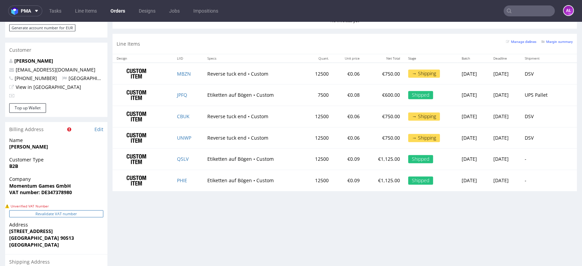
click at [90, 210] on button "Revalidate VAT number" at bounding box center [56, 213] width 94 height 7
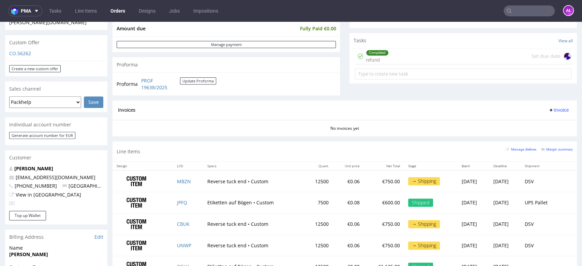
scroll to position [227, 0]
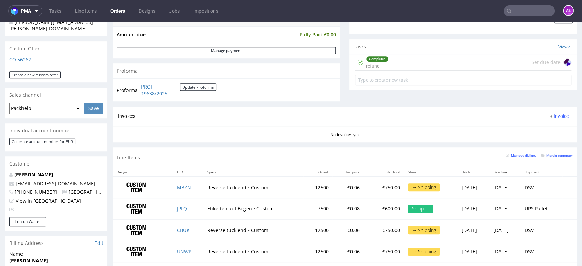
click at [548, 117] on span "Invoice" at bounding box center [558, 116] width 20 height 5
click at [542, 132] on span "Generate" at bounding box center [546, 131] width 33 height 7
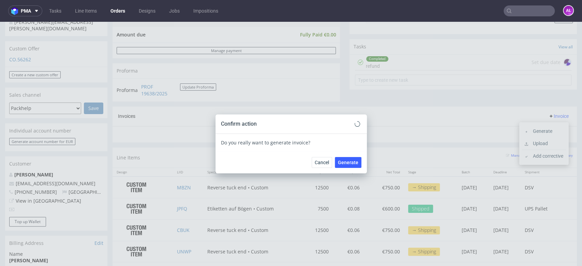
scroll to position [877, 0]
click at [348, 162] on span "Generate" at bounding box center [348, 162] width 20 height 5
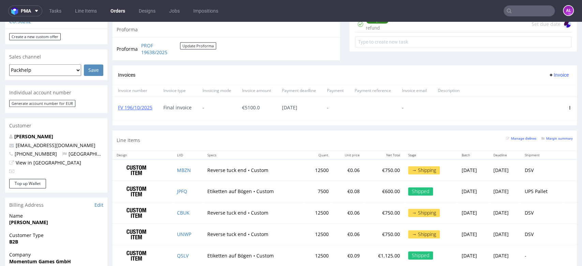
scroll to position [341, 0]
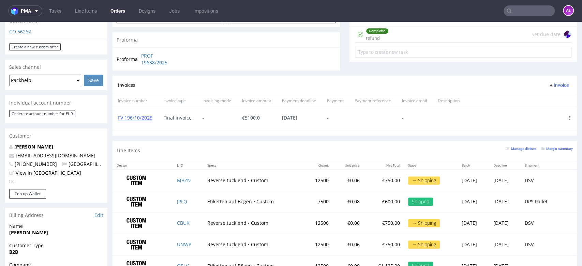
scroll to position [265, 0]
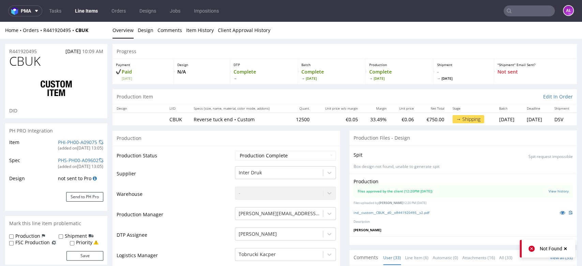
scroll to position [903, 0]
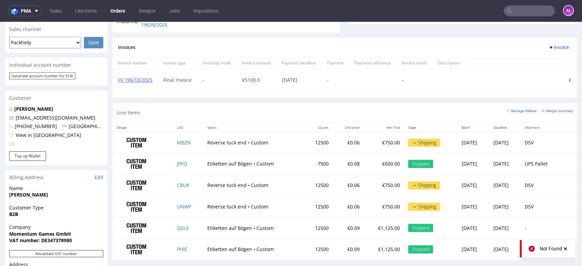
scroll to position [379, 0]
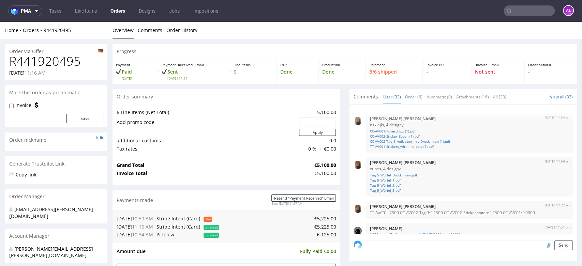
scroll to position [887, 0]
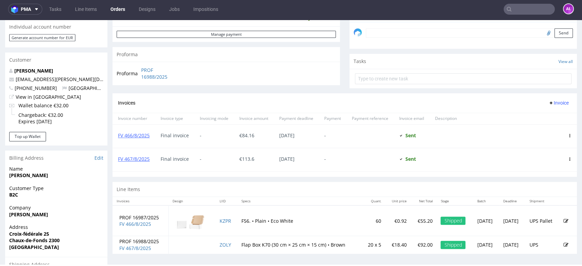
scroll to position [234, 0]
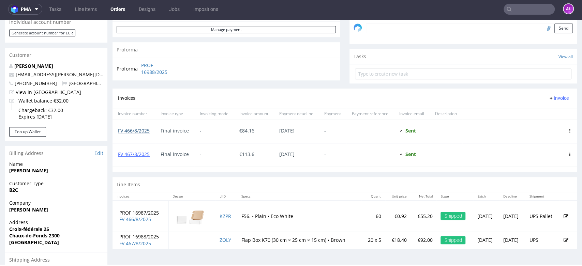
click at [145, 131] on link "FV 466/8/2025" at bounding box center [134, 130] width 32 height 6
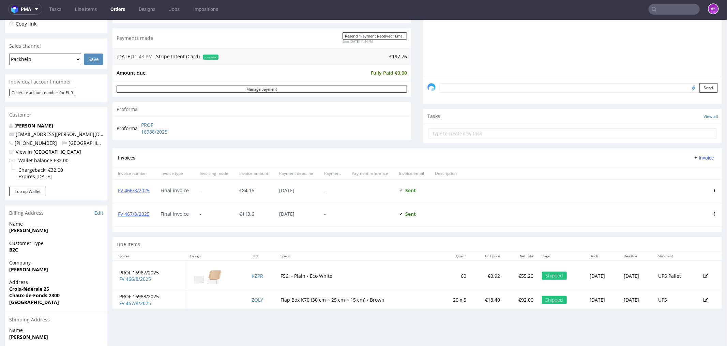
scroll to position [189, 0]
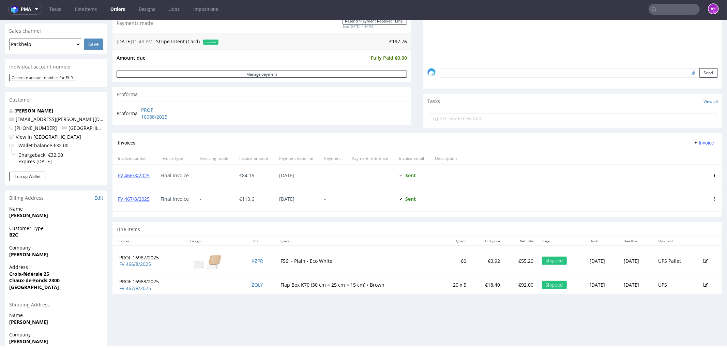
click at [582, 10] on input "text" at bounding box center [674, 9] width 51 height 11
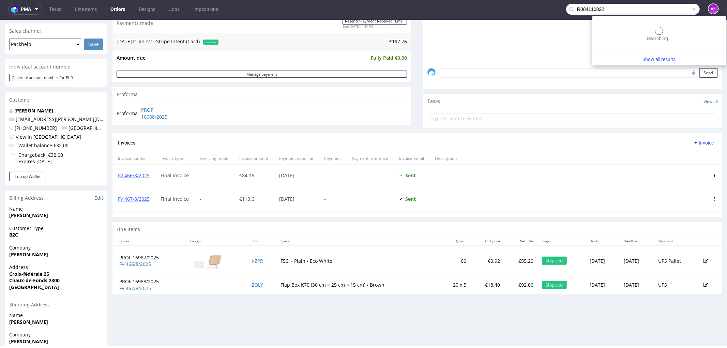
type input "R884110822"
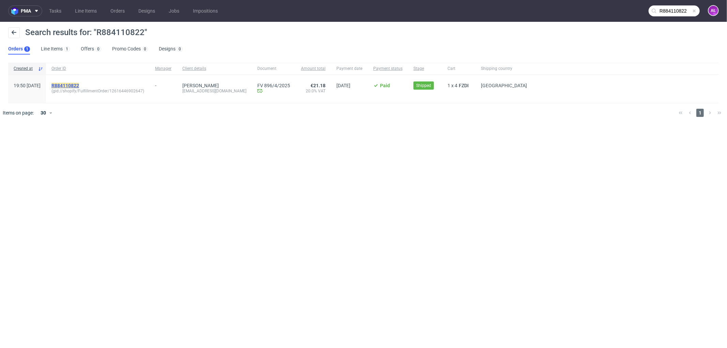
click at [79, 84] on mark "R884110822" at bounding box center [65, 85] width 28 height 5
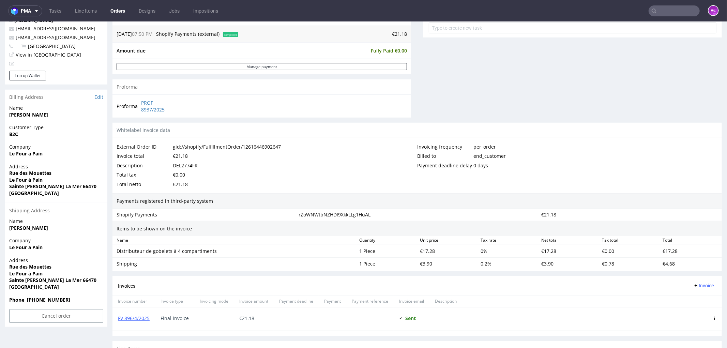
scroll to position [324, 0]
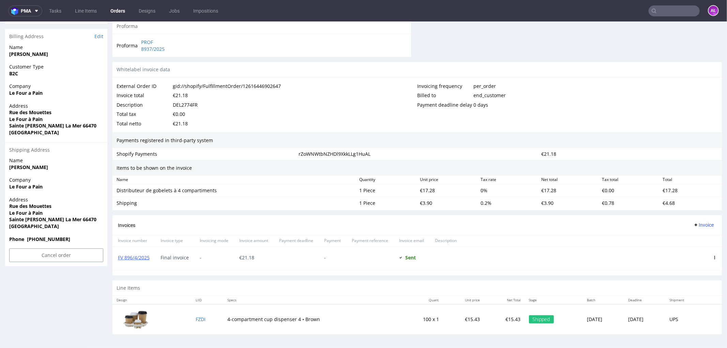
click at [582, 225] on span "Invoice" at bounding box center [703, 224] width 20 height 5
click at [582, 239] on span "Upload" at bounding box center [692, 239] width 33 height 7
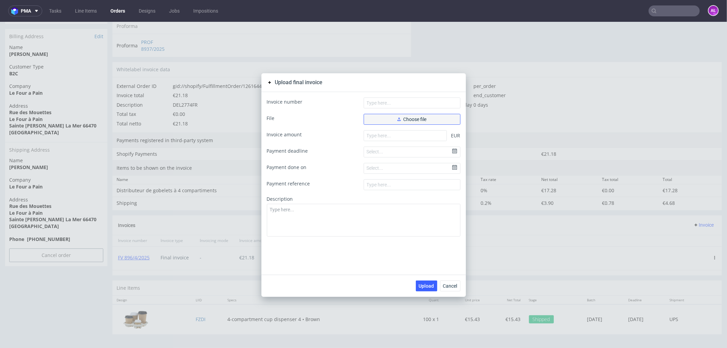
click at [428, 119] on button "Choose file" at bounding box center [412, 119] width 97 height 11
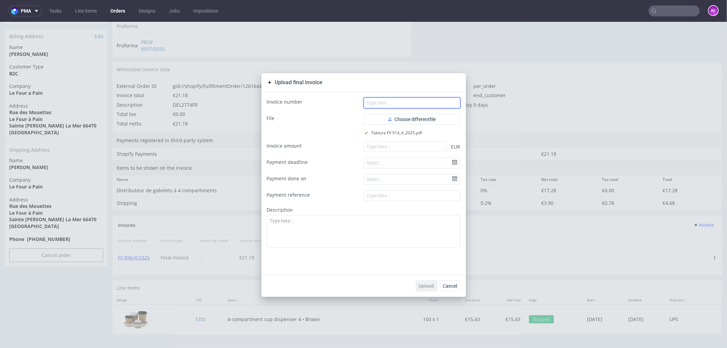
click at [431, 104] on input "text" at bounding box center [412, 102] width 97 height 11
paste input "FV 914/4/2025"
type input "FV 914/4/2025"
click at [387, 147] on input "number" at bounding box center [405, 146] width 83 height 11
paste input "21.18"
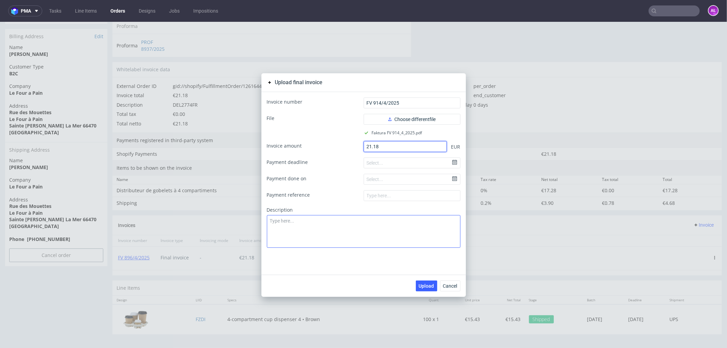
type input "21.18"
click at [399, 237] on textarea at bounding box center [364, 231] width 194 height 33
type textarea "Correct invoice"
click at [422, 266] on span "Upload" at bounding box center [426, 285] width 15 height 5
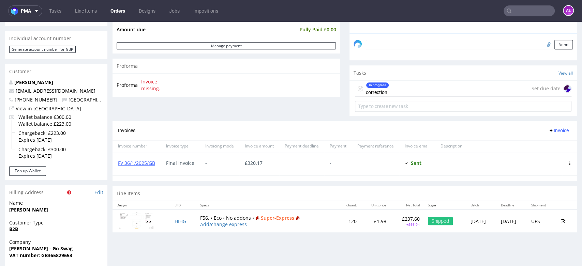
scroll to position [265, 0]
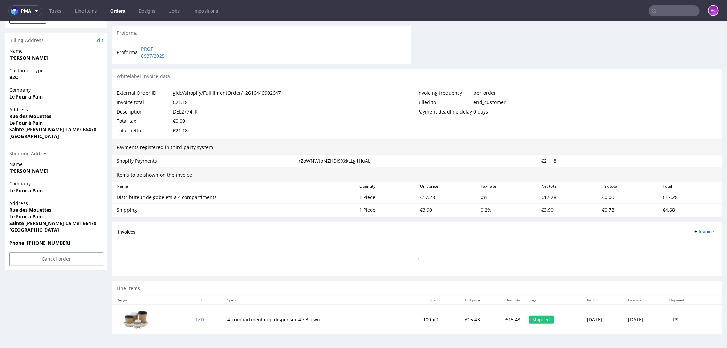
scroll to position [2, 0]
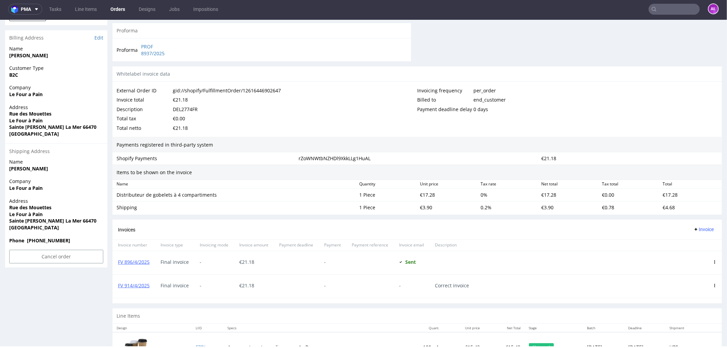
click at [714, 262] on use at bounding box center [714, 261] width 1 height 3
click at [696, 272] on span "Edit" at bounding box center [686, 274] width 41 height 7
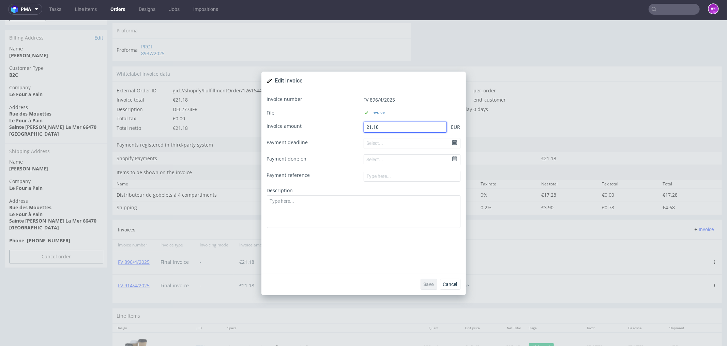
drag, startPoint x: 391, startPoint y: 129, endPoint x: 343, endPoint y: 129, distance: 47.4
click at [343, 129] on div "Invoice amount 21.18 EUR" at bounding box center [364, 126] width 194 height 11
type input "0"
click at [371, 210] on textarea at bounding box center [364, 211] width 194 height 33
type textarea "Incorrect invoice"
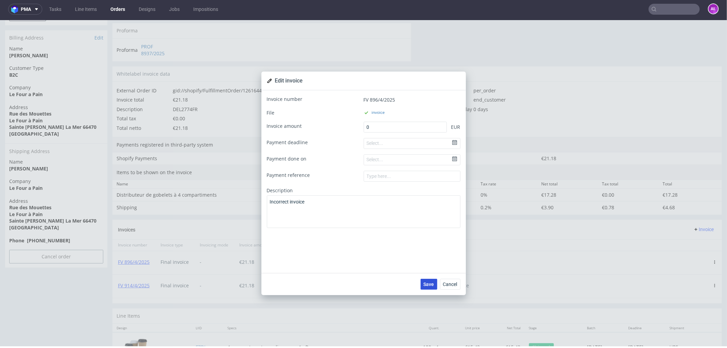
click at [426, 279] on button "Save" at bounding box center [429, 283] width 17 height 11
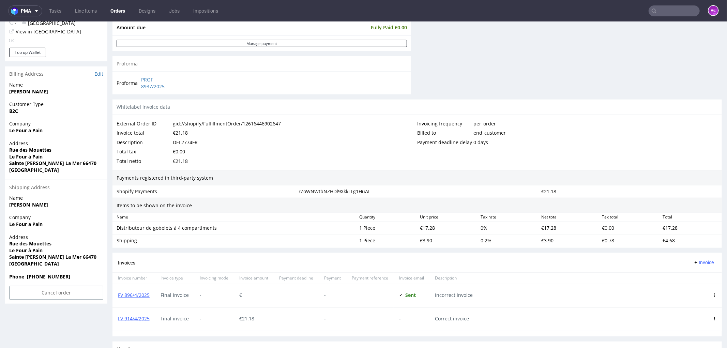
scroll to position [348, 0]
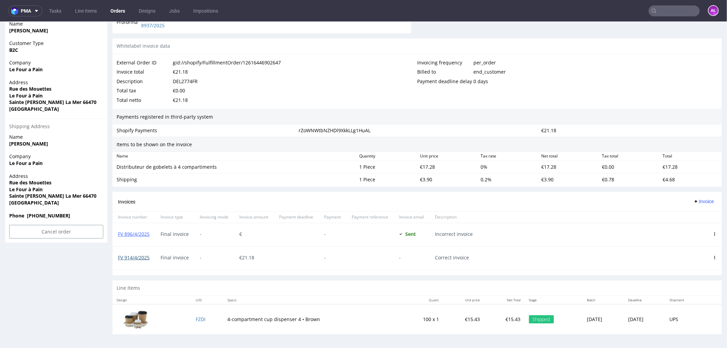
click at [135, 259] on link "FV 914/4/2025" at bounding box center [134, 257] width 32 height 6
drag, startPoint x: 151, startPoint y: 264, endPoint x: 117, endPoint y: 263, distance: 34.8
click at [117, 263] on div "FV 914/4/2025" at bounding box center [133, 257] width 43 height 23
copy link "FV 914/4/2025"
drag, startPoint x: 128, startPoint y: 239, endPoint x: 115, endPoint y: 239, distance: 13.3
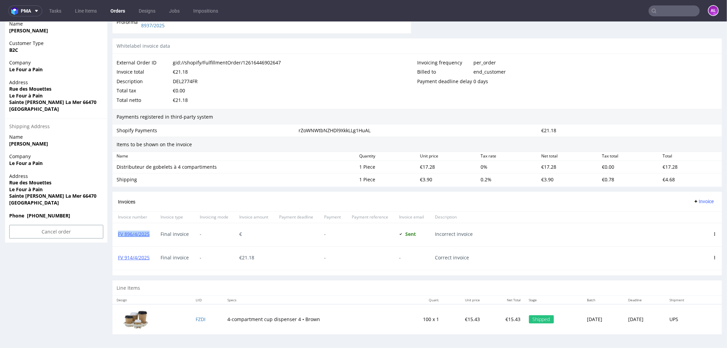
click at [115, 239] on div "FV 896/4/2025" at bounding box center [133, 234] width 43 height 23
copy link "FV 896/4/2025"
click at [137, 260] on link "FV 914/4/2025" at bounding box center [134, 257] width 32 height 6
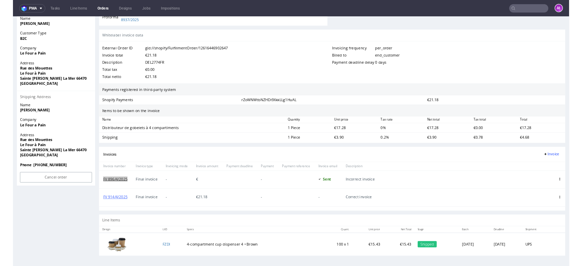
scroll to position [346, 0]
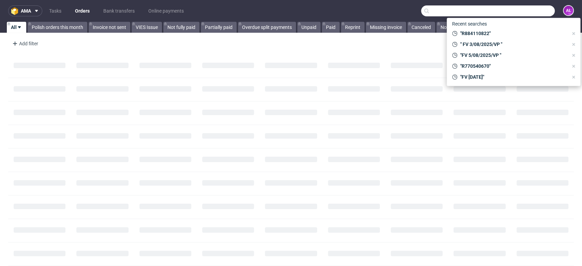
click at [524, 14] on input "text" at bounding box center [488, 10] width 134 height 11
paste input "FV 914/4/2025"
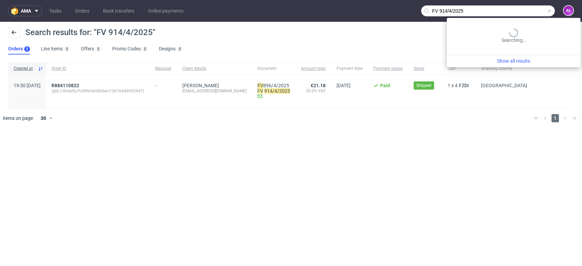
click at [521, 12] on input "FV 914/4/2025" at bounding box center [488, 10] width 134 height 11
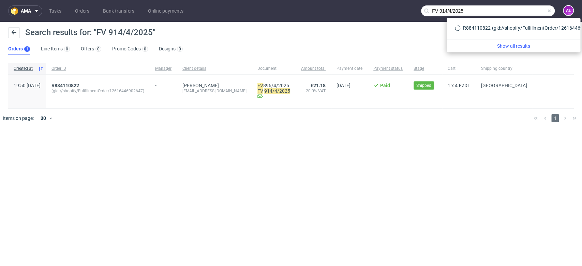
drag, startPoint x: 491, startPoint y: 10, endPoint x: 397, endPoint y: 10, distance: 93.4
click at [397, 10] on nav "ama Tasks Orders Bank transfers Online payments FV 914/4/2025 AŁ" at bounding box center [291, 11] width 582 height 22
paste input "896"
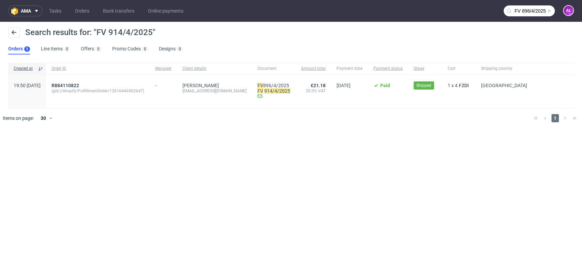
type input "FV 896/4/2025"
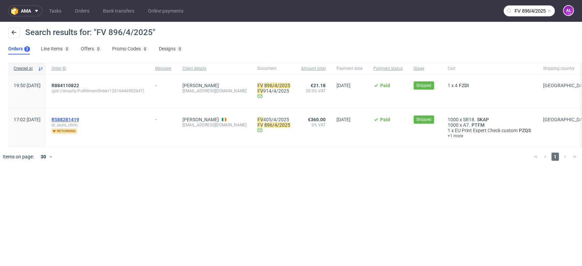
click at [79, 119] on span "R588281419" at bounding box center [65, 119] width 28 height 5
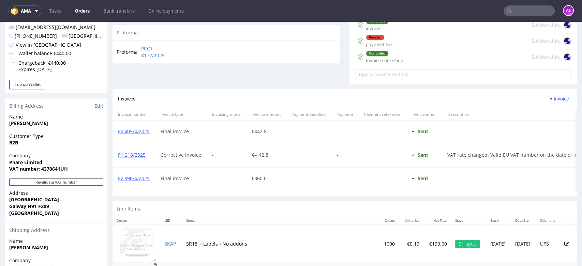
scroll to position [265, 0]
click at [142, 177] on link "FV 896/4/2025" at bounding box center [134, 178] width 32 height 6
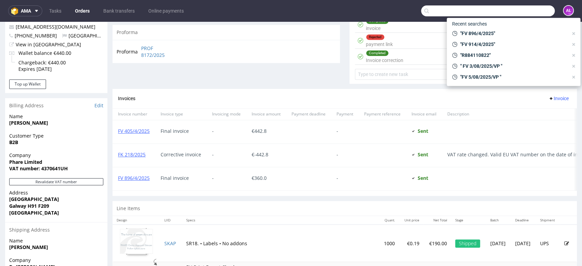
click at [511, 13] on input "text" at bounding box center [488, 10] width 134 height 11
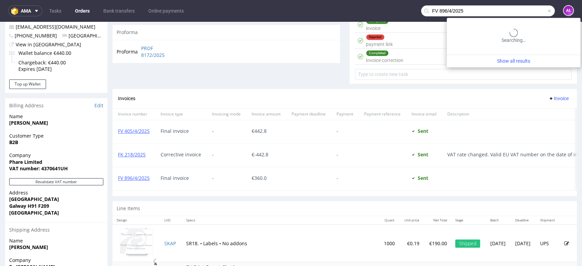
type input "FV 896/4/2025"
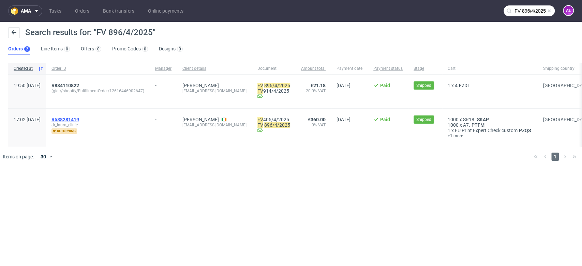
click at [79, 117] on span "R588281419" at bounding box center [65, 119] width 28 height 5
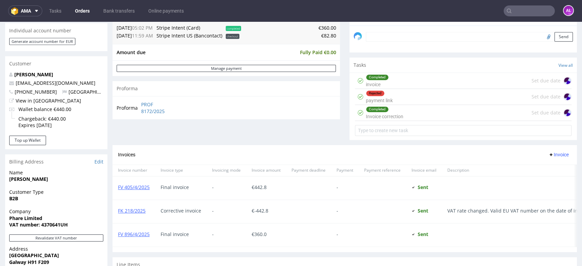
scroll to position [265, 0]
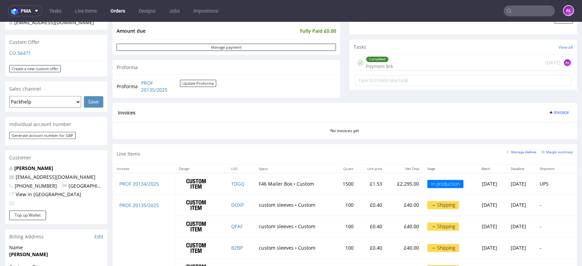
scroll to position [224, 0]
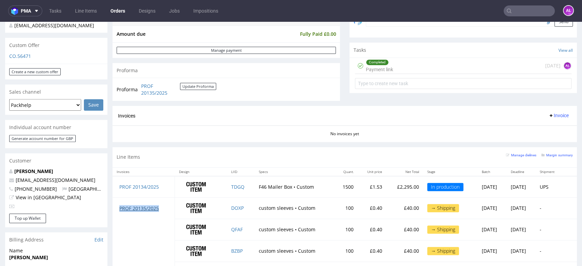
drag, startPoint x: 164, startPoint y: 209, endPoint x: 120, endPoint y: 211, distance: 44.0
click at [120, 211] on td "PROF 20135/2025" at bounding box center [143, 208] width 62 height 21
copy link "PROF 20135/2025"
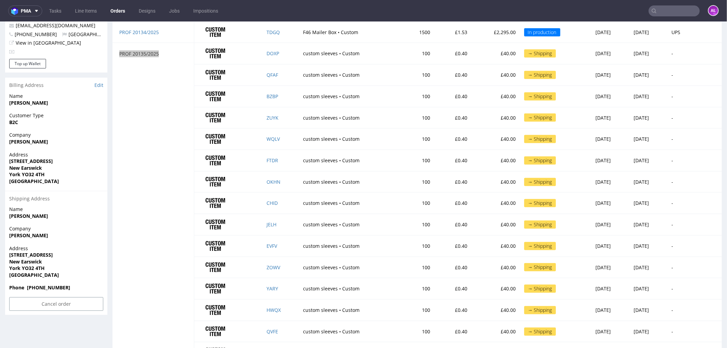
scroll to position [408, 0]
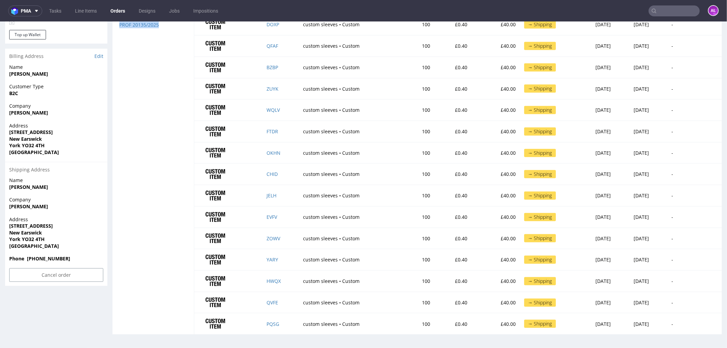
drag, startPoint x: 54, startPoint y: 201, endPoint x: 1, endPoint y: 202, distance: 53.2
copy strong "Kayleigh Helstrip"
drag, startPoint x: 15, startPoint y: 221, endPoint x: 47, endPoint y: 224, distance: 32.5
click at [47, 224] on div "Address 67 Alder Way New Earswick York YO32 4TH United Kingdom" at bounding box center [56, 236] width 102 height 40
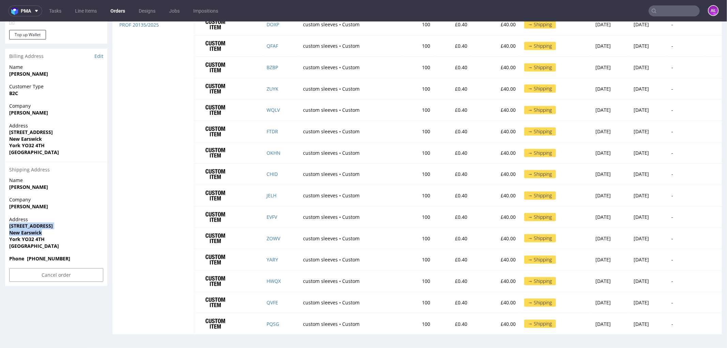
copy p "67 Alder Way New Earswick"
drag, startPoint x: 9, startPoint y: 235, endPoint x: 54, endPoint y: 229, distance: 45.7
click at [54, 229] on div "Address 67 Alder Way New Earswick York YO32 4TH United Kingdom" at bounding box center [56, 236] width 102 height 40
drag, startPoint x: 7, startPoint y: 229, endPoint x: 62, endPoint y: 228, distance: 55.2
click at [54, 229] on div "Address 67 Alder Way New Earswick York YO32 4TH United Kingdom" at bounding box center [56, 236] width 102 height 40
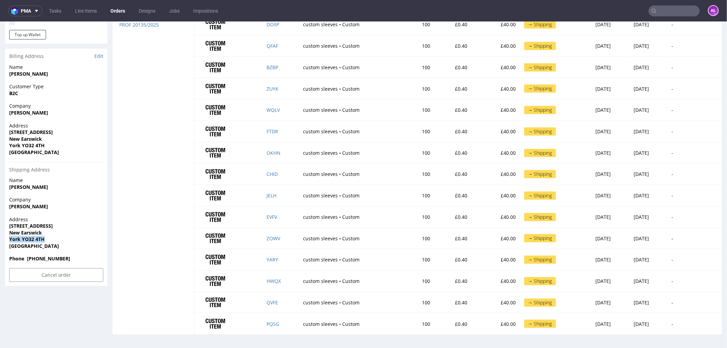
copy strong "York YO32 4TH"
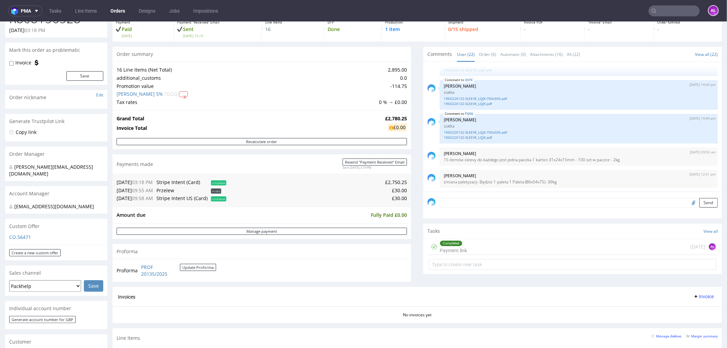
scroll to position [0, 0]
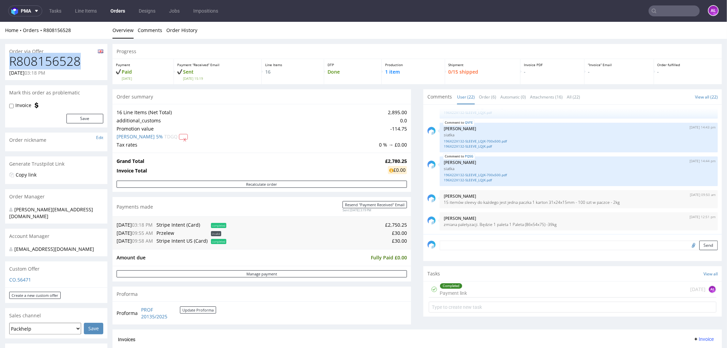
drag, startPoint x: 80, startPoint y: 63, endPoint x: 4, endPoint y: 65, distance: 76.1
copy h1 "R808156528"
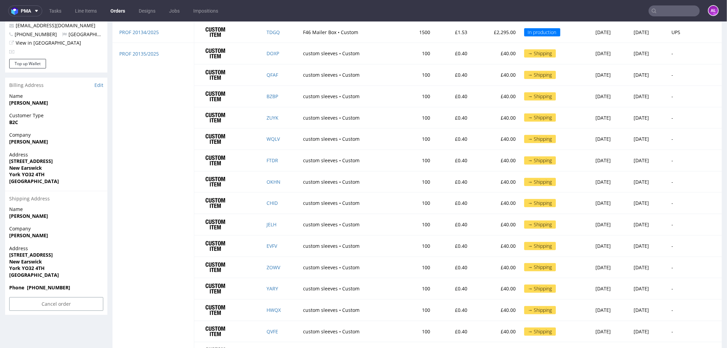
scroll to position [379, 0]
copy p "67 Alder Way New Earswick York YO32 4TH United Kingdom"
drag, startPoint x: 31, startPoint y: 264, endPoint x: 2, endPoint y: 249, distance: 33.1
click at [2, 249] on div "Order via Offer R808156528 02.09.2025 03:18 PM Mark this order as problematic I…" at bounding box center [363, 16] width 727 height 713
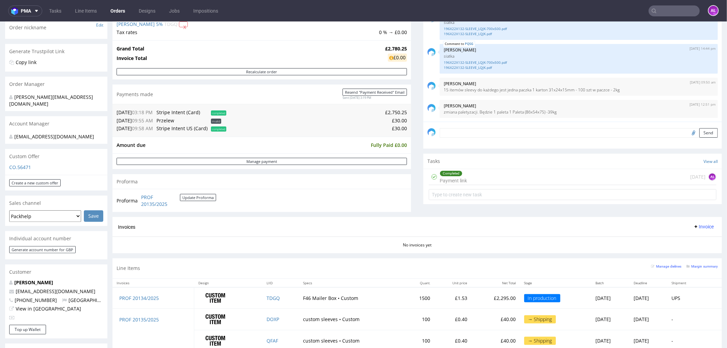
scroll to position [76, 0]
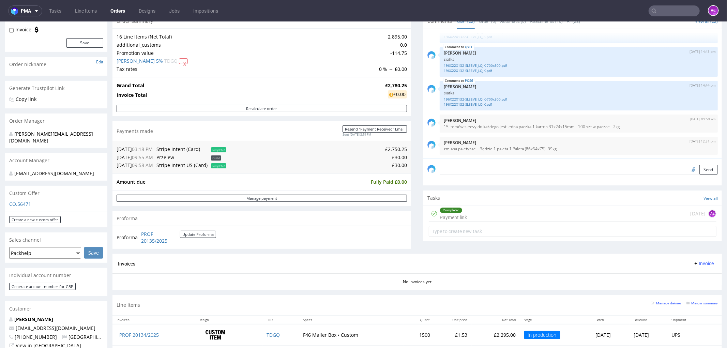
click at [523, 170] on textarea at bounding box center [579, 170] width 278 height 10
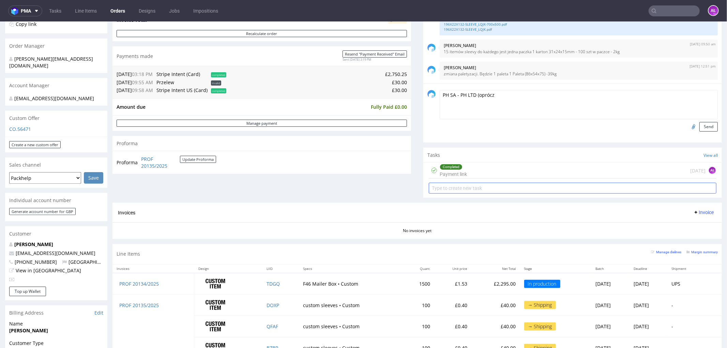
scroll to position [151, 0]
type textarea "PH SA - PH LTD (oprócz TDGQ)"
click at [582, 124] on input "file" at bounding box center [693, 125] width 10 height 9
type input "C:\fakepath\Faktura FV 206_10_2025.pdf"
click at [582, 126] on button "Send" at bounding box center [708, 126] width 18 height 10
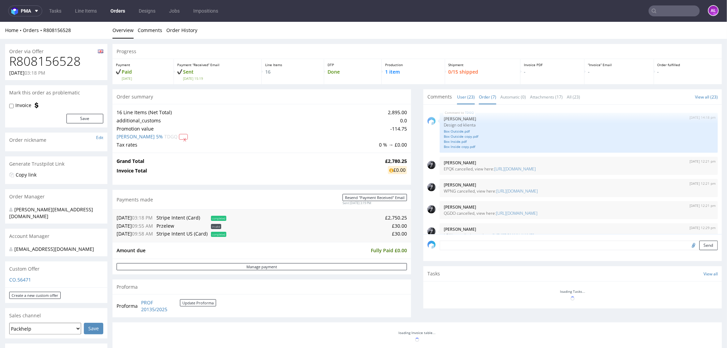
scroll to position [590, 0]
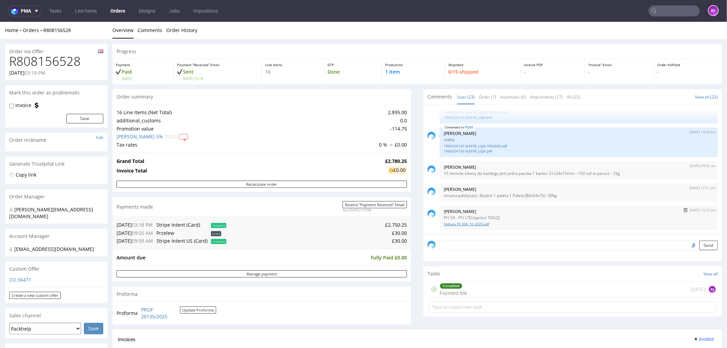
click at [478, 224] on link "Faktura FV 206_10_2025.pdf" at bounding box center [579, 223] width 270 height 5
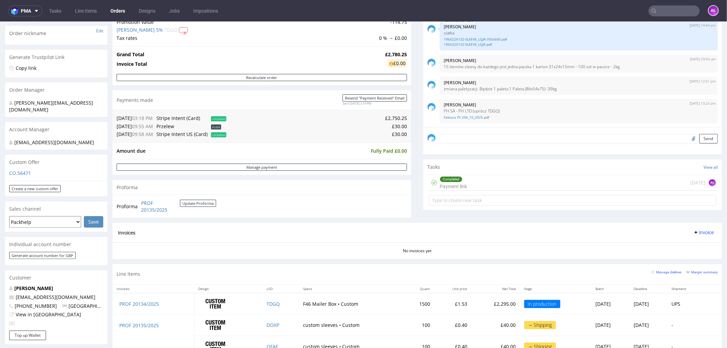
scroll to position [114, 0]
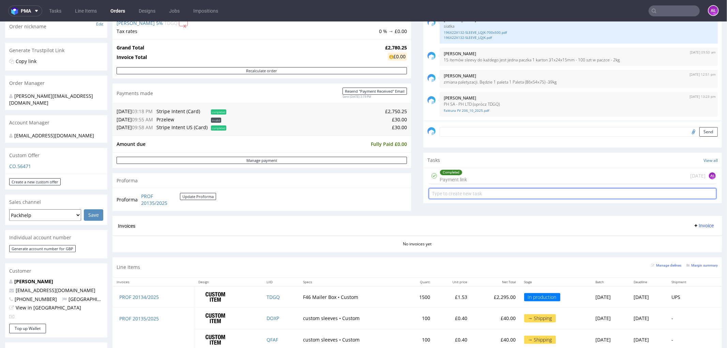
click at [473, 194] on input "text" at bounding box center [573, 193] width 288 height 11
click at [490, 131] on textarea at bounding box center [579, 132] width 278 height 10
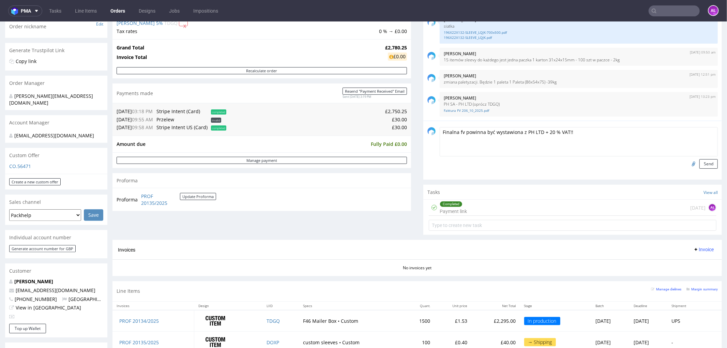
click at [440, 134] on textarea "Finalna fv powinna być wystawiona z PH LTD + 20 % VAT!!" at bounding box center [579, 141] width 278 height 29
click at [440, 134] on textarea "Klient nie ma EORI - Finalna fv powinna być wystawiona z PH LTD + 20 % VAT!!" at bounding box center [579, 141] width 278 height 29
type textarea "FINANCE: Klient nie ma EORI - Finalna fv powinna być wystawiona z PH LTD + 20 %…"
click at [582, 166] on button "Send" at bounding box center [708, 164] width 18 height 10
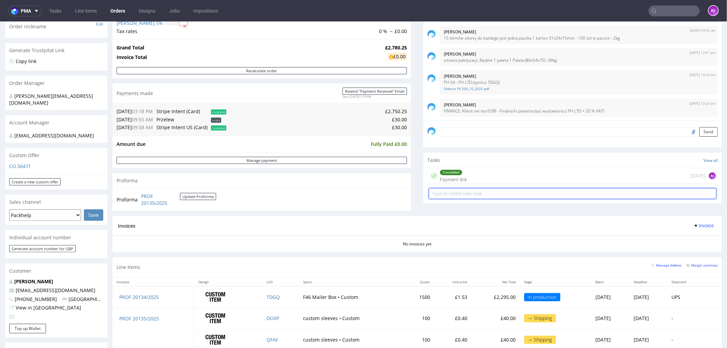
click at [483, 195] on input "text" at bounding box center [573, 193] width 288 height 11
type input "invoice"
drag, startPoint x: 472, startPoint y: 205, endPoint x: 469, endPoint y: 198, distance: 7.9
click at [472, 205] on div "Comments User (24) Order (8) Automatic (0) Attachments (17) All (24) View all (…" at bounding box center [572, 95] width 299 height 241
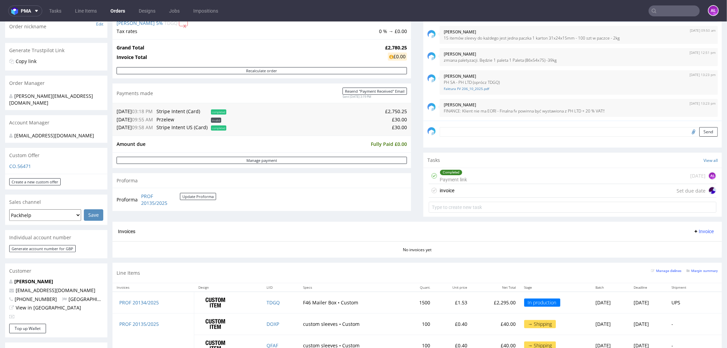
click at [469, 192] on div "invoice Set due date" at bounding box center [573, 191] width 288 height 14
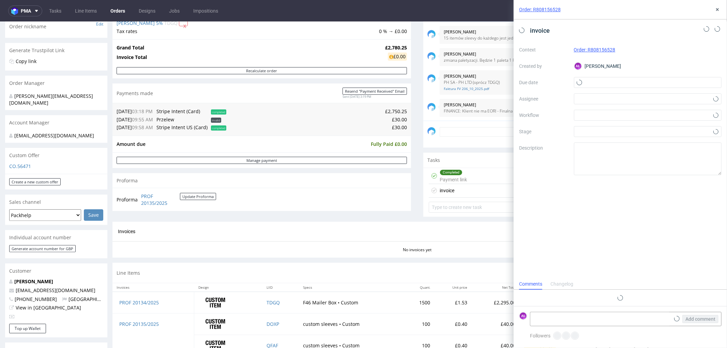
scroll to position [5, 0]
click at [582, 118] on div at bounding box center [648, 115] width 148 height 11
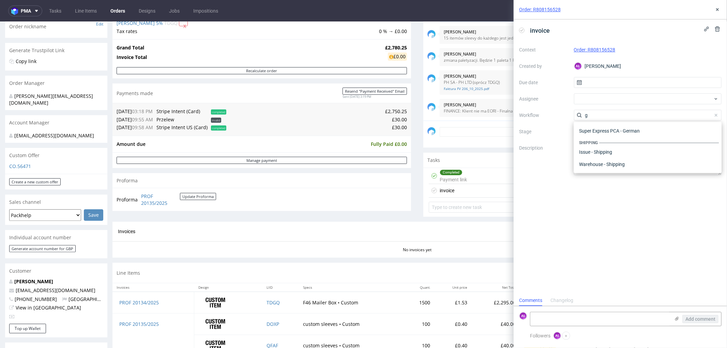
scroll to position [0, 0]
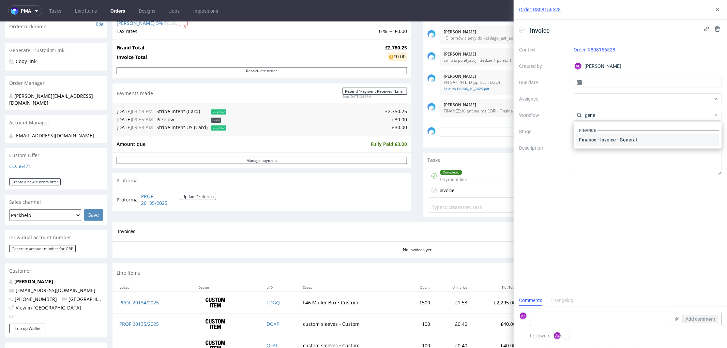
type input "gene"
click at [582, 140] on div "Finance - Invoice - General" at bounding box center [647, 140] width 142 height 12
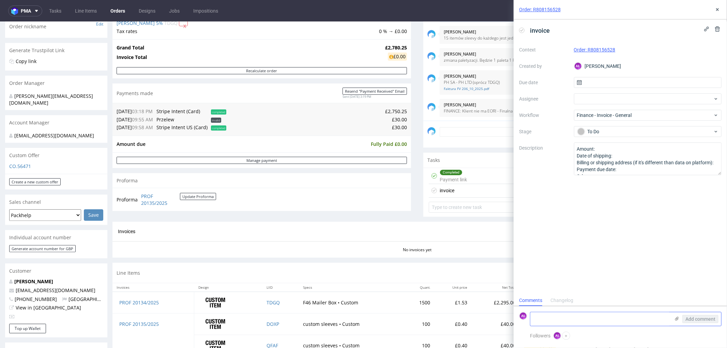
click at [582, 266] on textarea at bounding box center [600, 319] width 140 height 14
click at [563, 266] on textarea "FV z PH LTD _ 20 % VAT" at bounding box center [600, 319] width 140 height 14
type textarea "FV z PH LTD + 20 % VAT"
click at [582, 266] on span "Add comment" at bounding box center [701, 319] width 30 height 5
click at [582, 10] on icon at bounding box center [717, 9] width 5 height 5
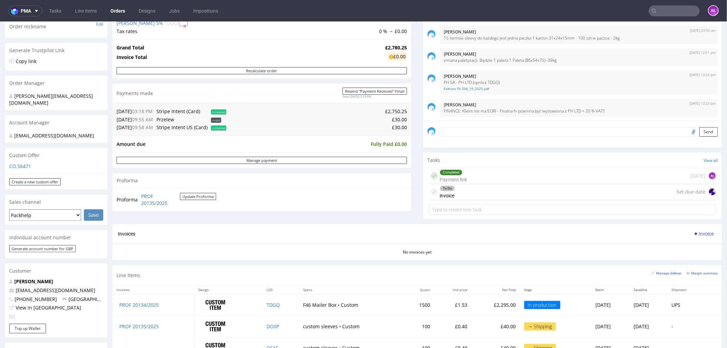
click at [448, 194] on div "To Do invoice" at bounding box center [447, 192] width 15 height 16
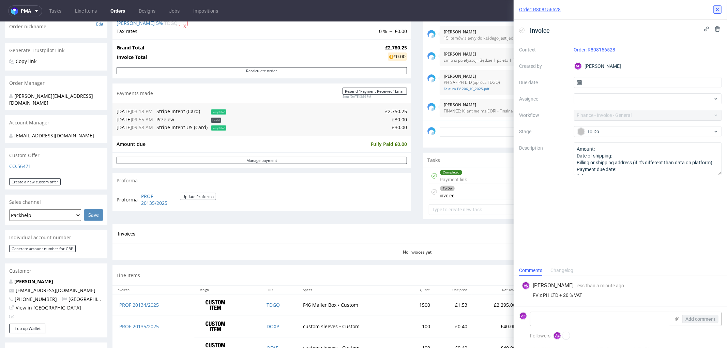
click at [582, 8] on icon at bounding box center [717, 9] width 5 height 5
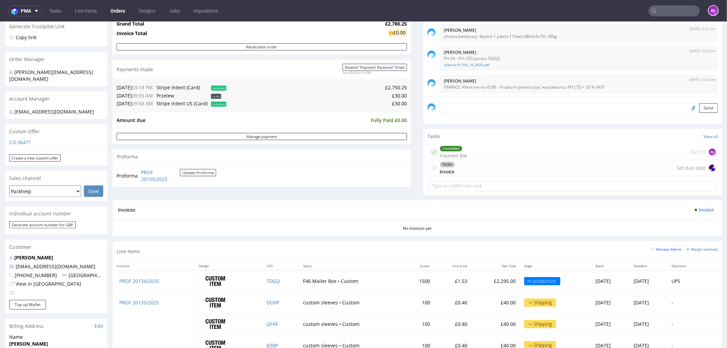
scroll to position [265, 0]
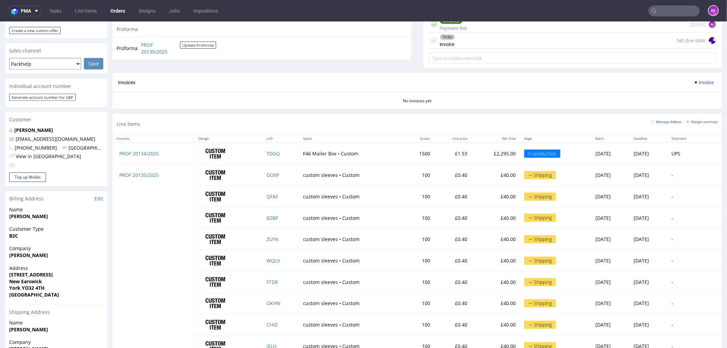
click at [582, 11] on input "text" at bounding box center [674, 10] width 51 height 11
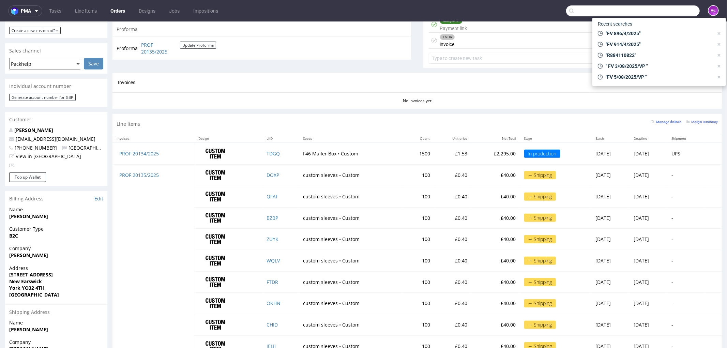
paste input "FV 29/10/2025"
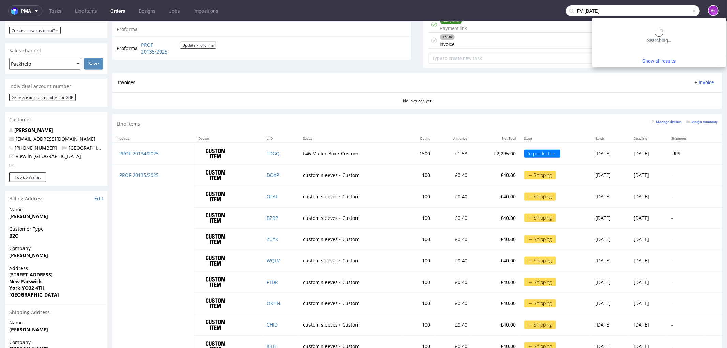
type input "FV 29/10/2025"
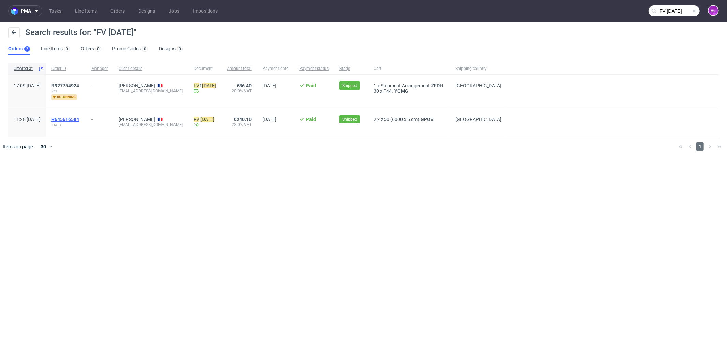
click at [79, 117] on span "R645616584" at bounding box center [65, 119] width 28 height 5
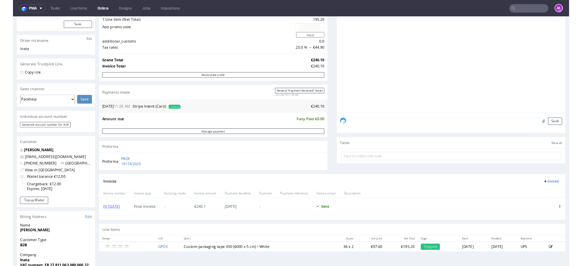
scroll to position [189, 0]
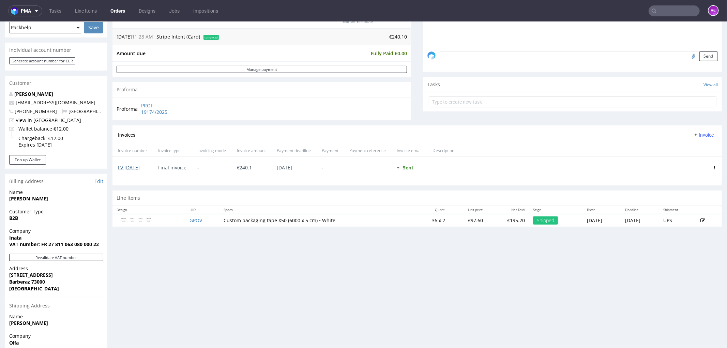
click at [138, 167] on link "FV 29/10/2025" at bounding box center [129, 167] width 22 height 6
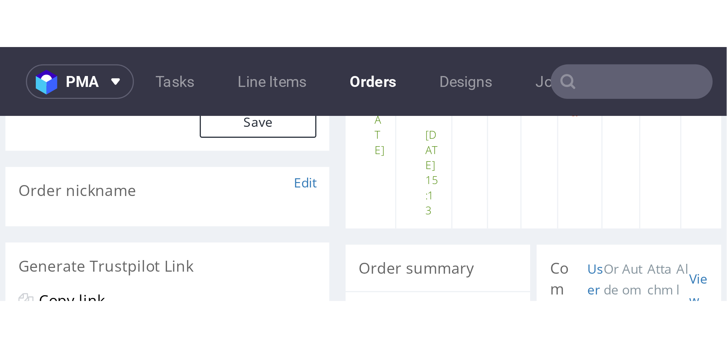
scroll to position [28, 0]
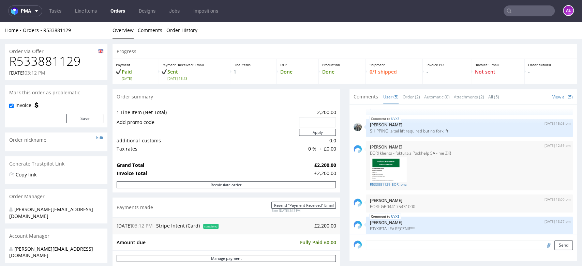
scroll to position [27, 0]
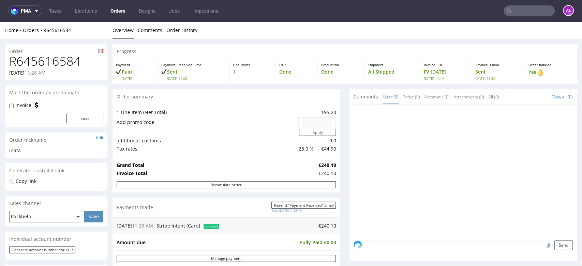
scroll to position [189, 0]
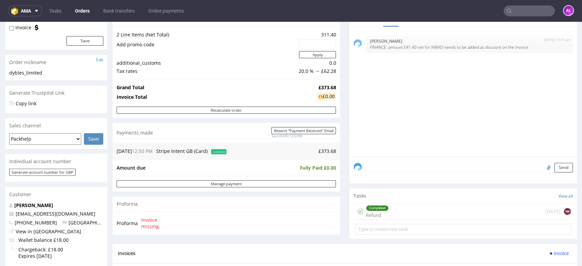
scroll to position [38, 0]
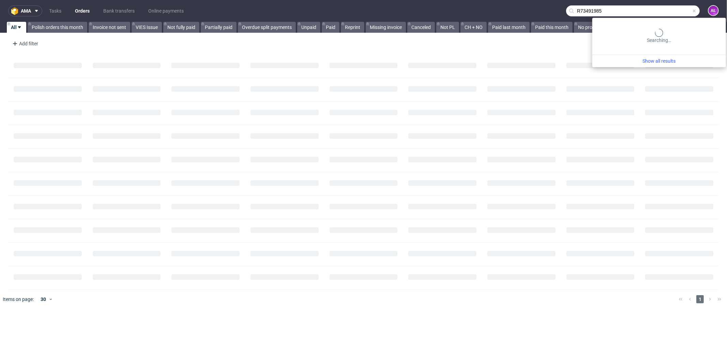
type input "R73491985"
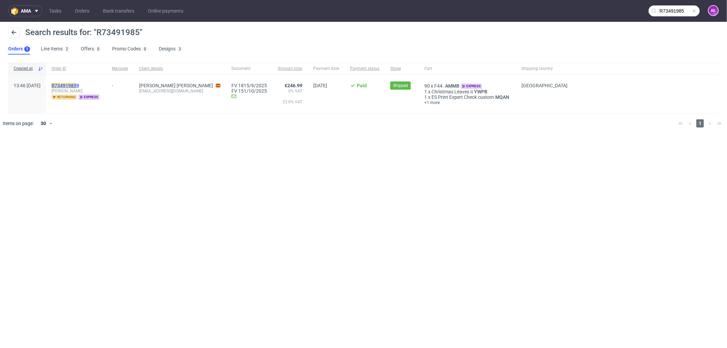
click at [76, 86] on mark "R73491985" at bounding box center [63, 85] width 25 height 5
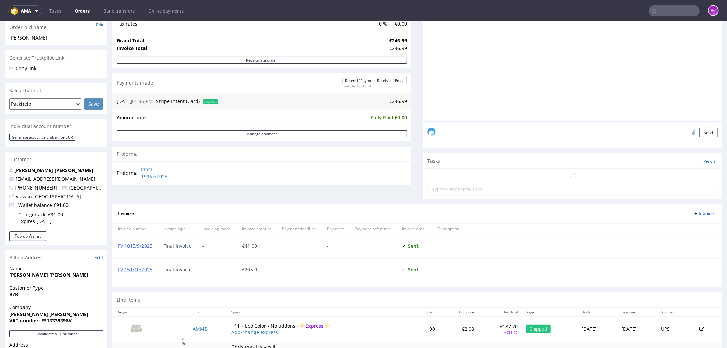
scroll to position [114, 0]
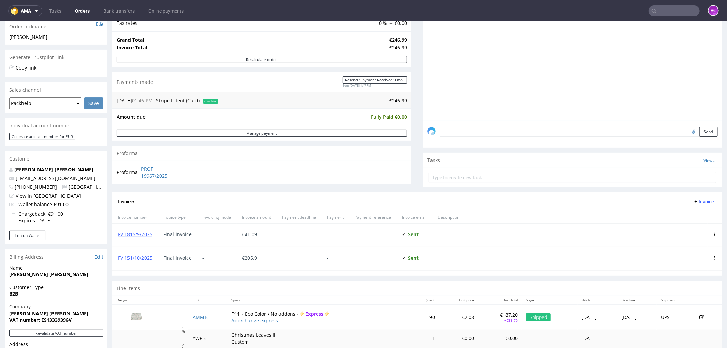
click at [666, 11] on input "text" at bounding box center [674, 10] width 51 height 11
paste input "FV 1822/9/2025"
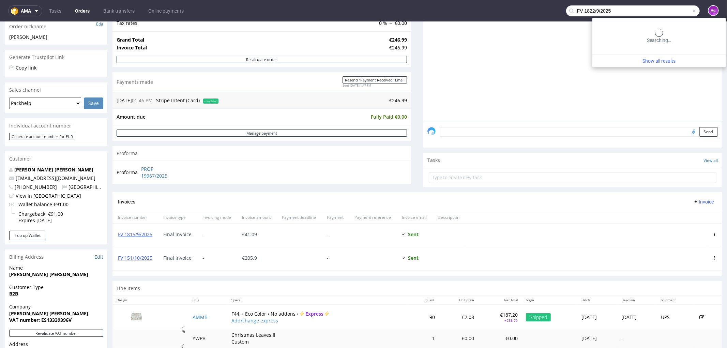
type input "FV 1822/9/2025"
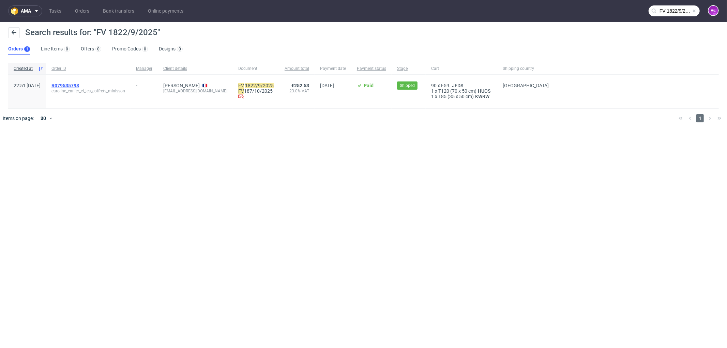
click at [79, 85] on span "R079535798" at bounding box center [65, 85] width 28 height 5
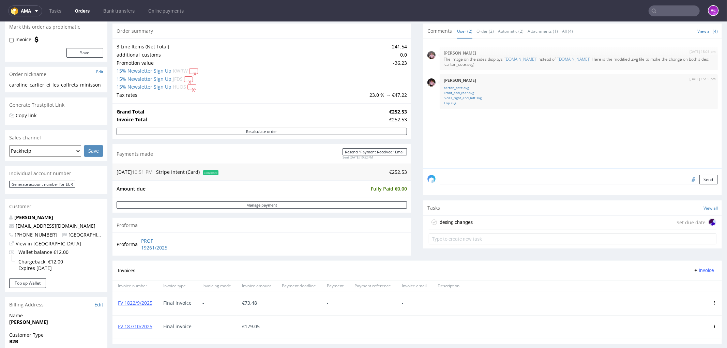
scroll to position [189, 0]
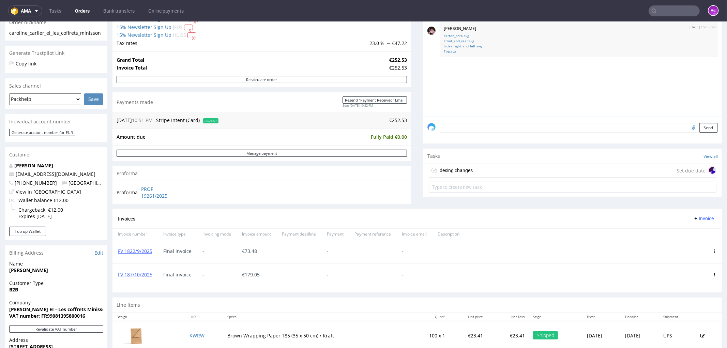
scroll to position [189, 0]
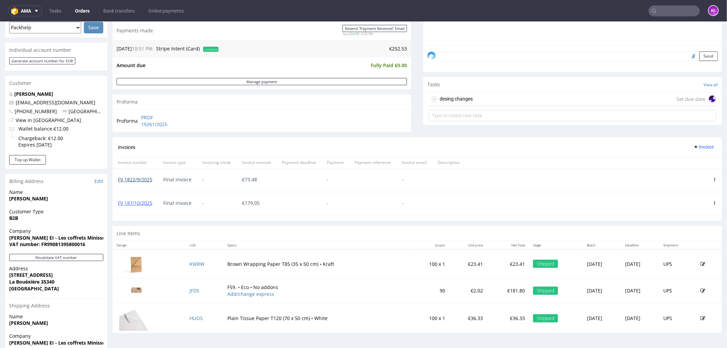
click at [144, 179] on link "FV 1822/9/2025" at bounding box center [135, 179] width 34 height 6
click at [138, 204] on link "FV 187/10/2025" at bounding box center [135, 202] width 34 height 6
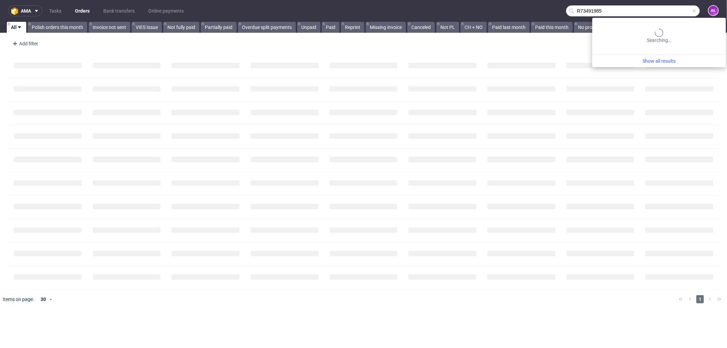
type input "R73491985"
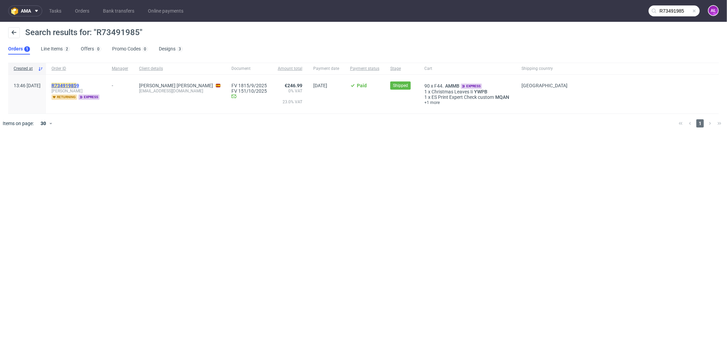
click at [76, 85] on mark "R73491985" at bounding box center [63, 85] width 25 height 5
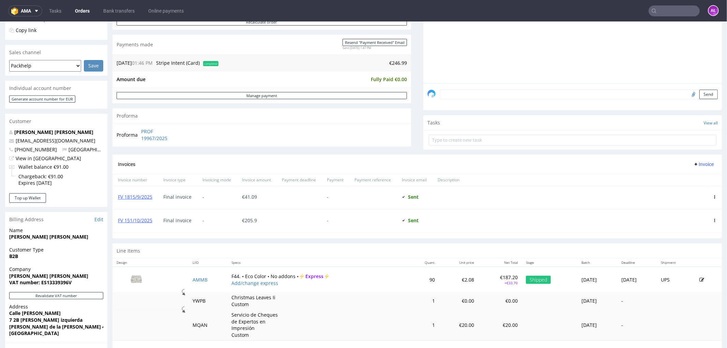
scroll to position [151, 0]
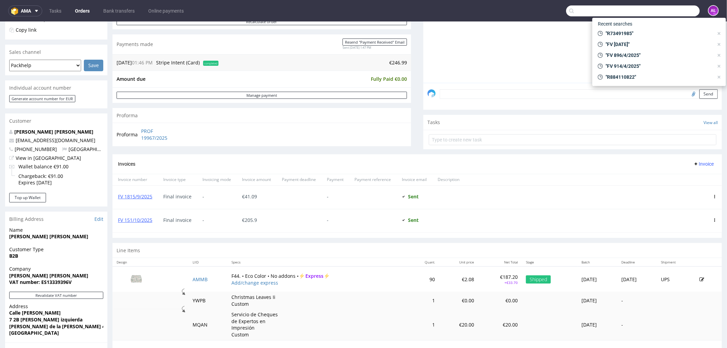
click at [673, 12] on input "text" at bounding box center [633, 10] width 134 height 11
paste input "FV 1818/9/2025"
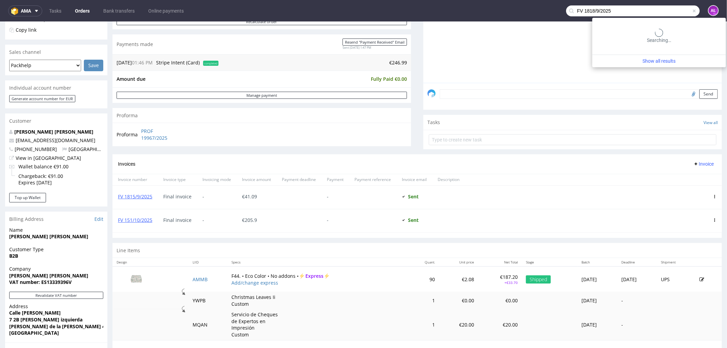
type input "FV 1818/9/2025"
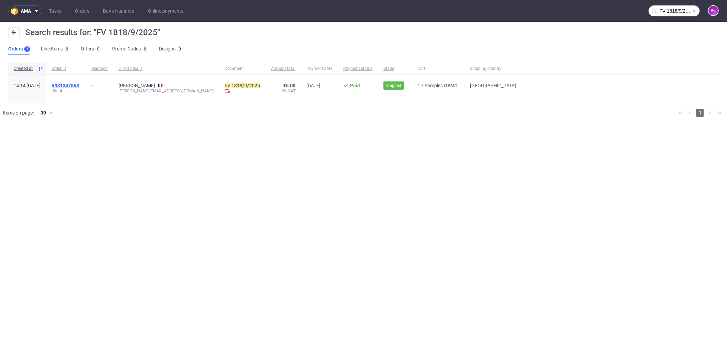
click at [79, 83] on span "R931347868" at bounding box center [65, 85] width 28 height 5
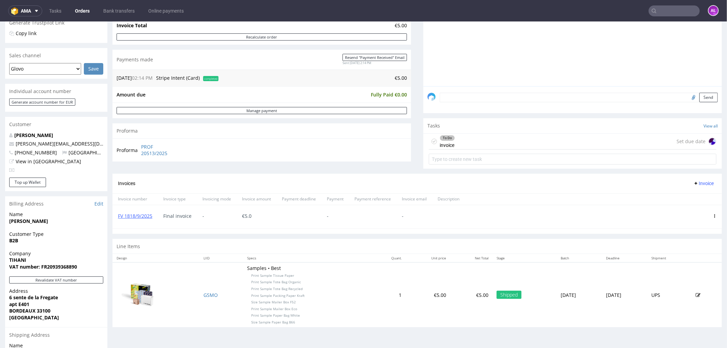
scroll to position [151, 0]
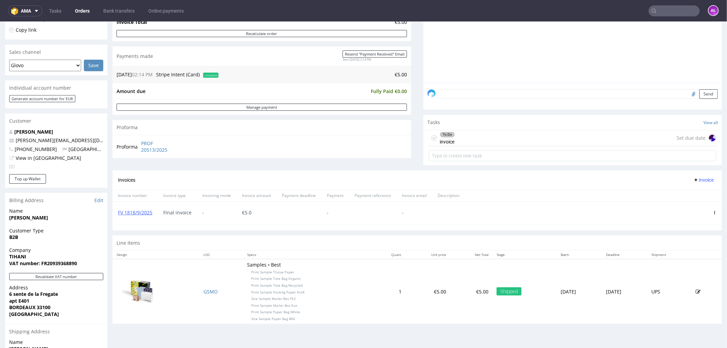
click at [445, 137] on div "To Do invoice" at bounding box center [447, 138] width 15 height 16
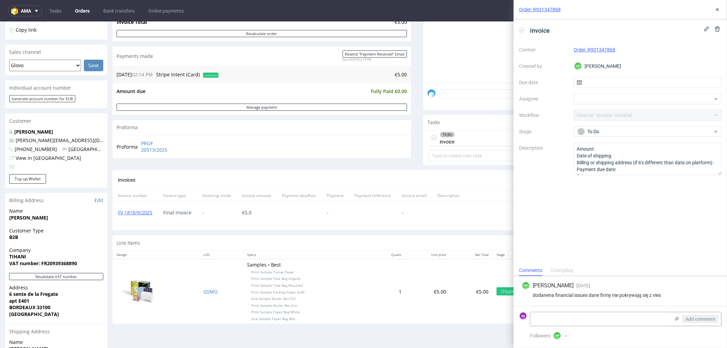
click at [522, 31] on icon at bounding box center [521, 30] width 5 height 5
click at [716, 10] on icon at bounding box center [717, 9] width 5 height 5
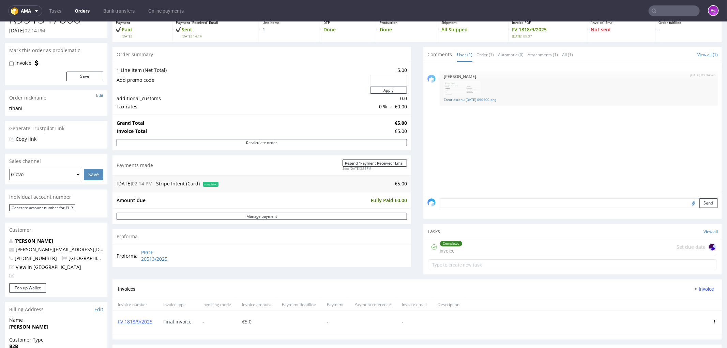
scroll to position [38, 0]
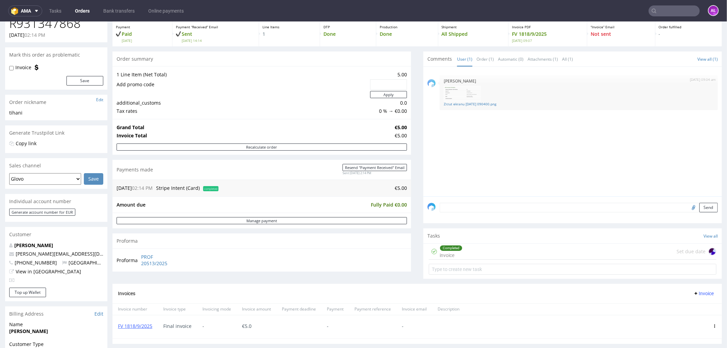
click at [655, 4] on nav "ama Tasks Orders Bank transfers Online payments AŁ" at bounding box center [363, 11] width 727 height 22
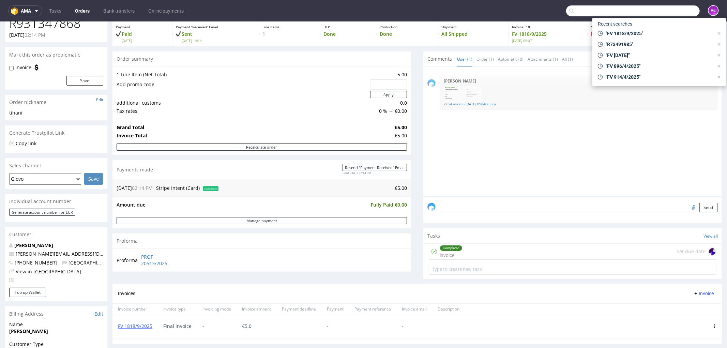
click at [658, 9] on input "text" at bounding box center [633, 10] width 134 height 11
paste input "V 1820/9/2025"
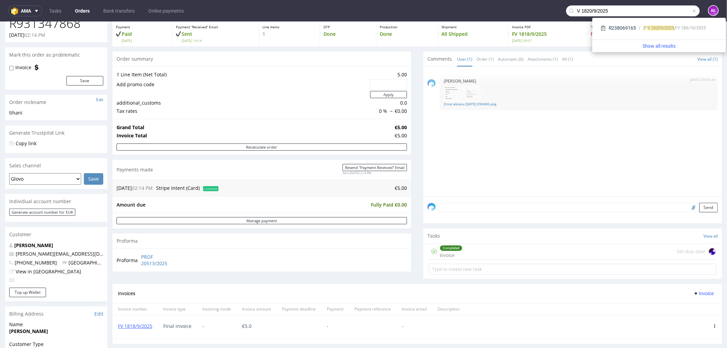
click at [570, 13] on input "V 1820/9/2025" at bounding box center [633, 10] width 134 height 11
type input "FV 1820/9/2025"
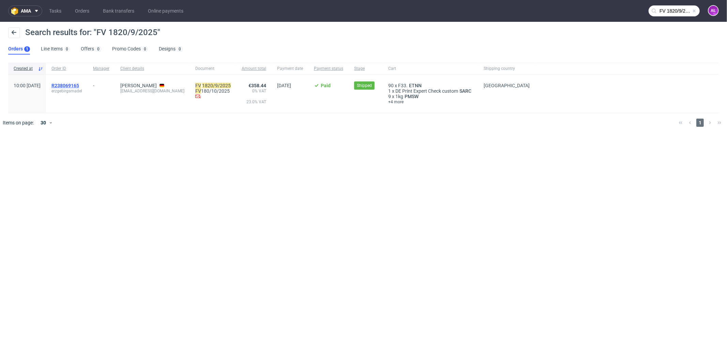
click at [79, 85] on span "R238069165" at bounding box center [65, 85] width 28 height 5
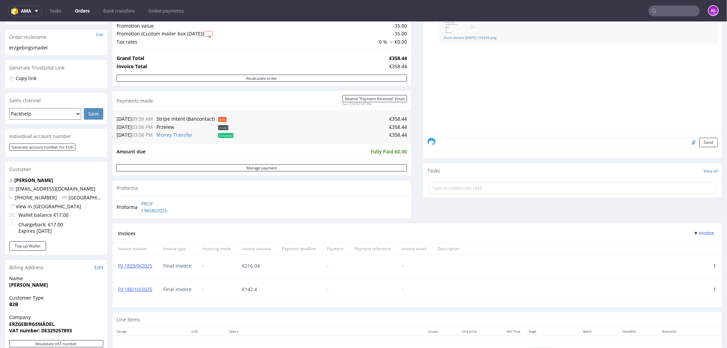
scroll to position [114, 0]
